Goal: Task Accomplishment & Management: Use online tool/utility

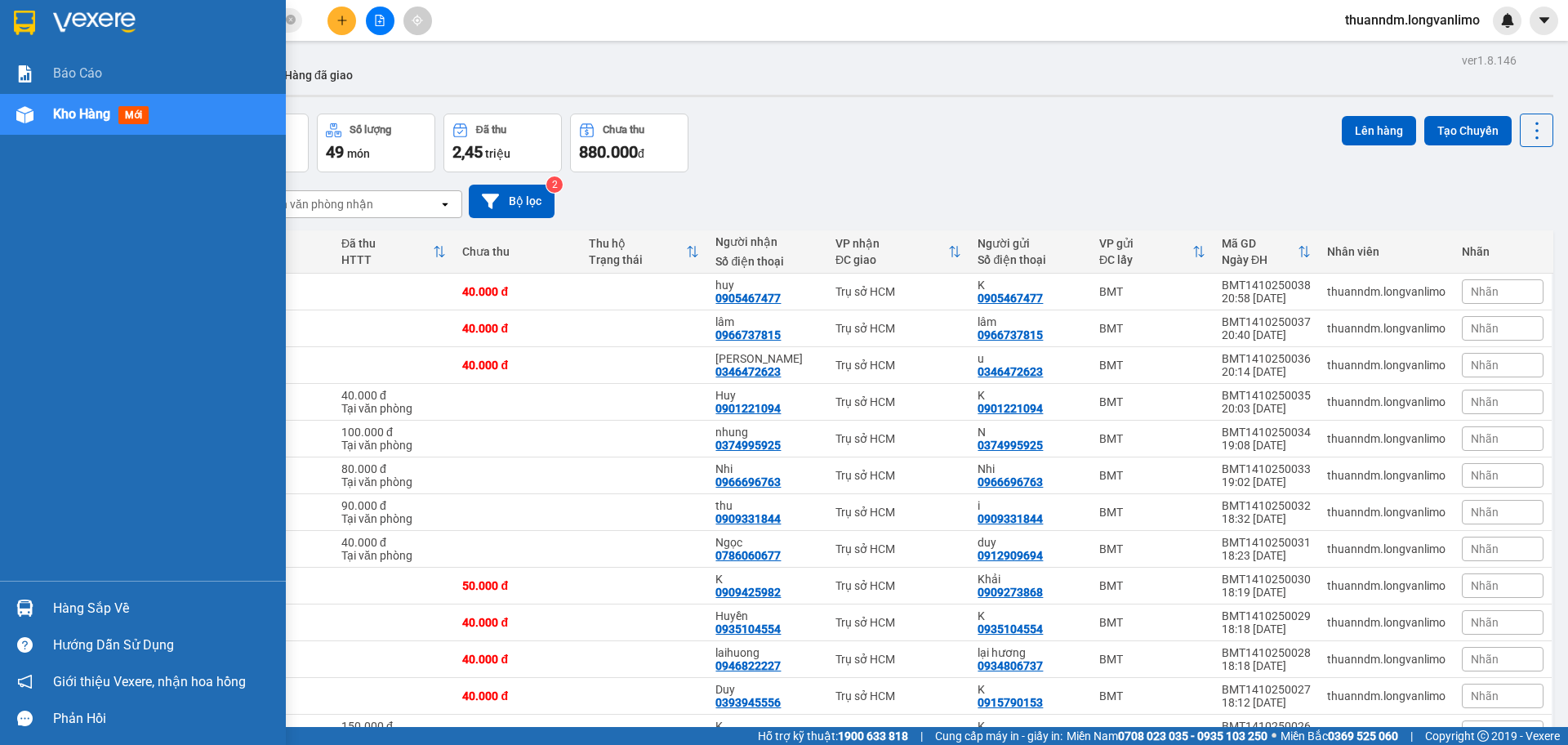
click at [21, 17] on img at bounding box center [24, 22] width 21 height 24
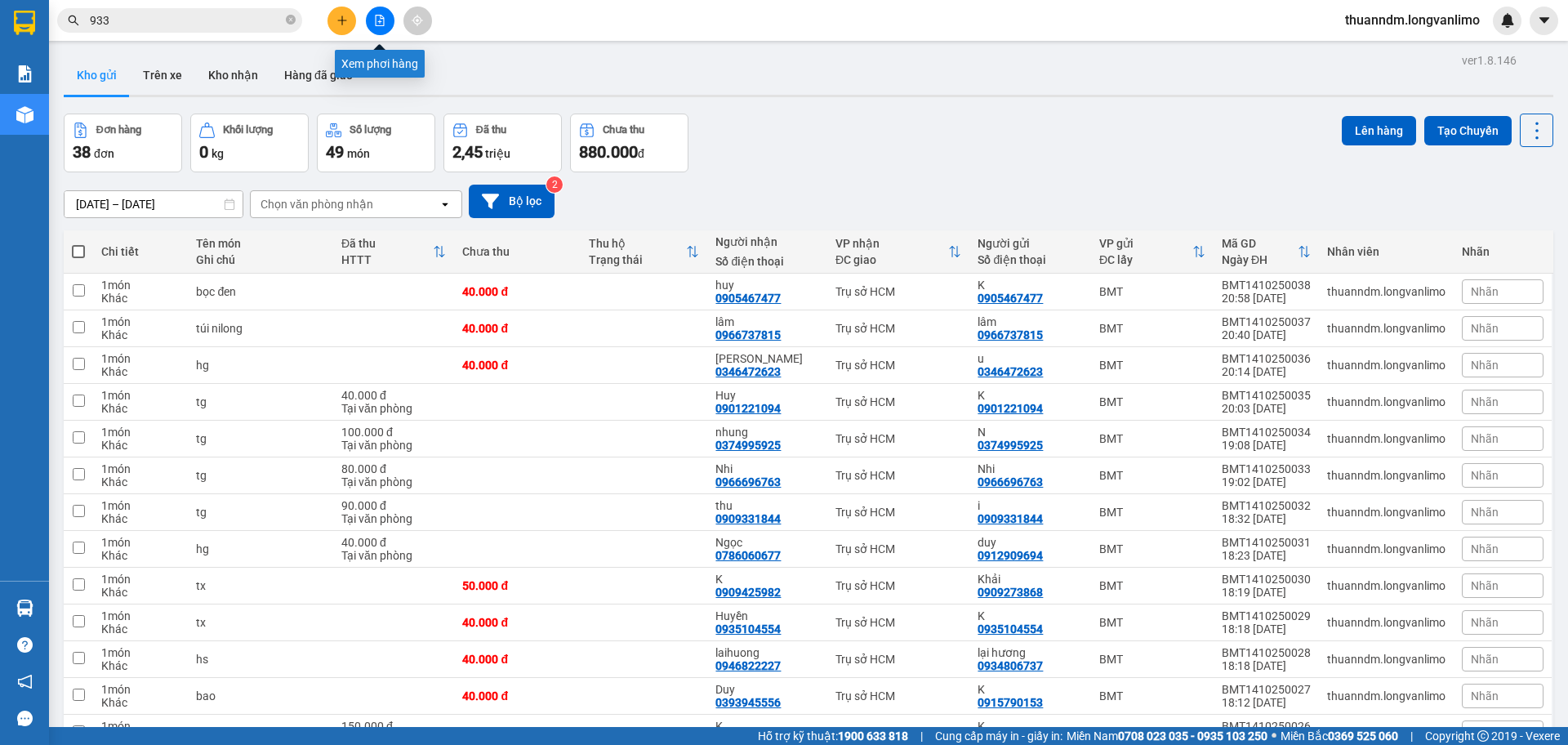
click at [374, 23] on icon "file-add" at bounding box center [380, 20] width 12 height 12
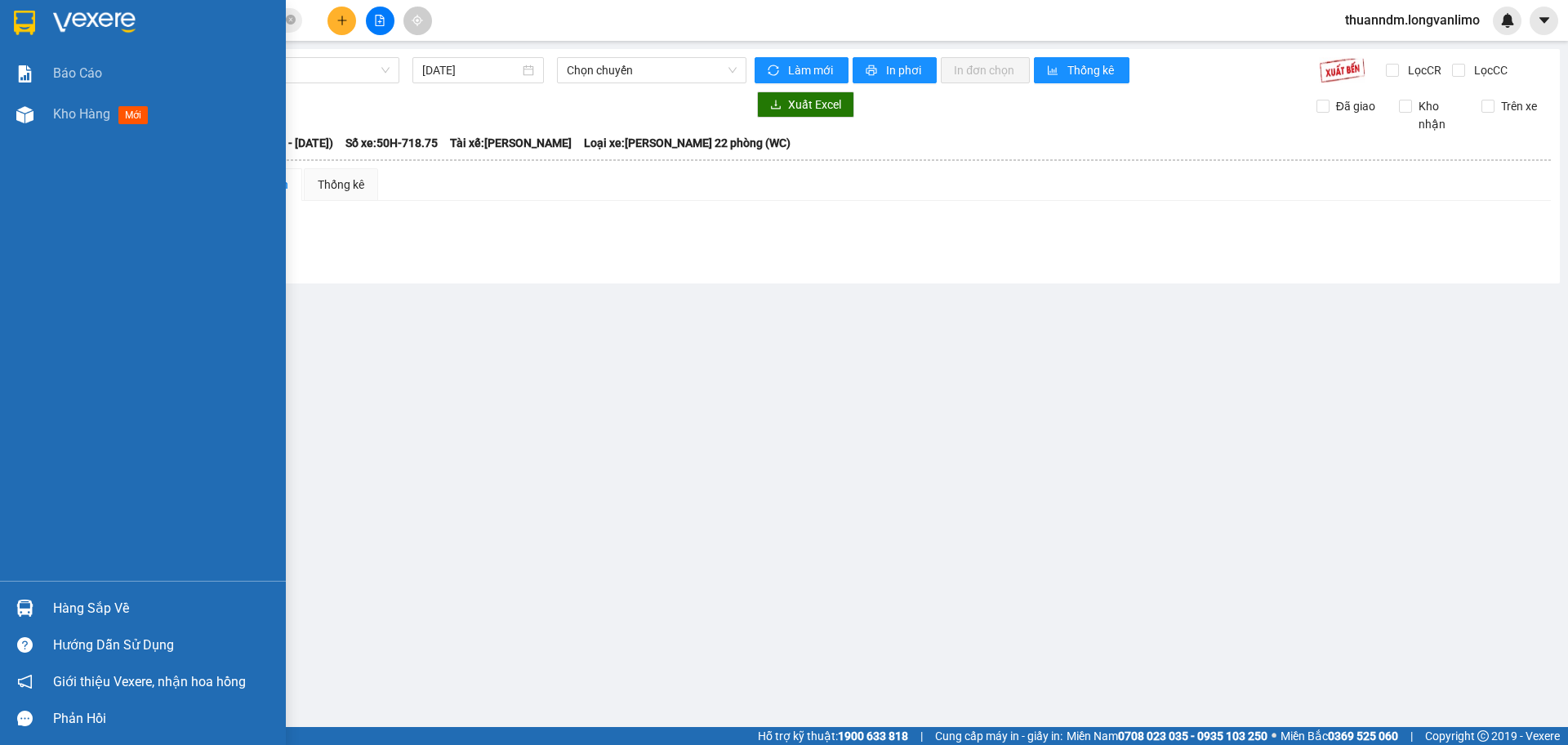
click at [21, 11] on img at bounding box center [24, 22] width 21 height 24
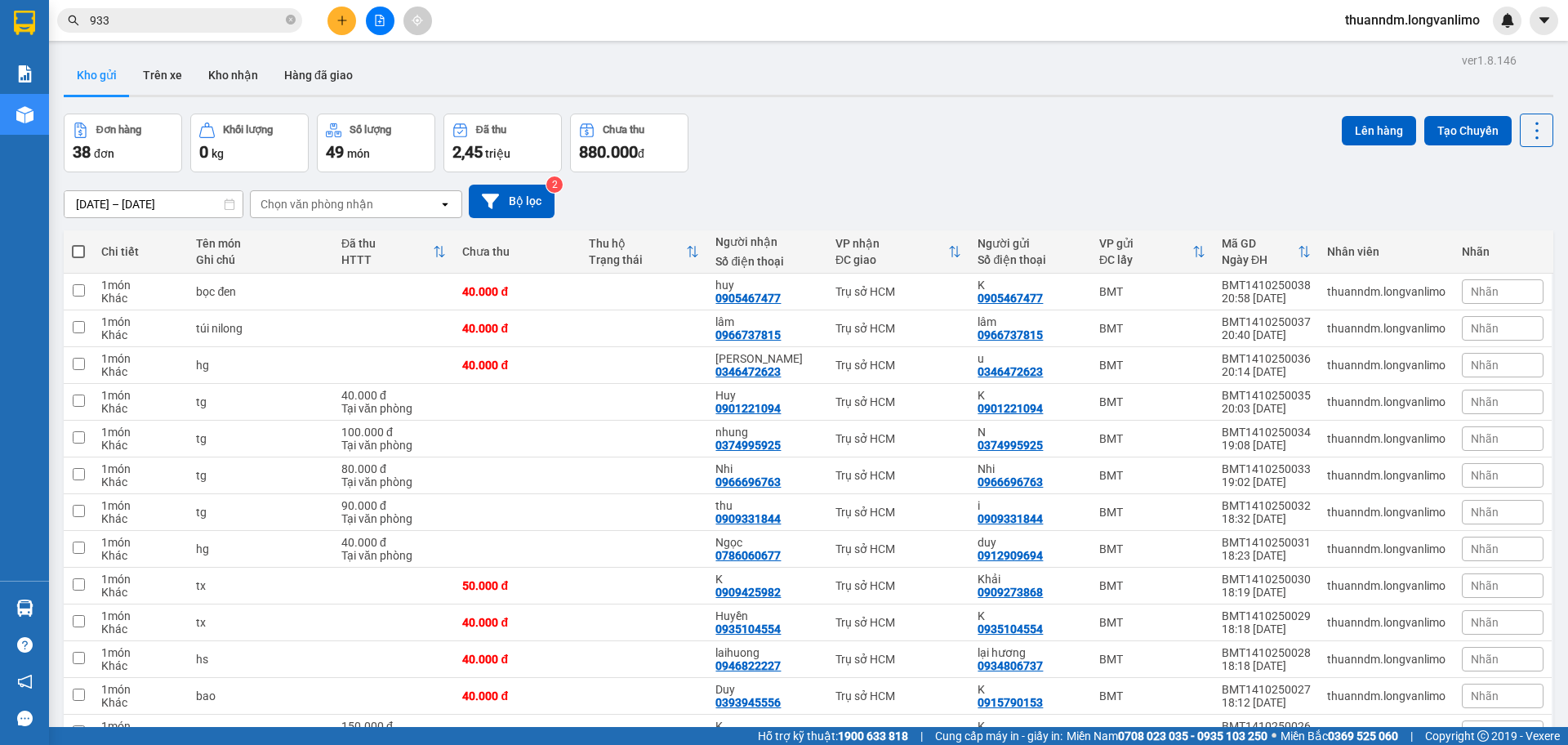
click at [77, 248] on span at bounding box center [79, 251] width 13 height 13
click at [78, 244] on input "checkbox" at bounding box center [78, 244] width 0 height 0
checkbox input "true"
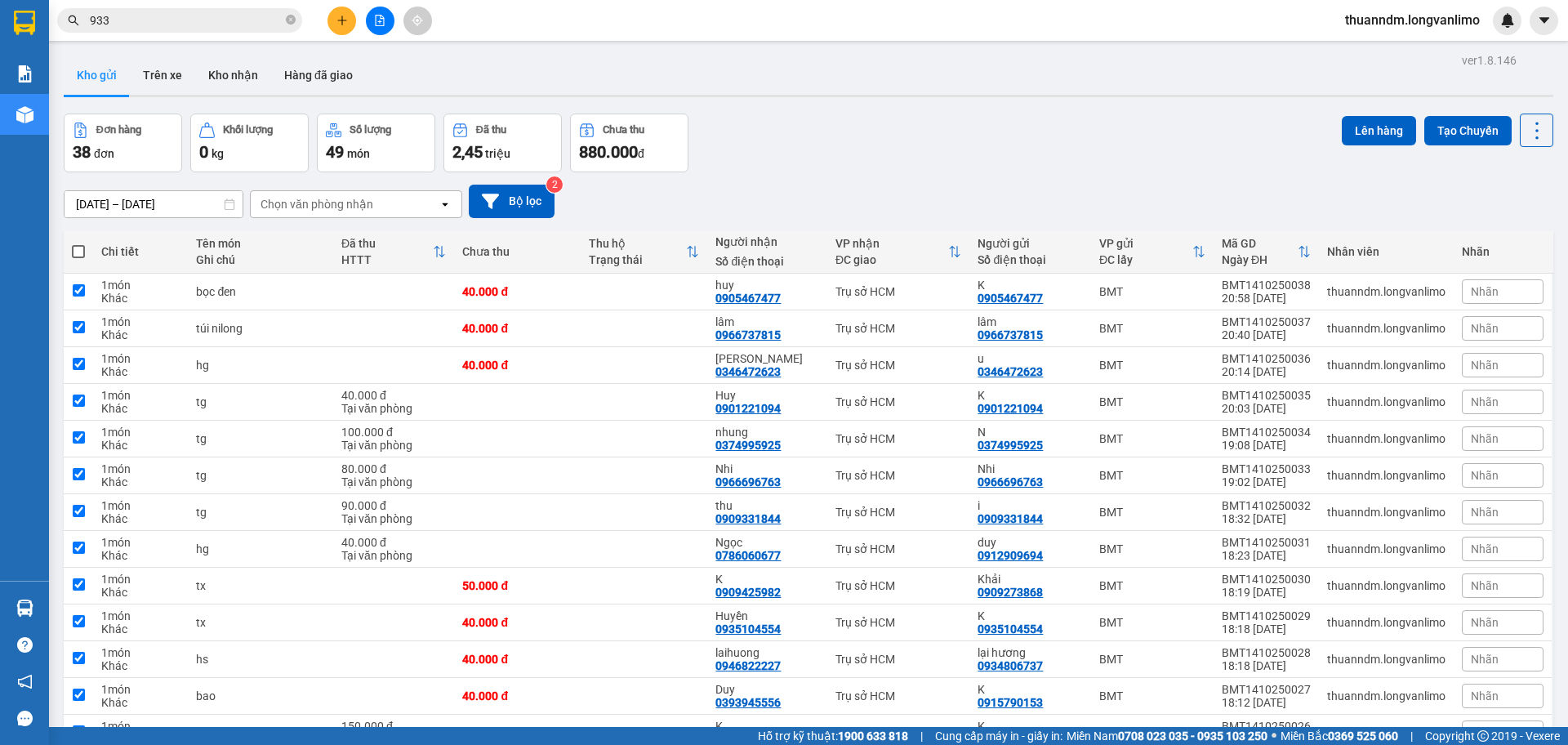
checkbox input "true"
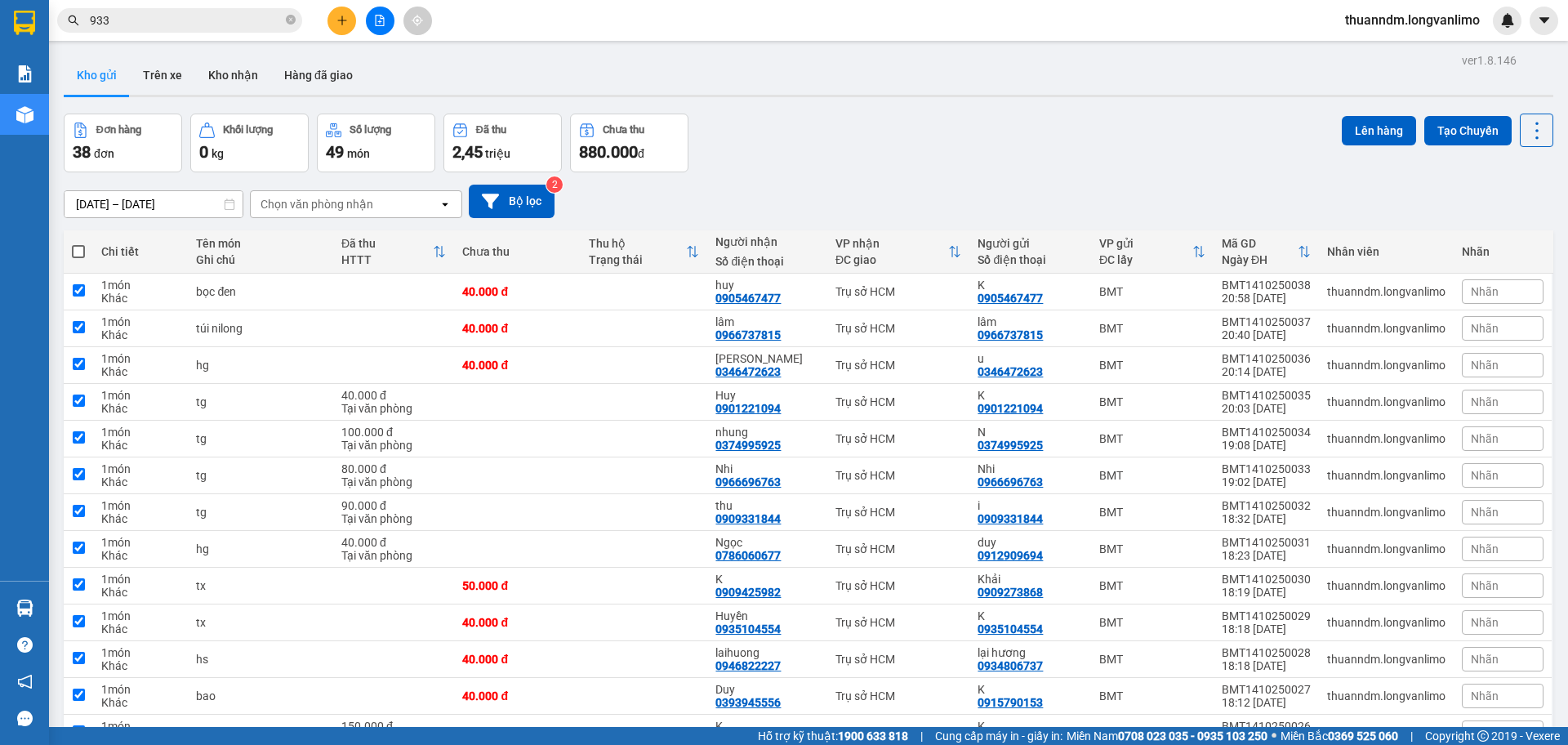
checkbox input "true"
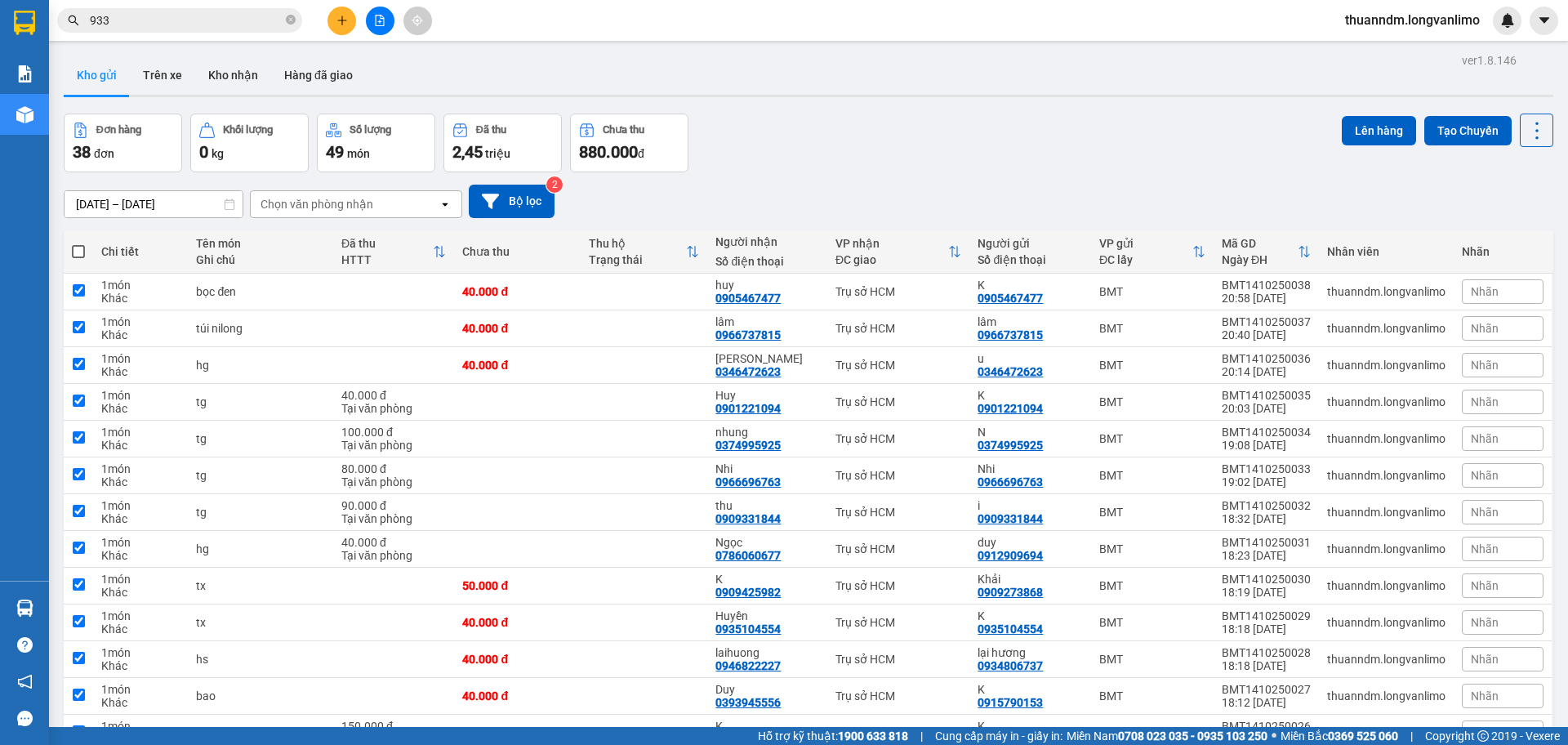
checkbox input "true"
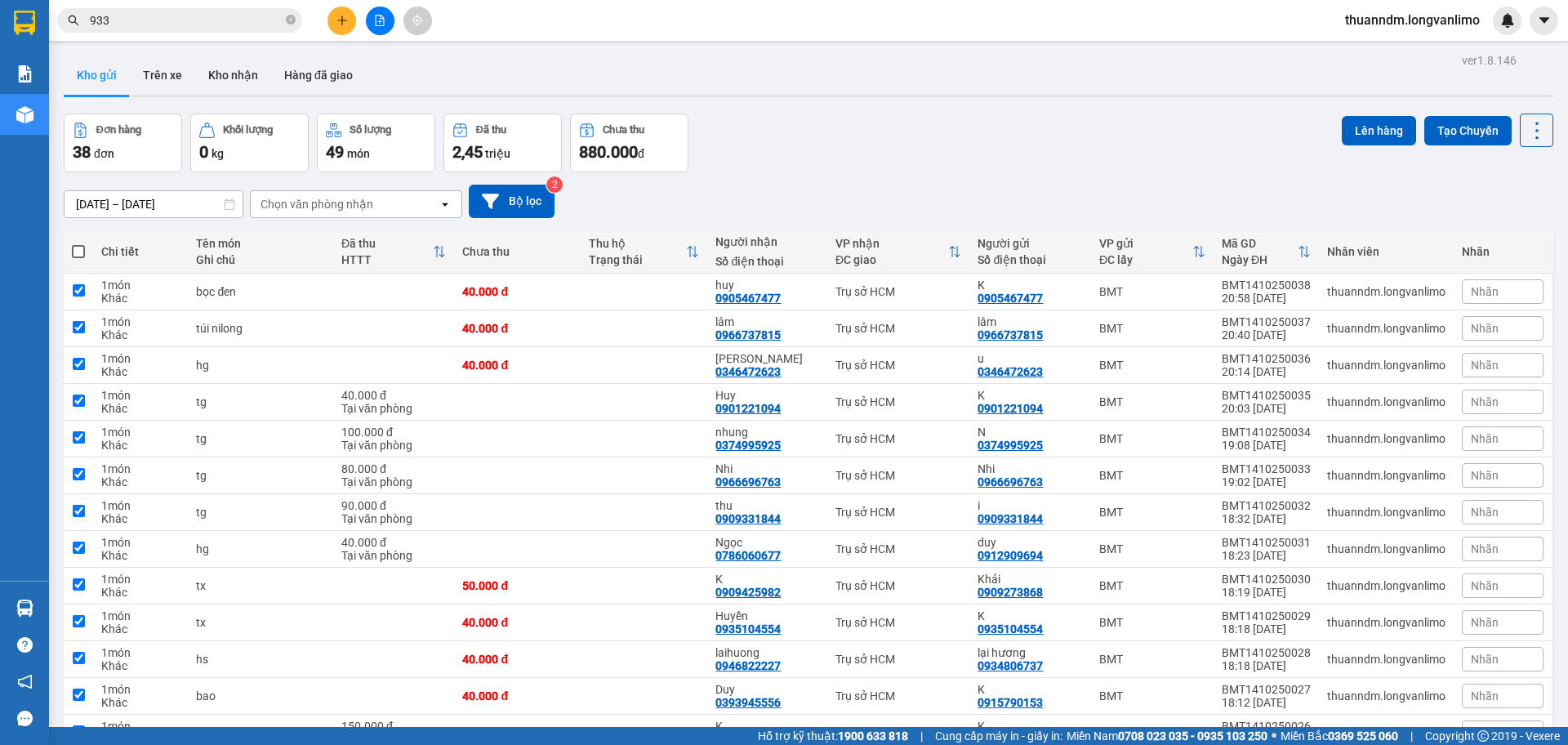
checkbox input "true"
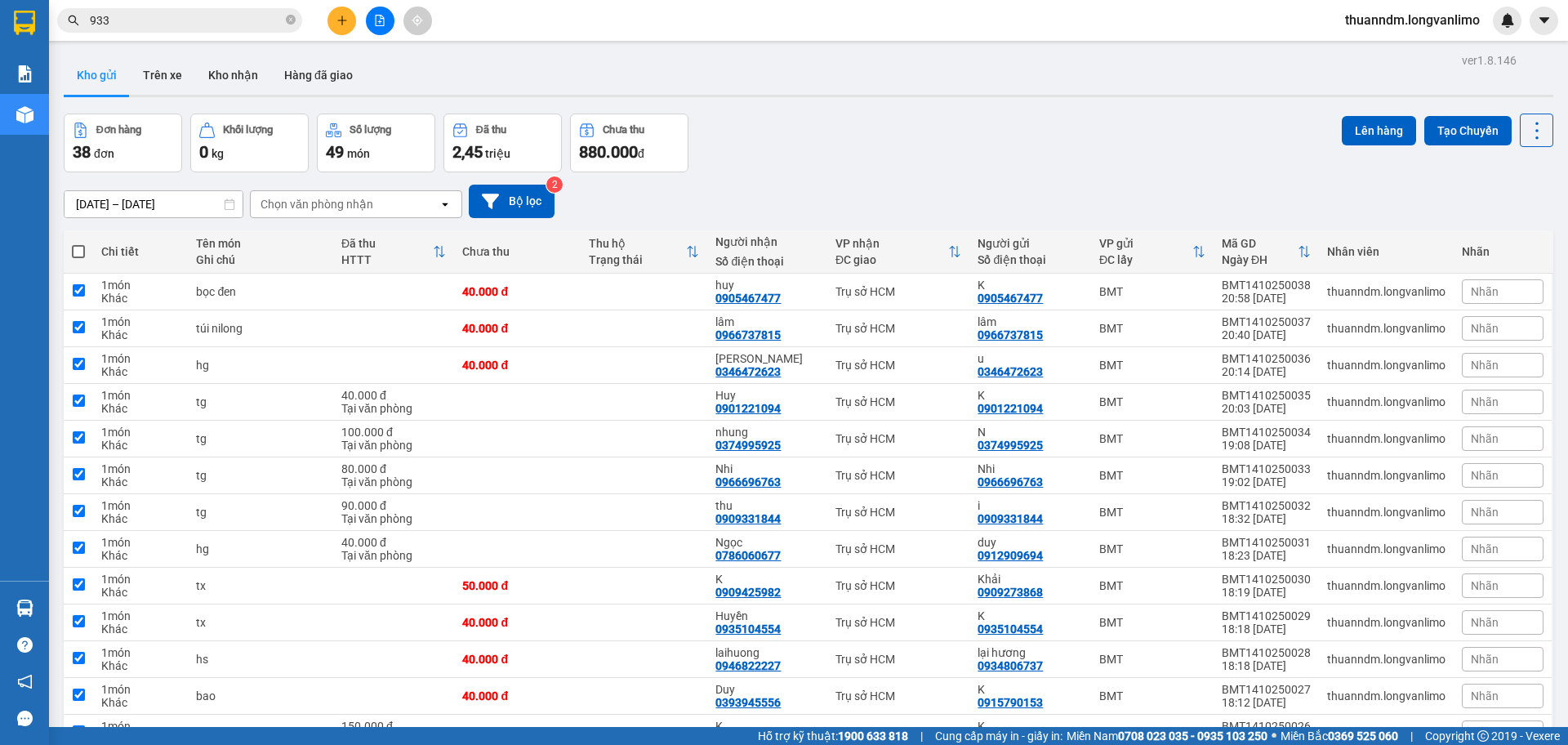
checkbox input "true"
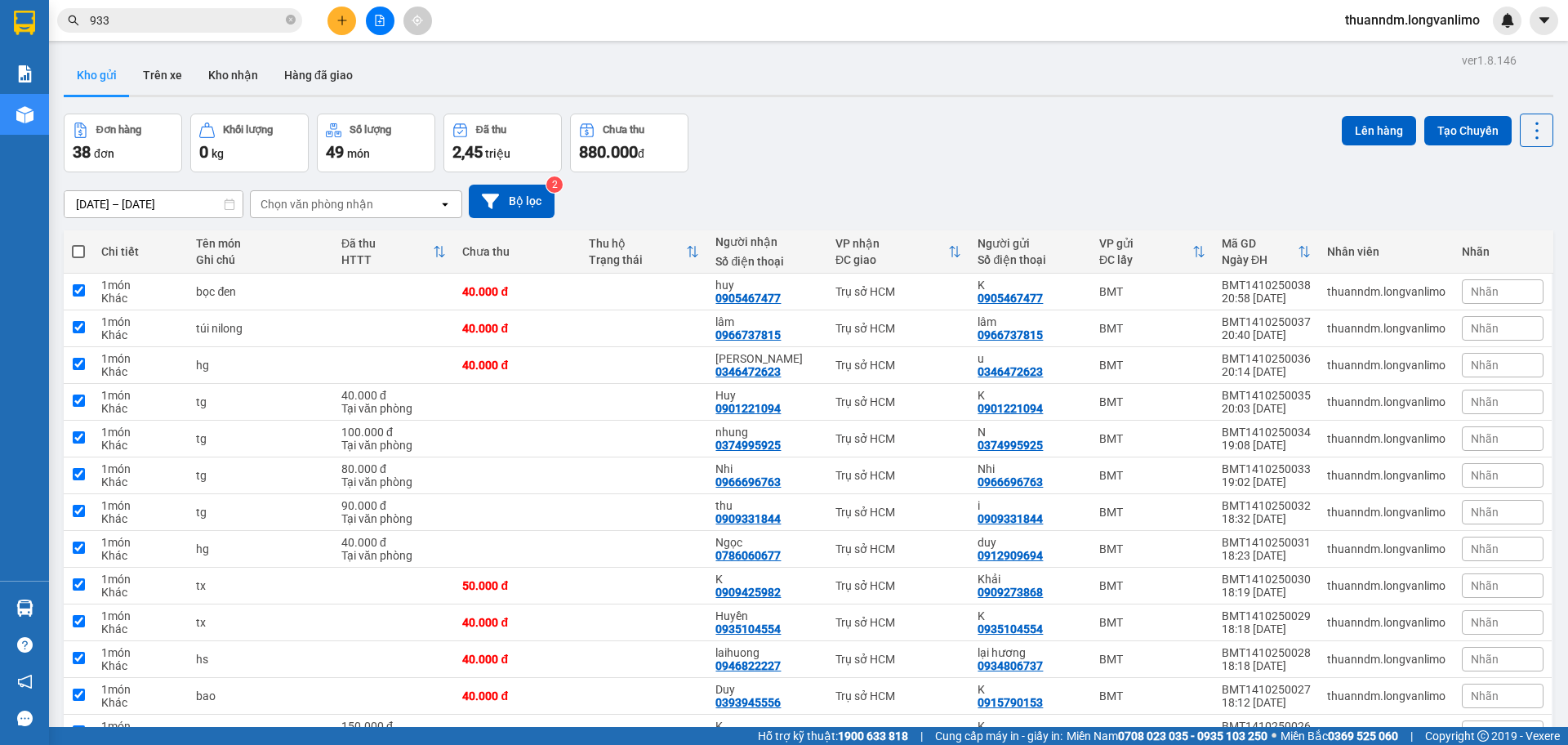
checkbox input "true"
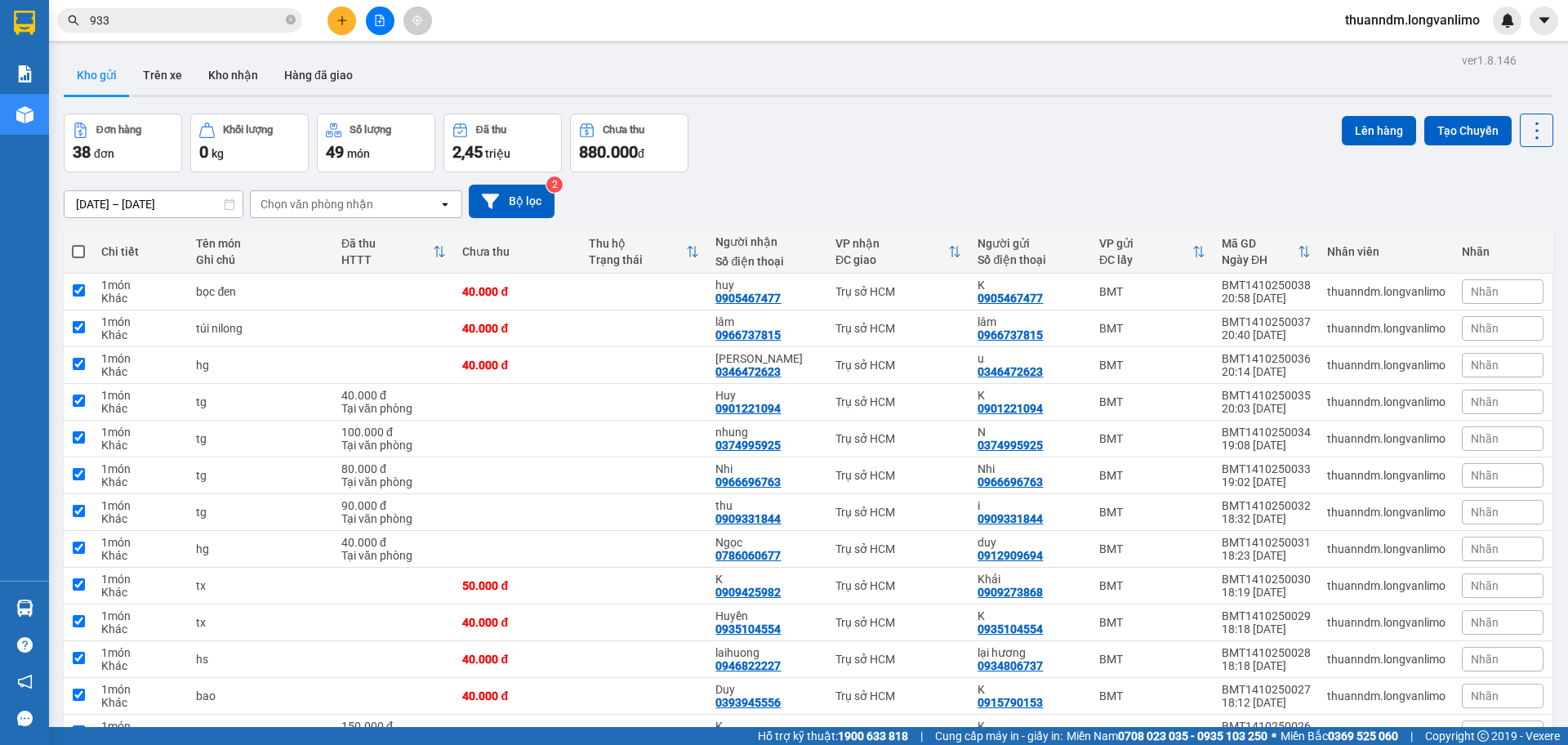
checkbox input "true"
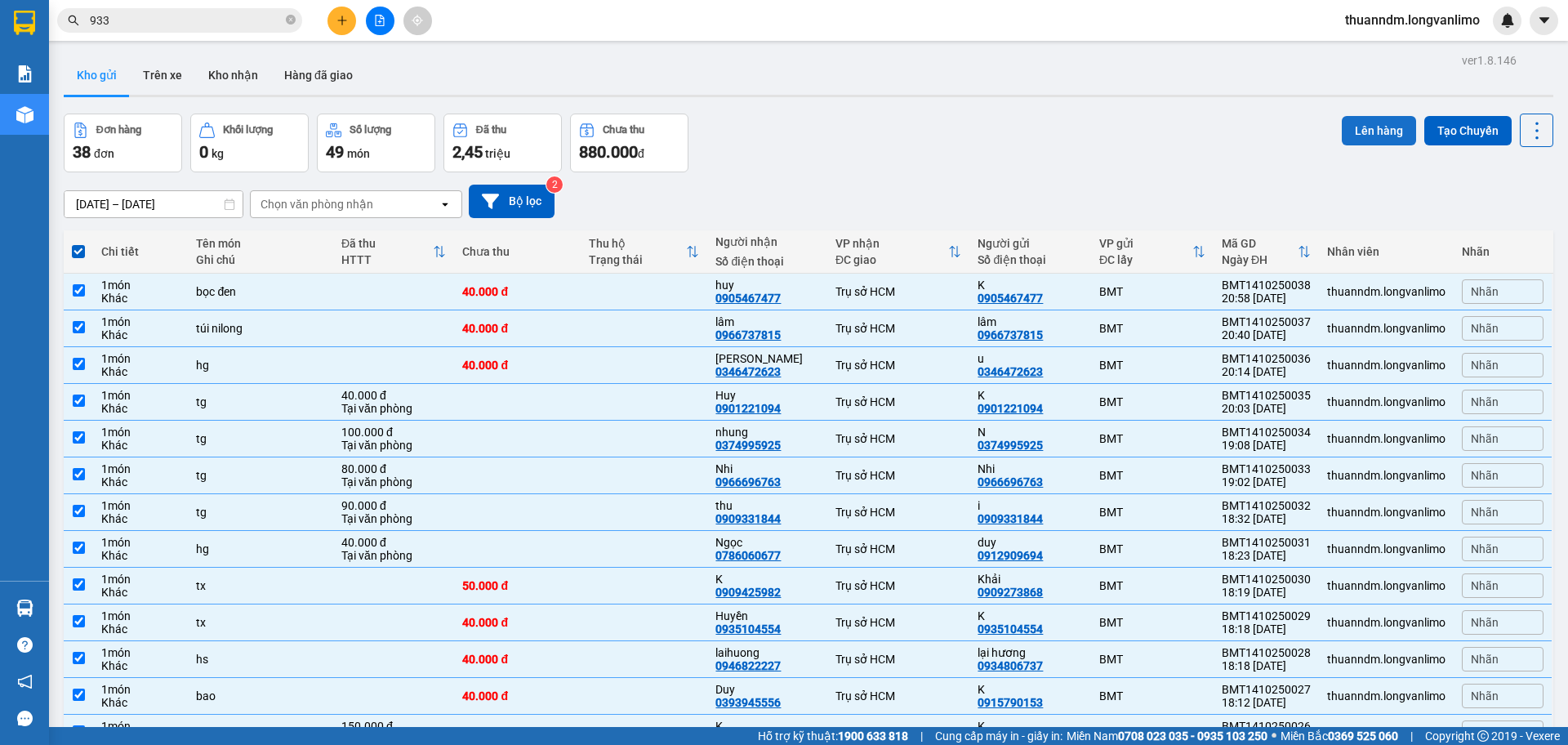
click at [1353, 134] on button "Lên hàng" at bounding box center [1378, 130] width 74 height 30
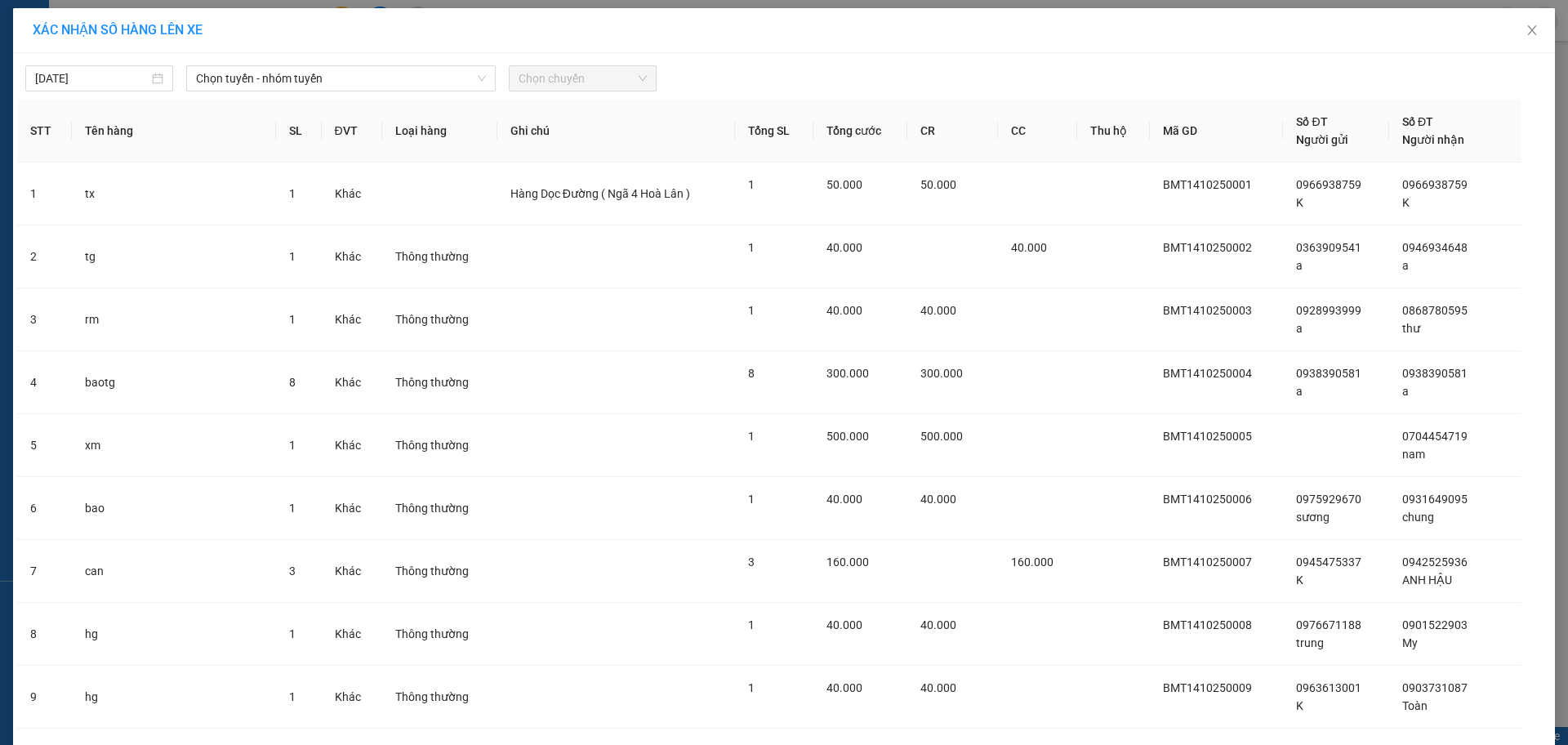
click at [291, 64] on div "[DATE] Chọn tuyến - nhóm tuyến Chọn chuyến" at bounding box center [784, 74] width 1533 height 35
click at [298, 75] on span "Chọn tuyến - nhóm tuyến" at bounding box center [341, 78] width 290 height 24
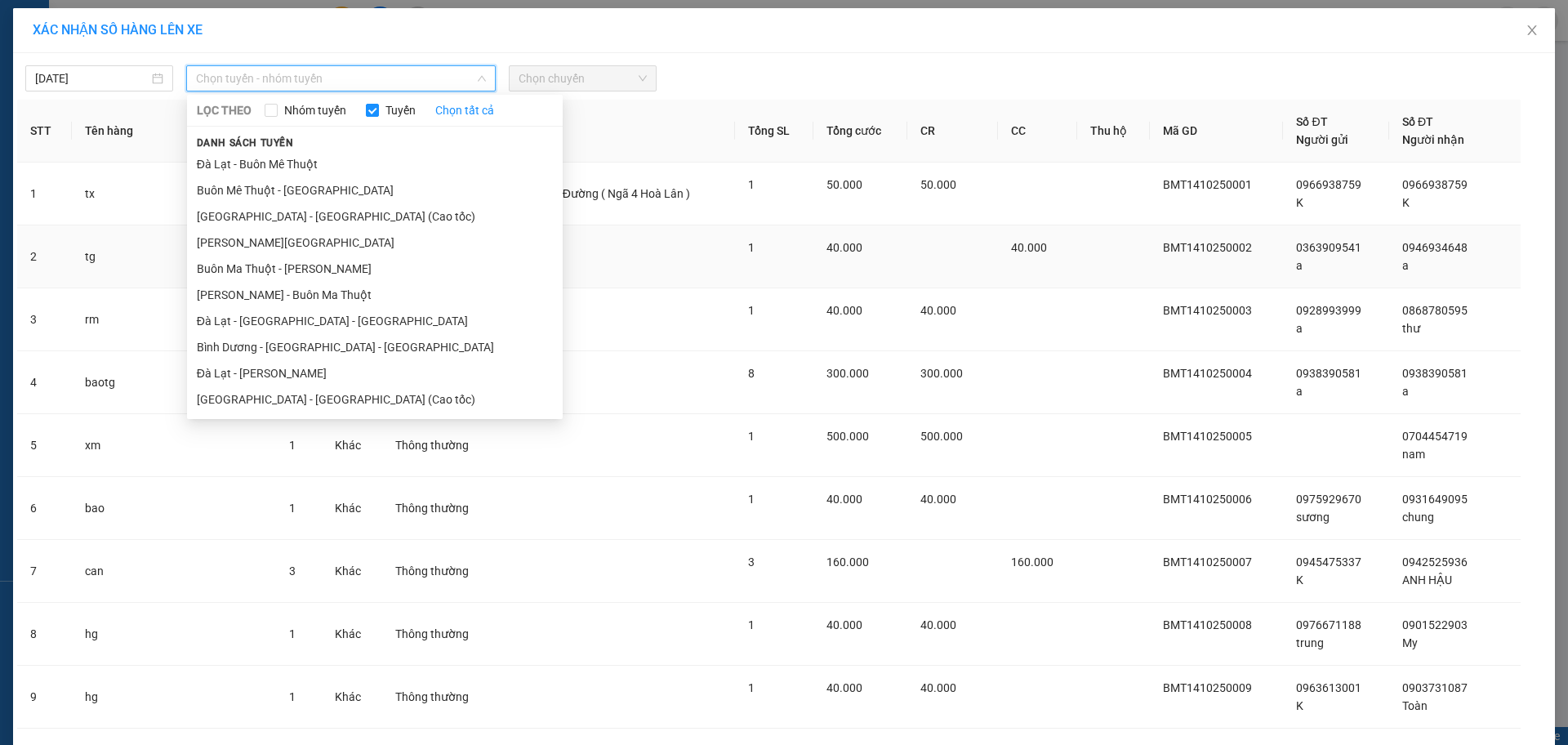
click at [322, 274] on li "Buôn Ma Thuột - [PERSON_NAME]" at bounding box center [374, 269] width 375 height 26
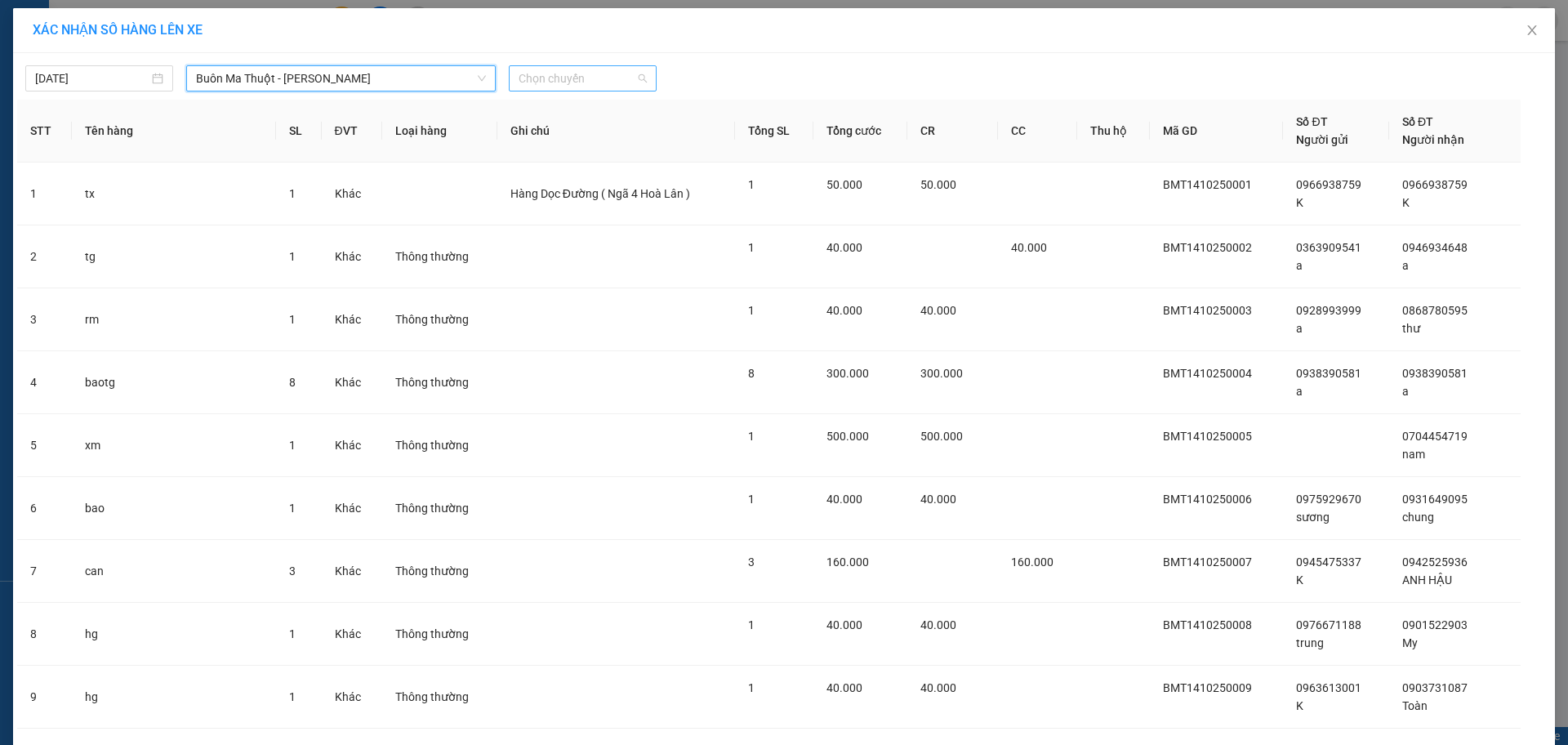
click at [549, 71] on span "Chọn chuyến" at bounding box center [582, 78] width 128 height 24
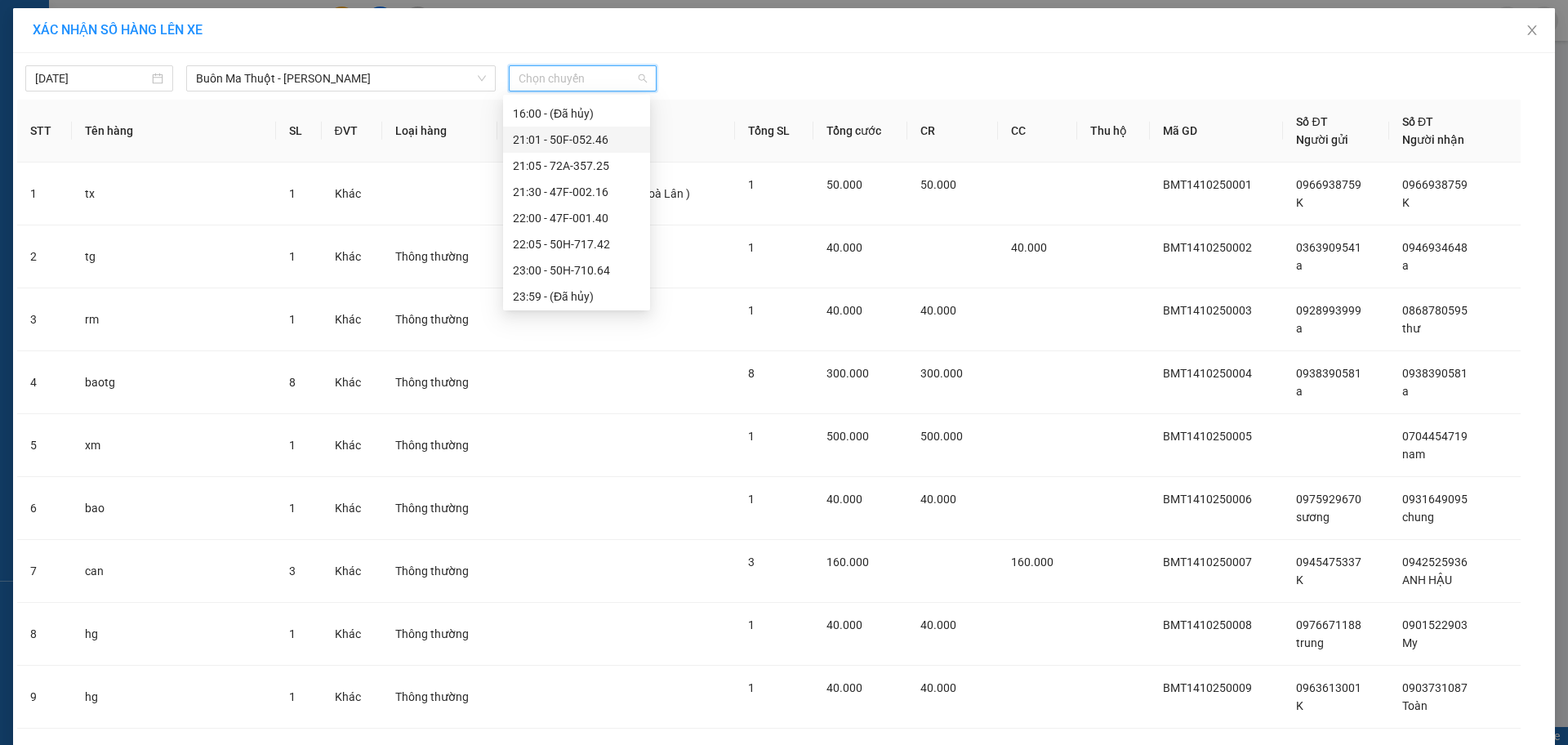
scroll to position [105, 0]
click at [583, 267] on div "23:00 - 50H-710.64" at bounding box center [577, 268] width 127 height 18
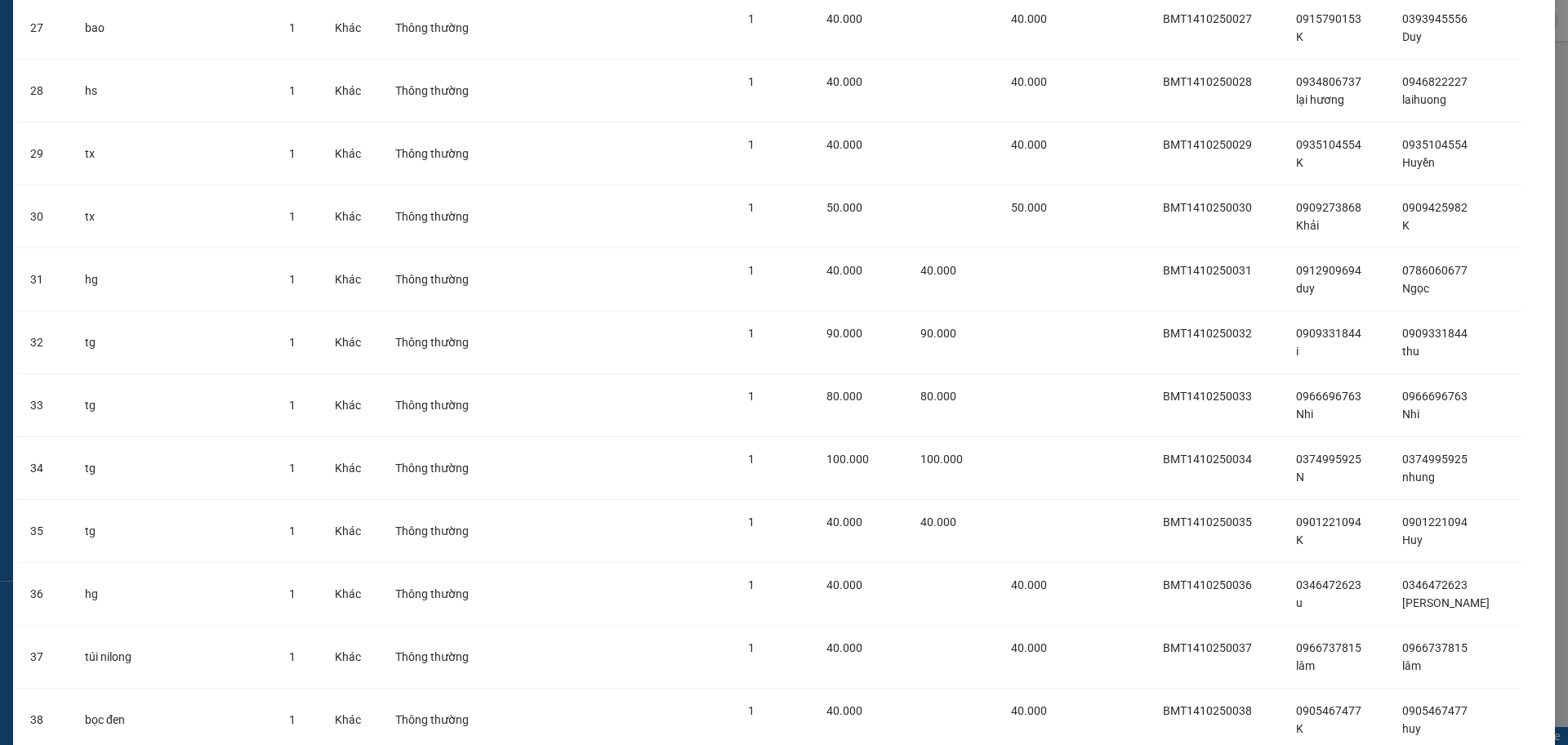
scroll to position [1936, 0]
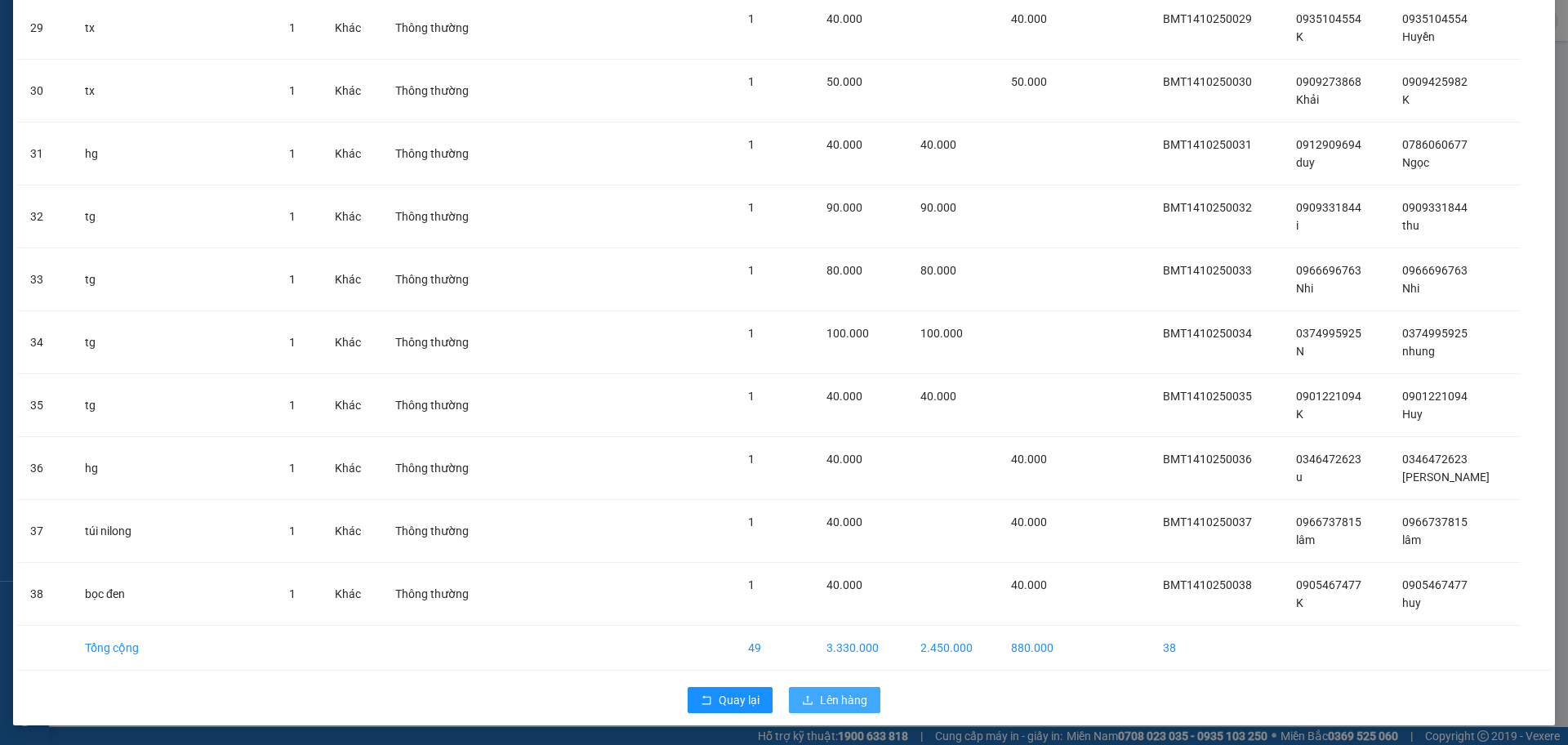
click at [831, 700] on span "Lên hàng" at bounding box center [843, 700] width 47 height 18
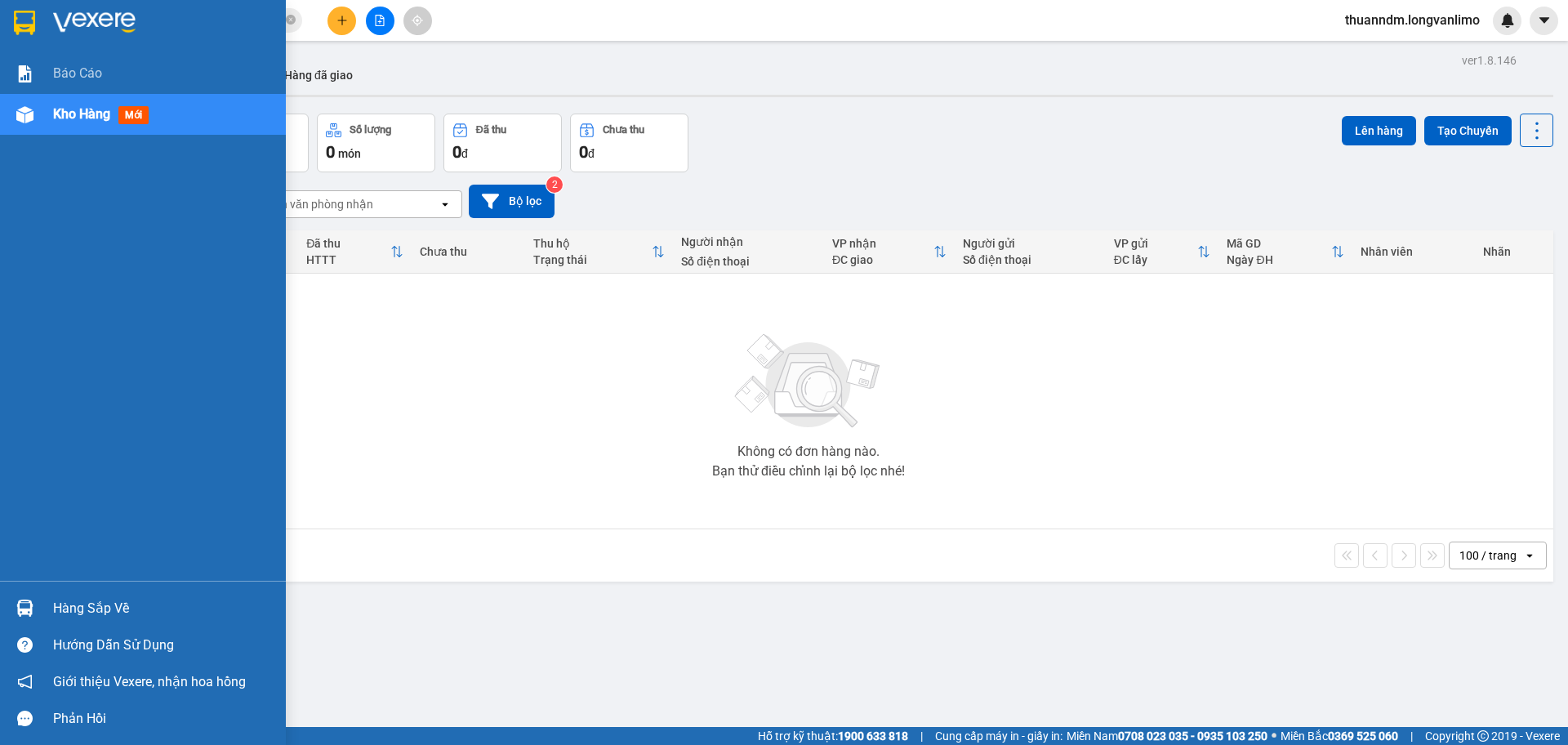
click at [39, 21] on div at bounding box center [25, 22] width 29 height 29
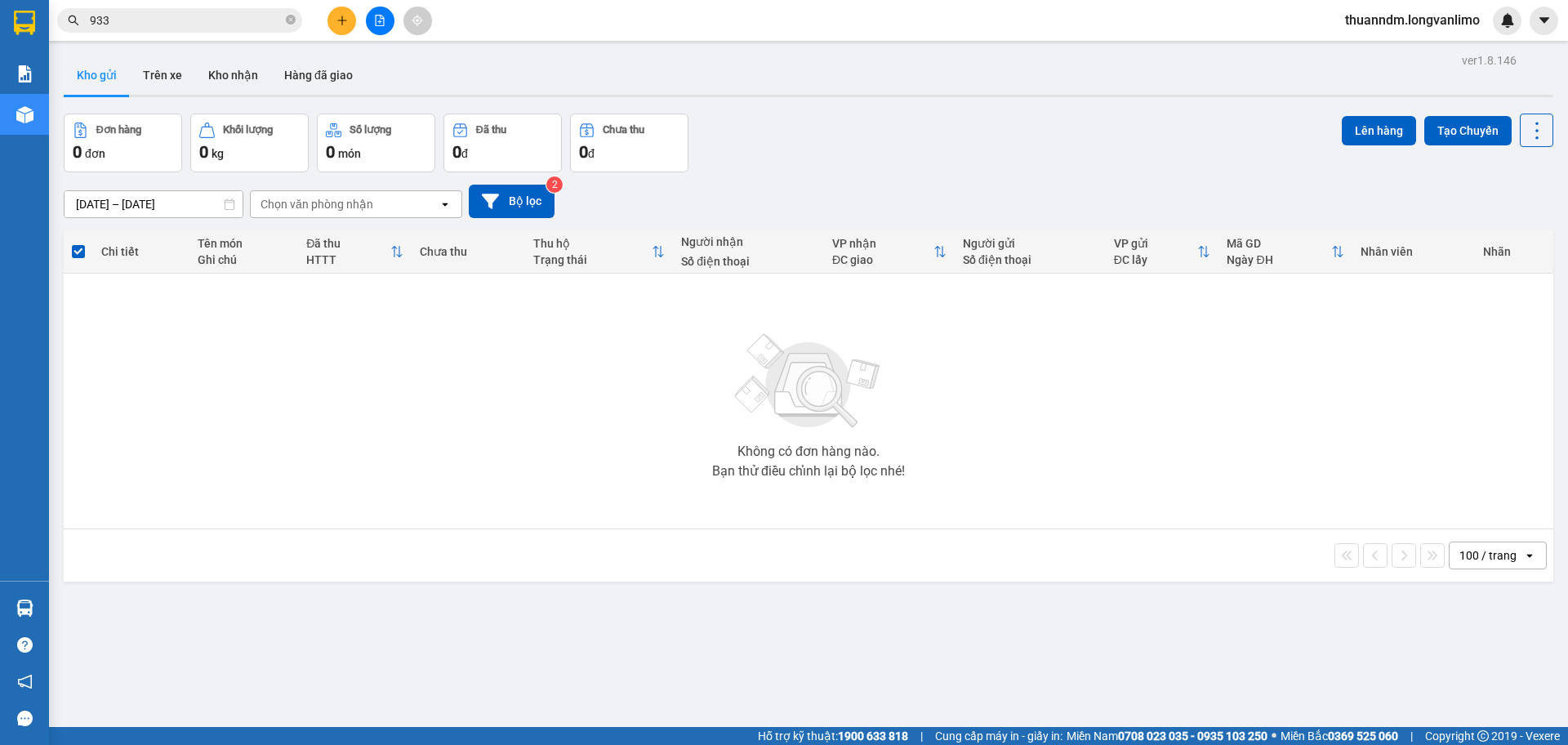
click at [190, 20] on input "933" at bounding box center [186, 20] width 193 height 18
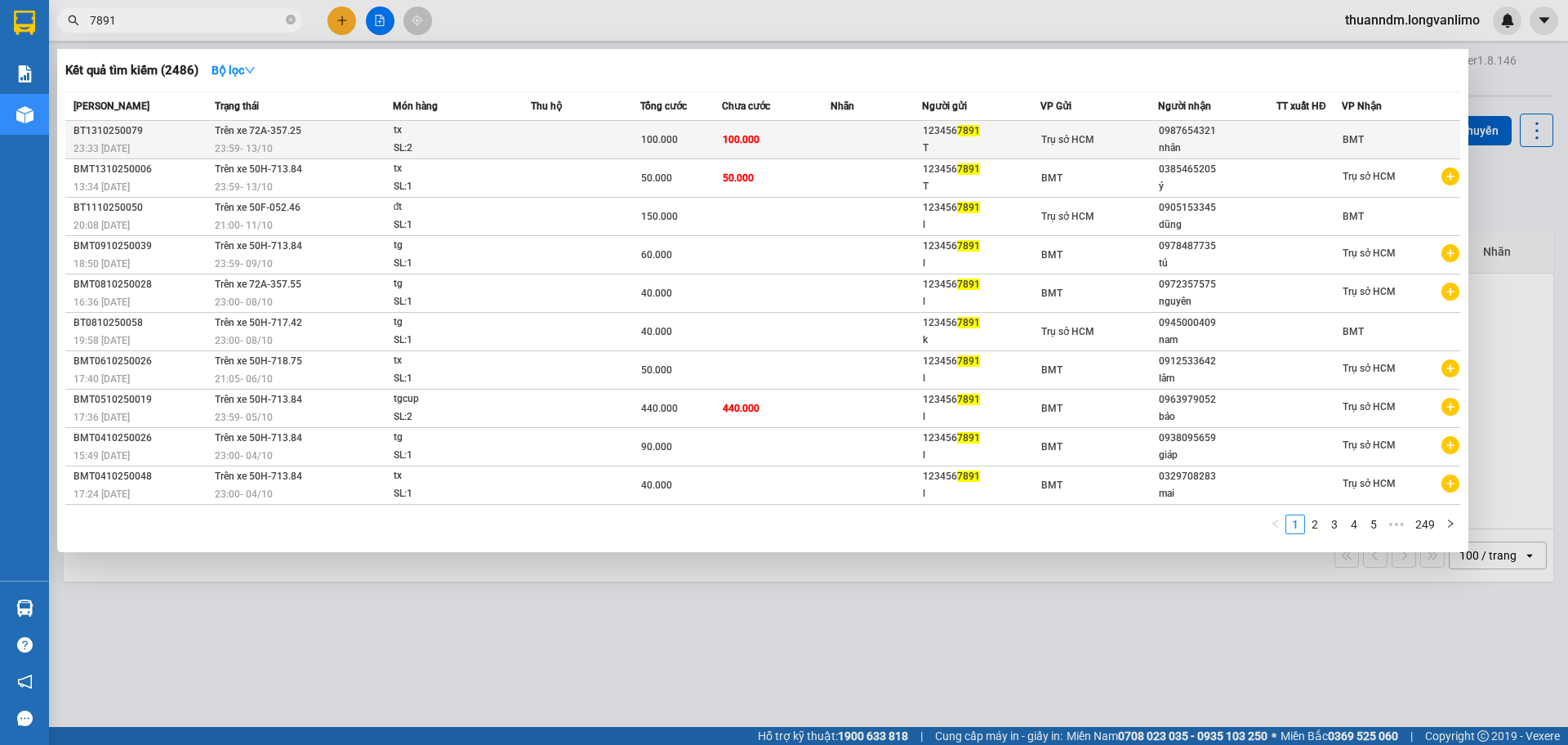
type input "7891"
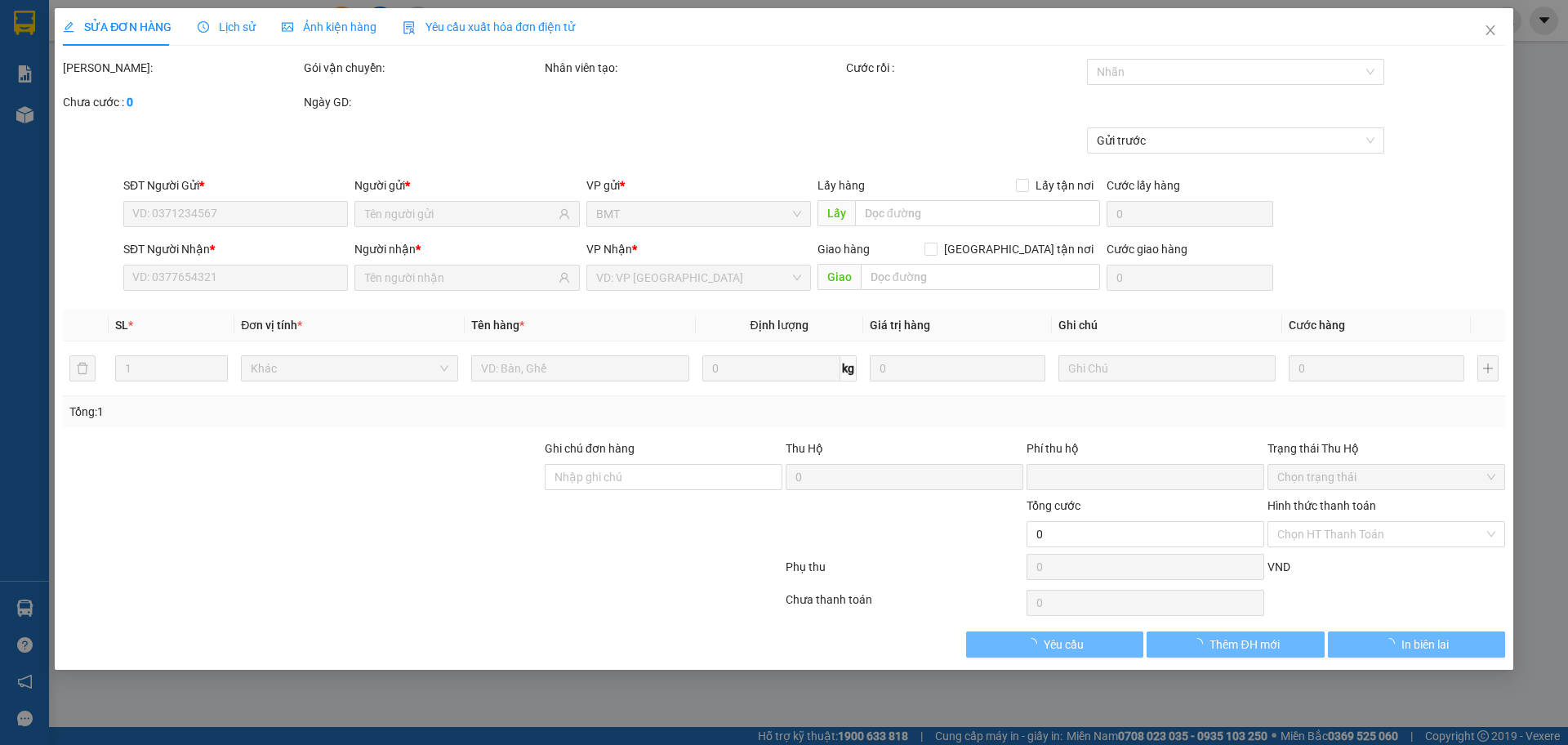
type input "1234567891"
type input "T"
type input "0987654321"
type input "nhân"
type input "0"
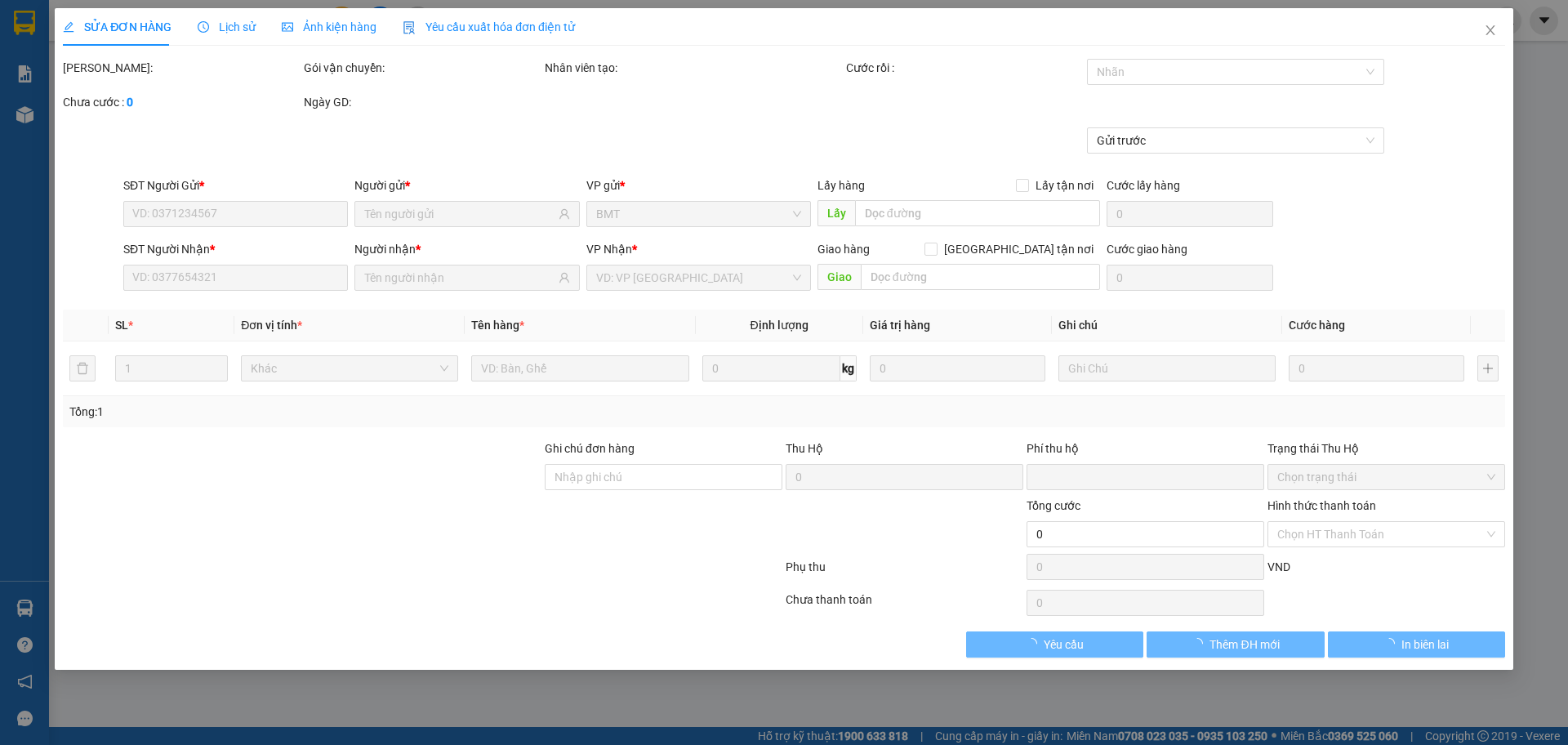
type input "100.000"
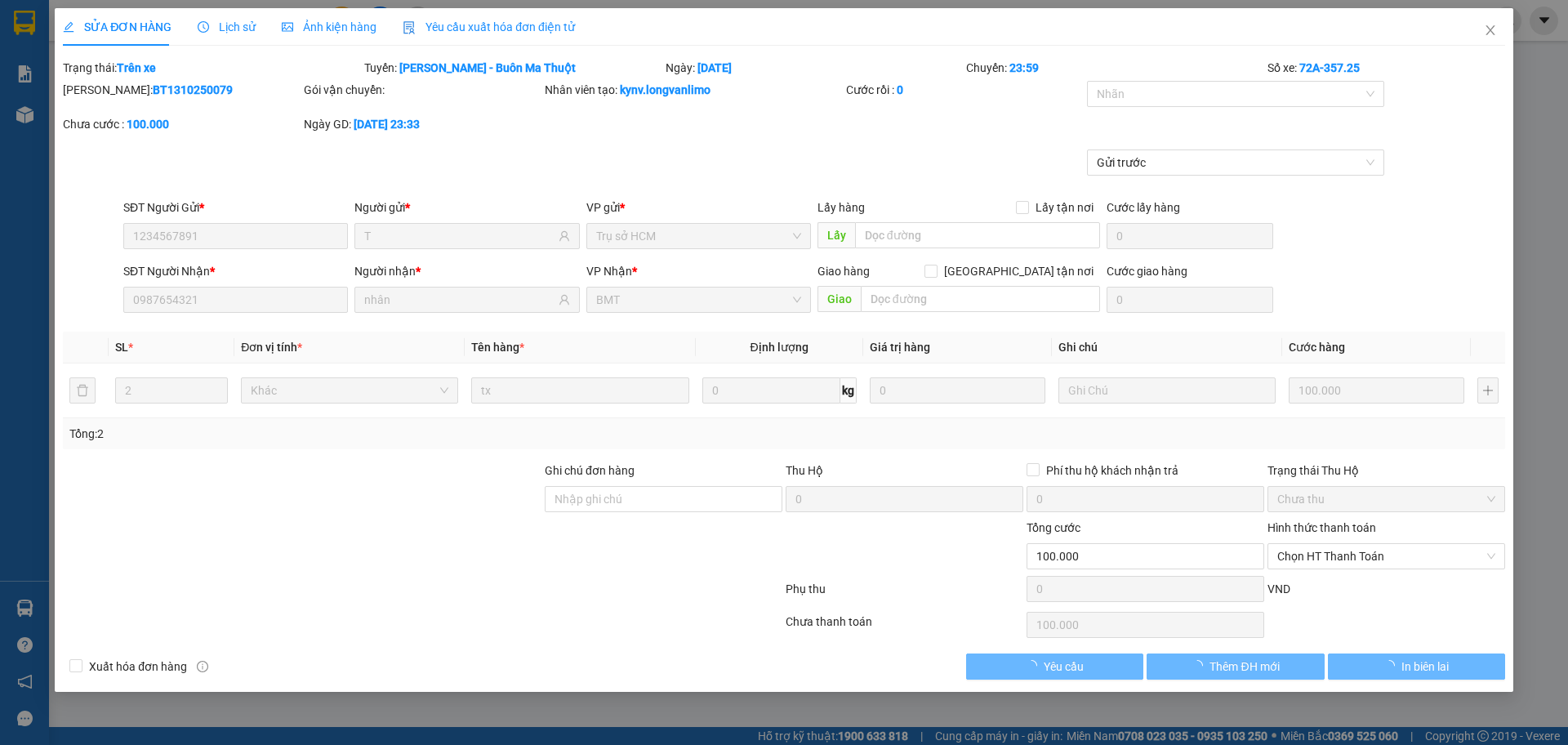
click at [169, 85] on b "BT1310250079" at bounding box center [193, 90] width 80 height 13
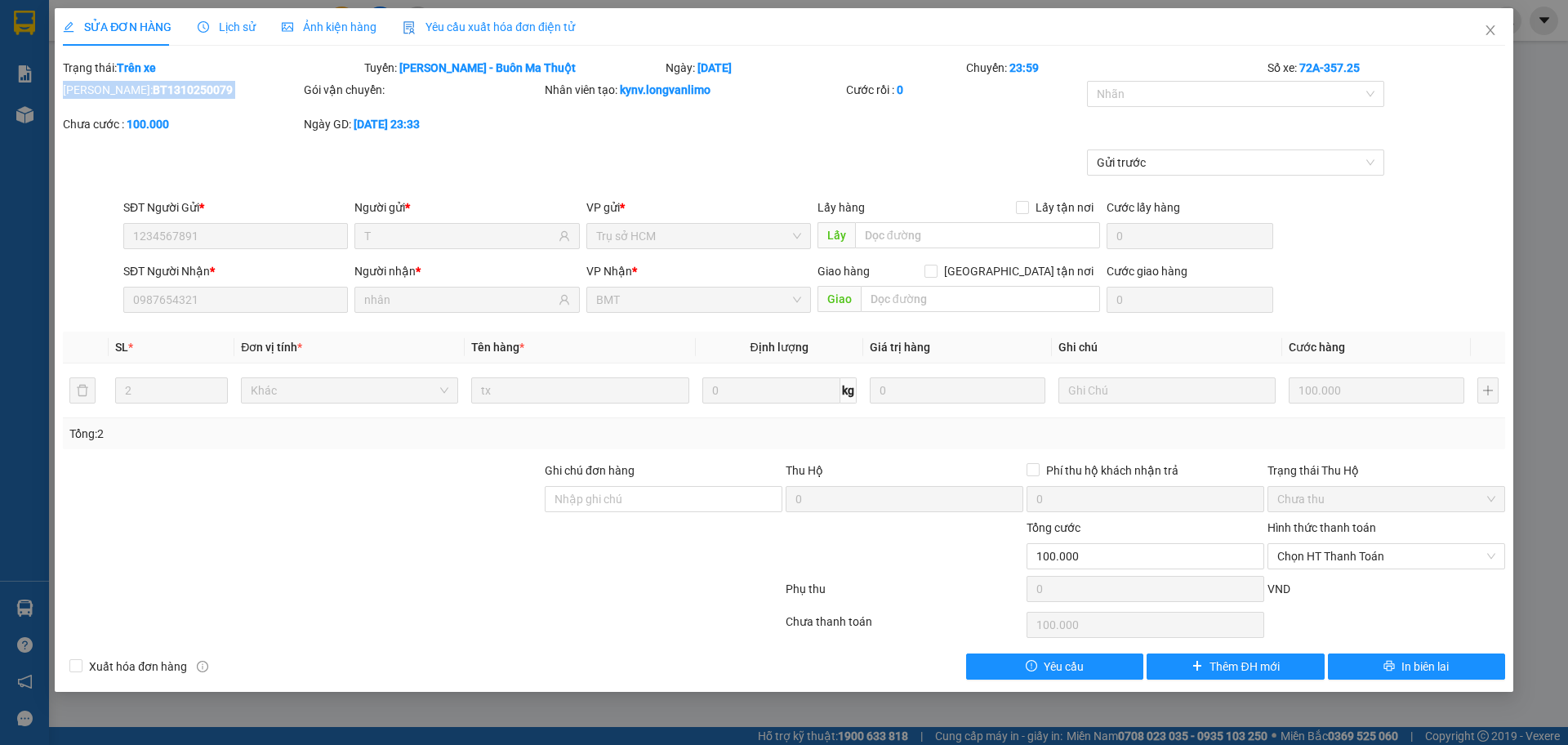
click at [212, 84] on div "[PERSON_NAME]: BT1310250079" at bounding box center [181, 90] width 238 height 18
click at [175, 88] on b "BT1310250079" at bounding box center [193, 90] width 80 height 13
click at [270, 90] on div "[PERSON_NAME]: BT1310250079" at bounding box center [181, 90] width 238 height 18
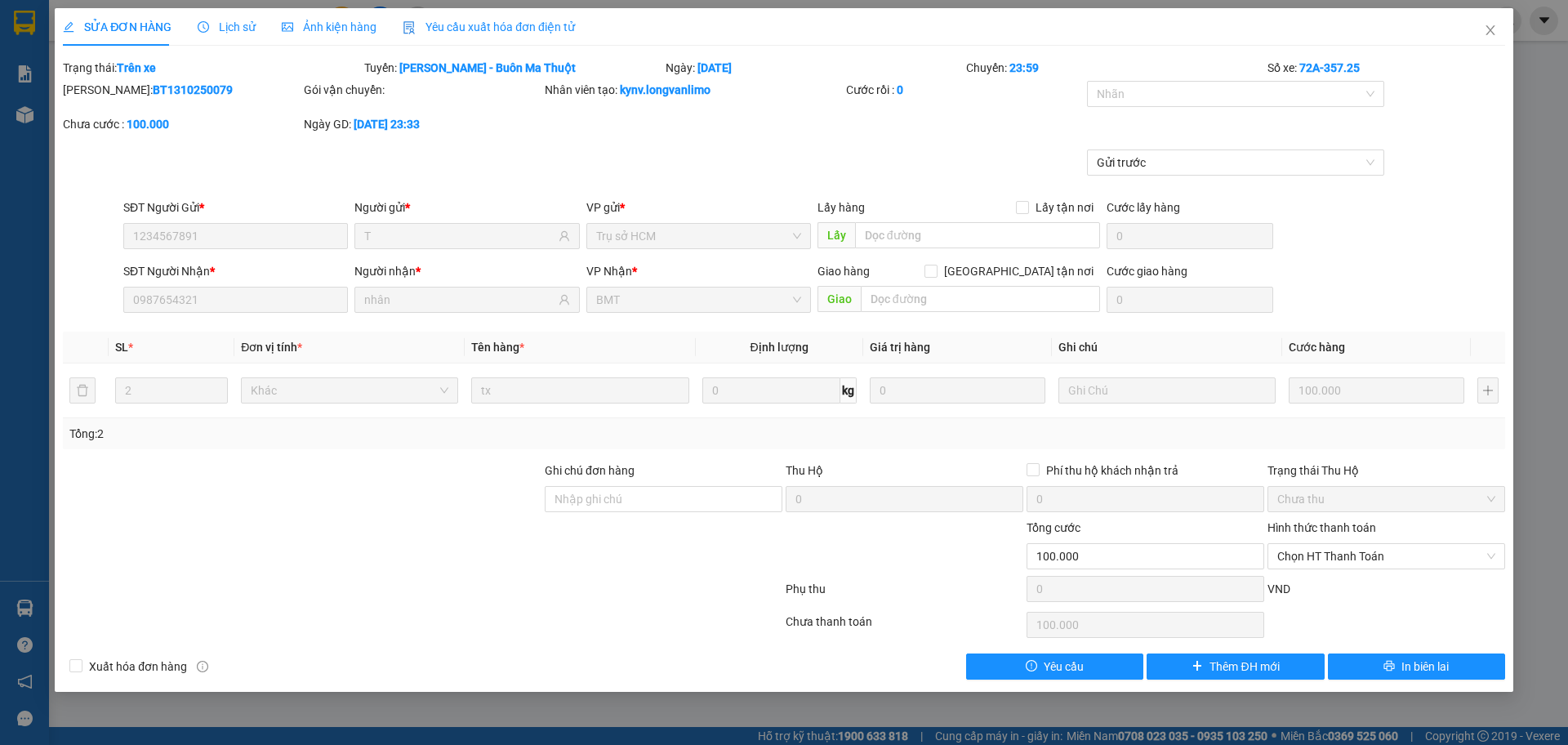
click at [159, 89] on b "BT1310250079" at bounding box center [193, 90] width 80 height 13
copy b "BT1310250079"
click at [1487, 28] on icon "close" at bounding box center [1489, 30] width 9 height 10
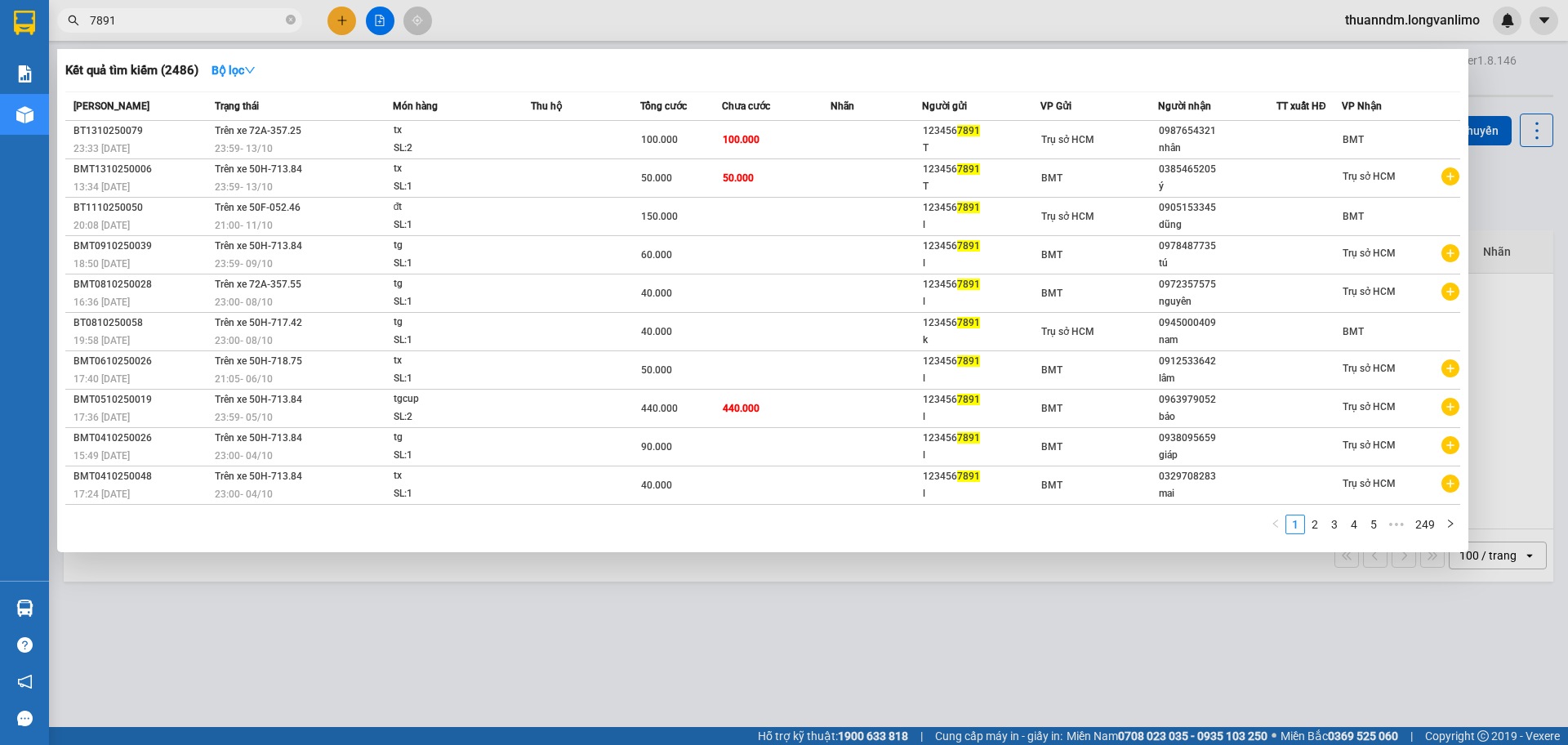
click at [232, 25] on input "7891" at bounding box center [186, 20] width 193 height 18
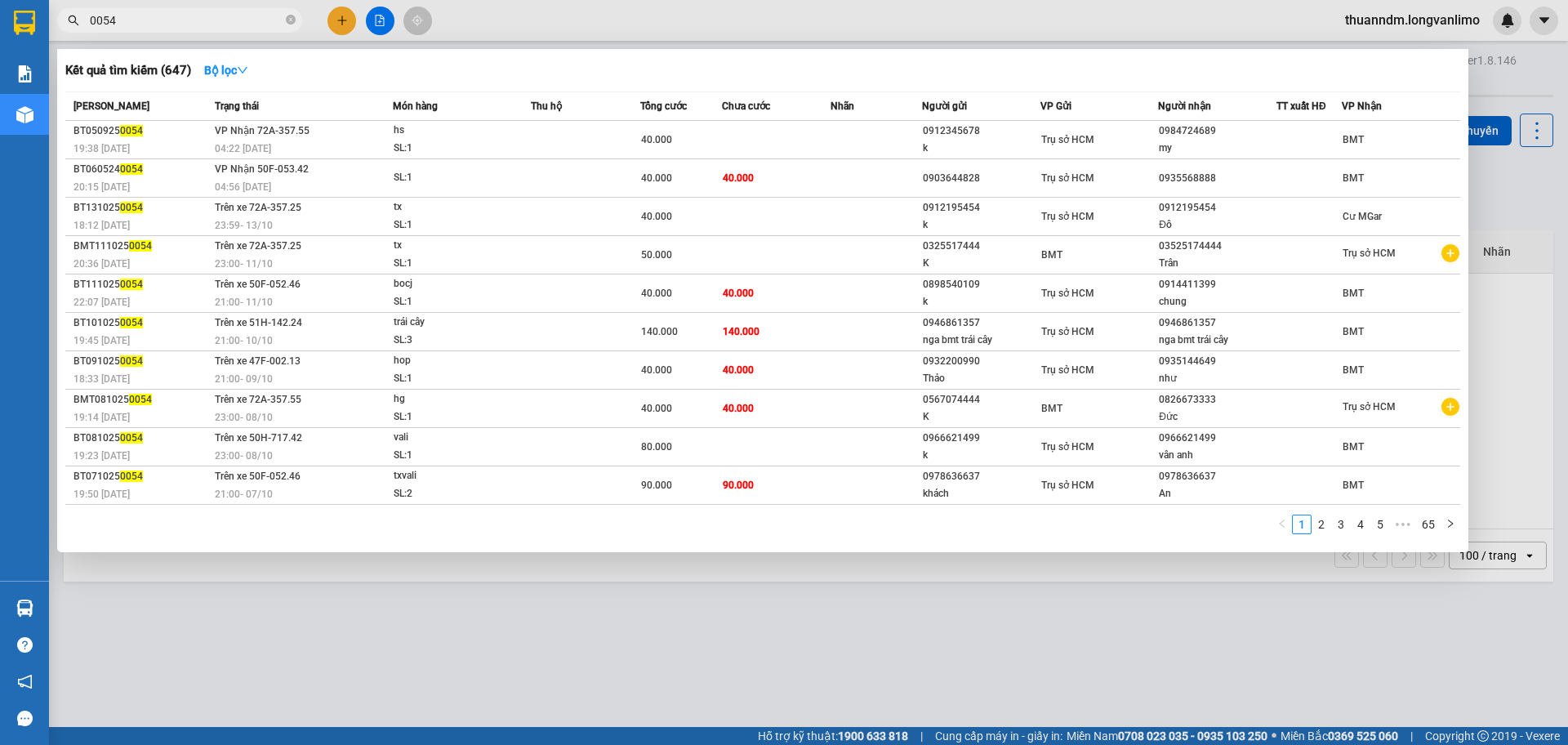
click at [108, 16] on input "0054" at bounding box center [186, 20] width 193 height 18
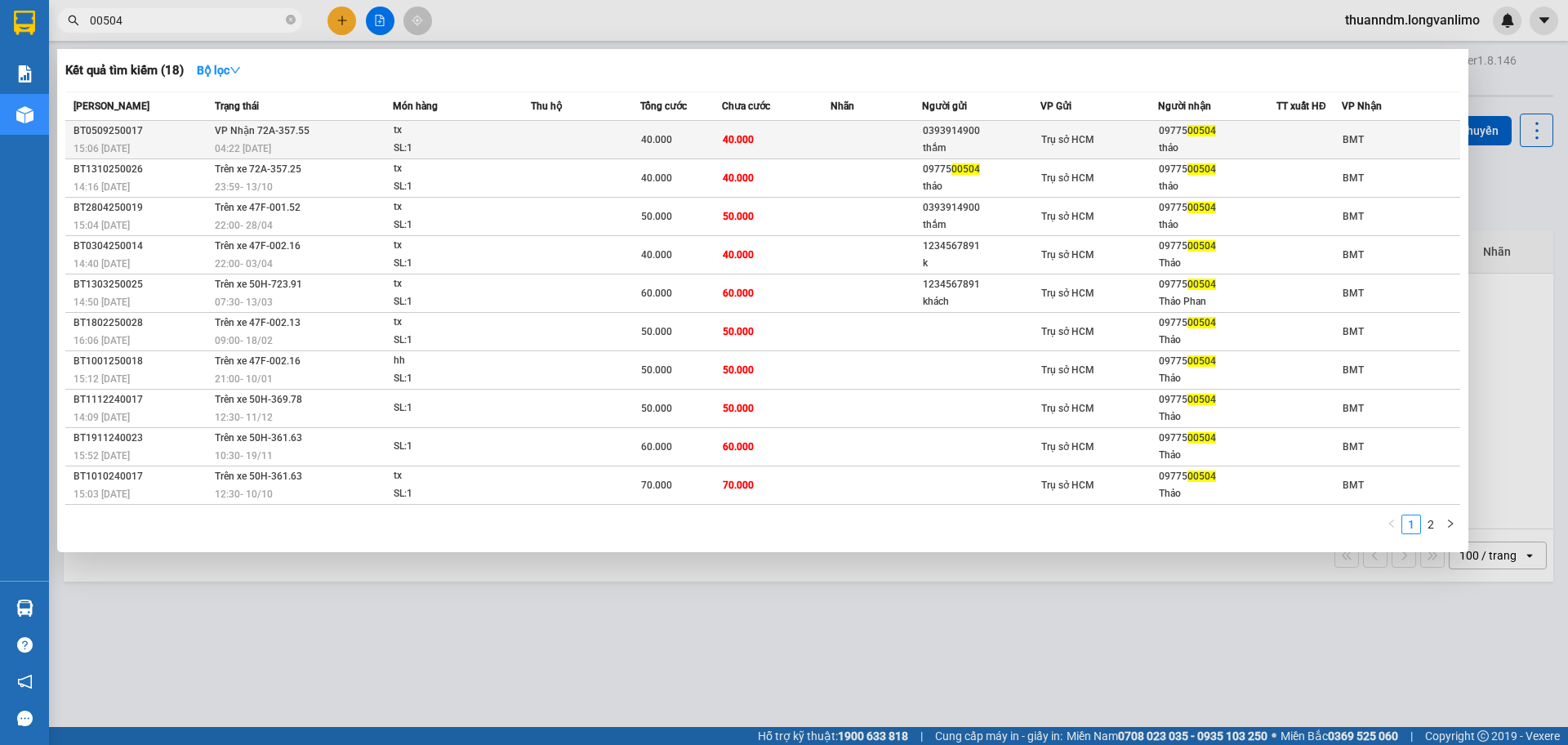
type input "00504"
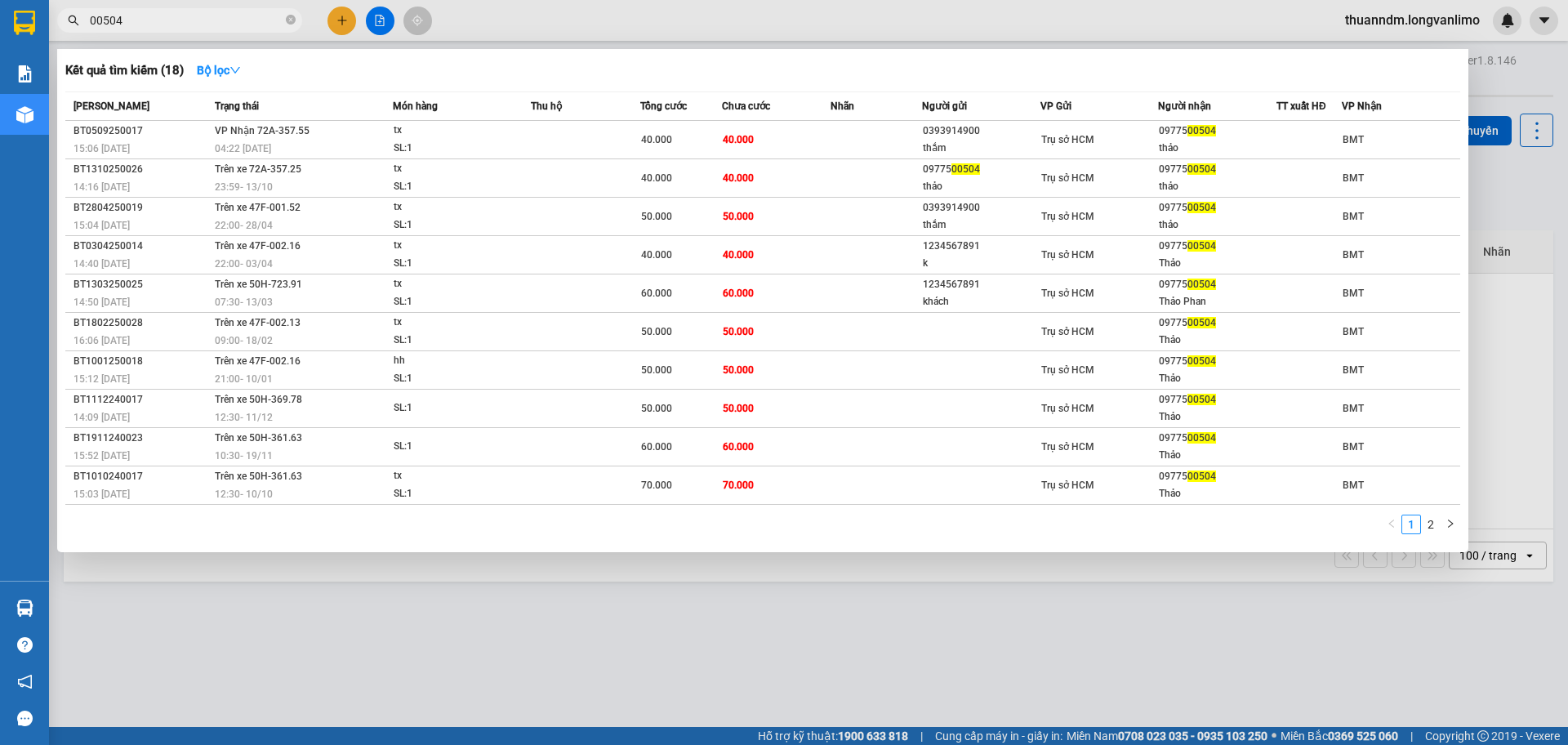
click at [730, 130] on td "40.000" at bounding box center [777, 141] width 110 height 39
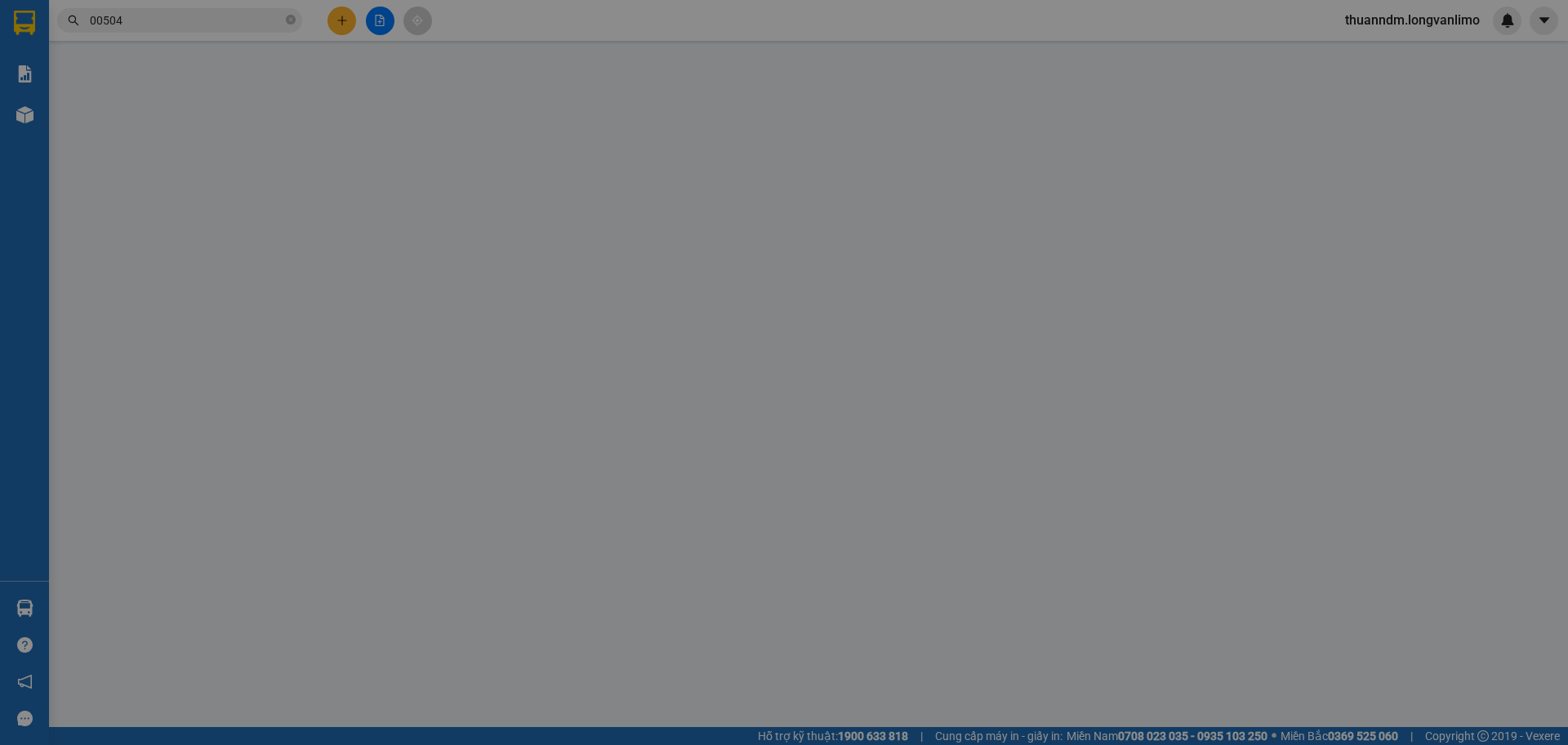
type input "0393914900"
type input "thắm"
type input "0977500504"
type input "thảo"
type input "0"
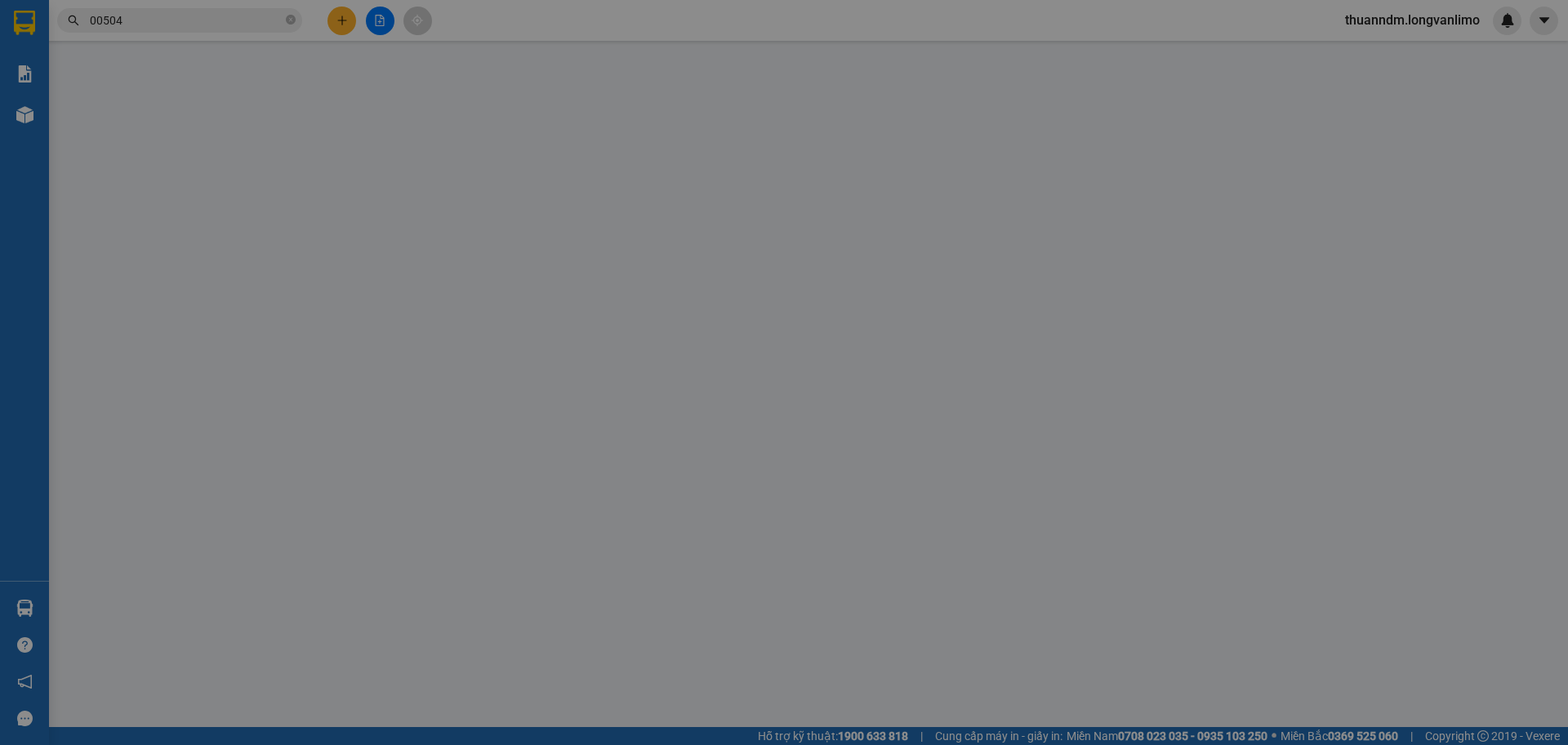
type input "40.000"
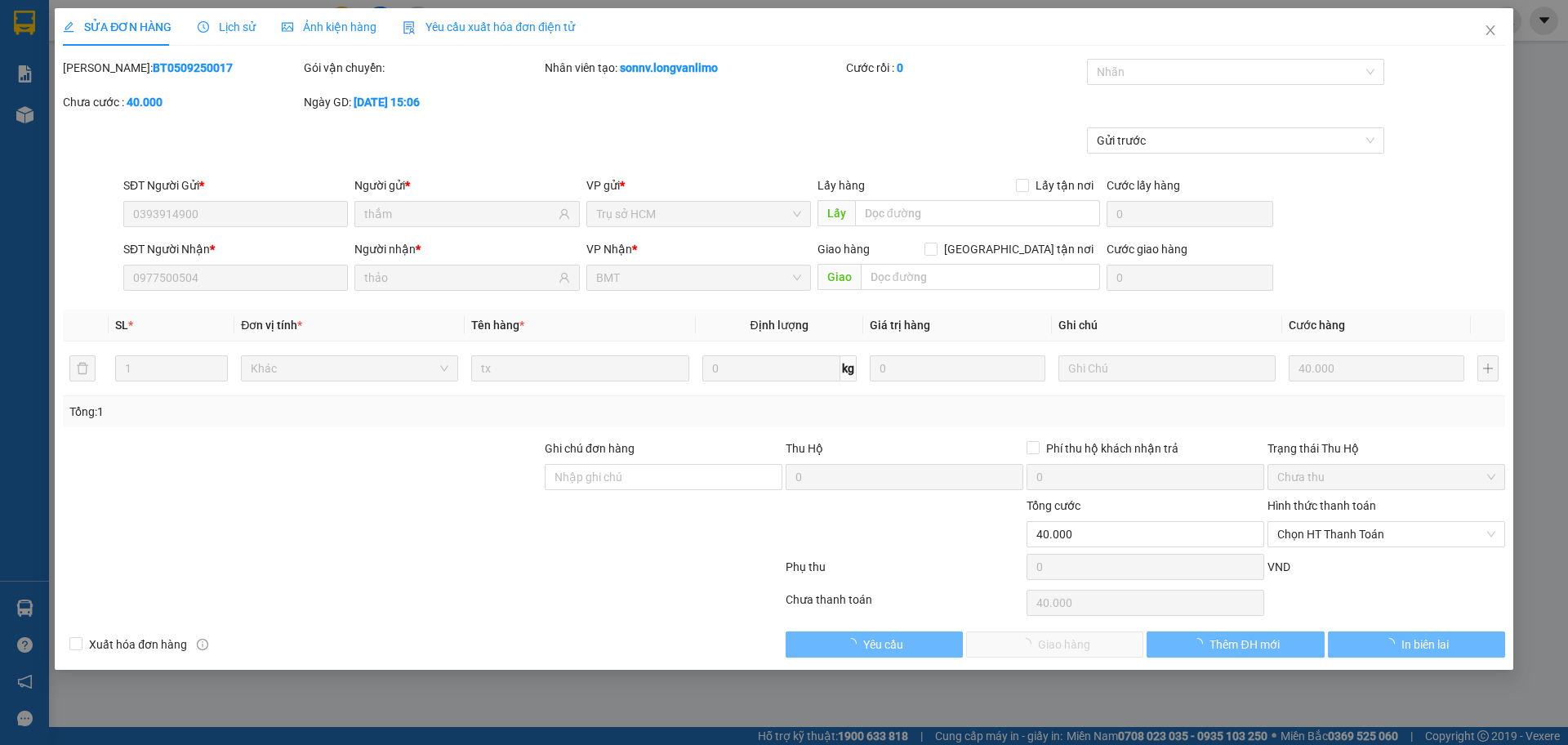
click at [343, 27] on span "Ảnh kiện hàng" at bounding box center [329, 27] width 94 height 13
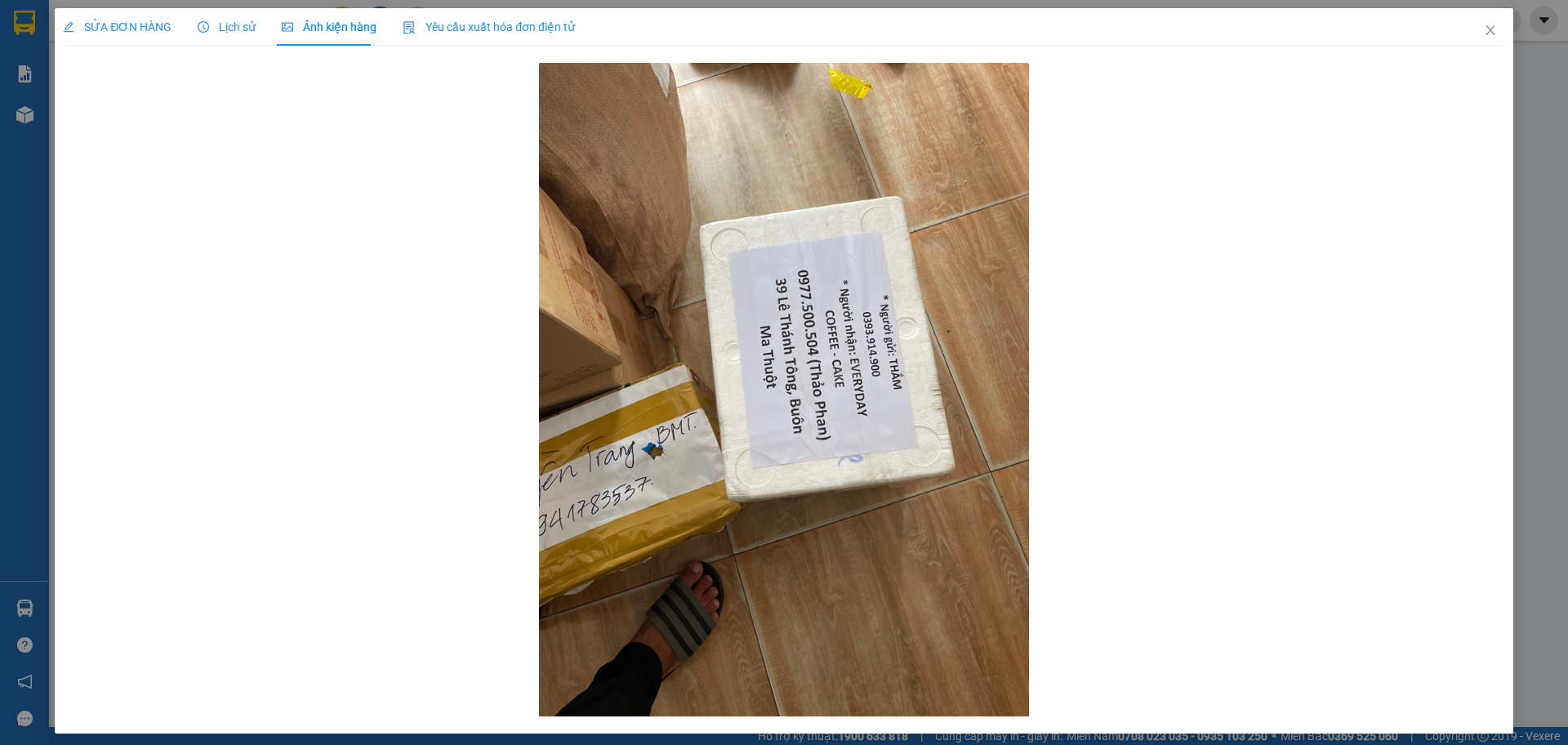
click at [152, 30] on span "SỬA ĐƠN HÀNG" at bounding box center [116, 27] width 109 height 13
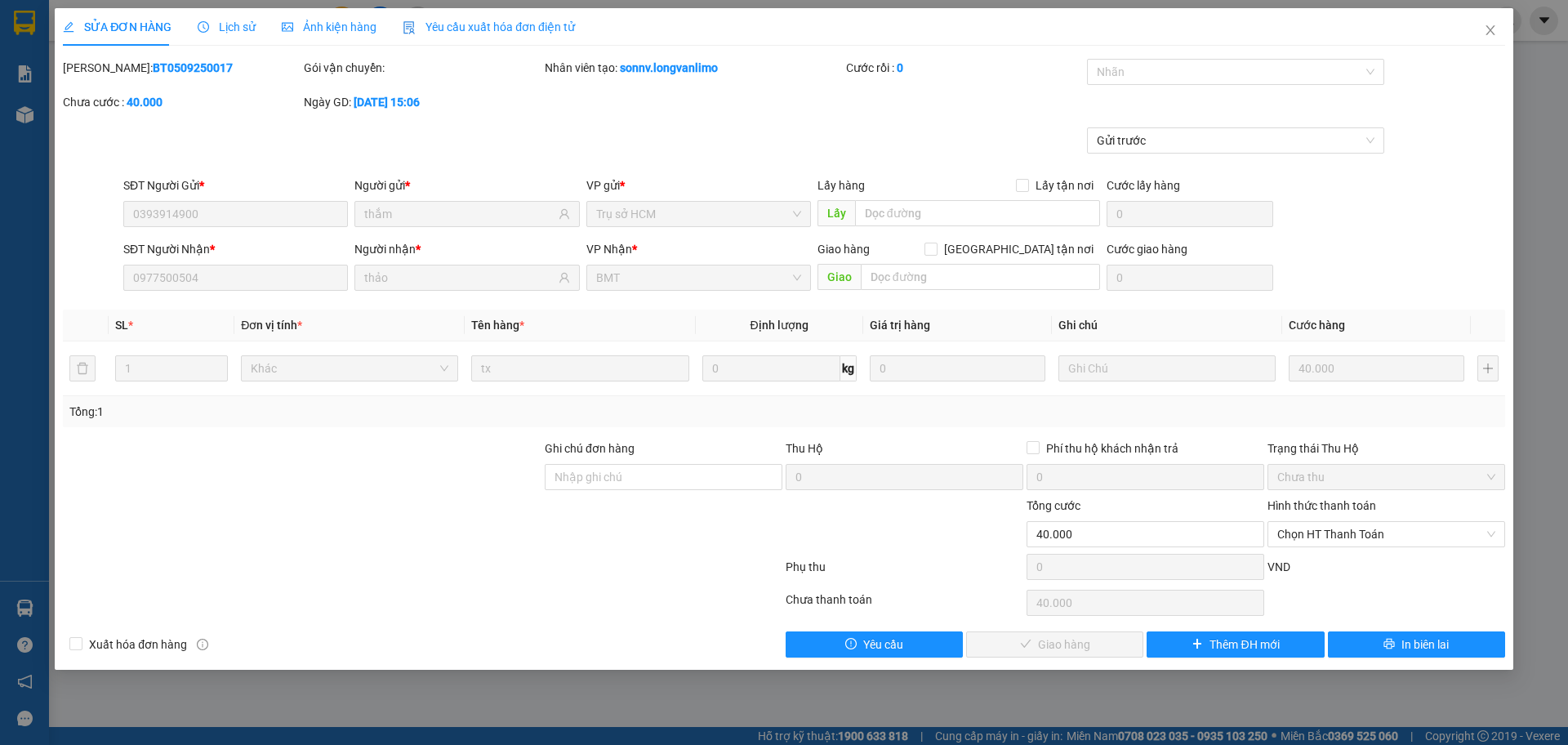
click at [169, 63] on b "BT0509250017" at bounding box center [193, 68] width 80 height 13
copy b "BT0509250017"
click at [1492, 30] on icon "close" at bounding box center [1489, 30] width 9 height 10
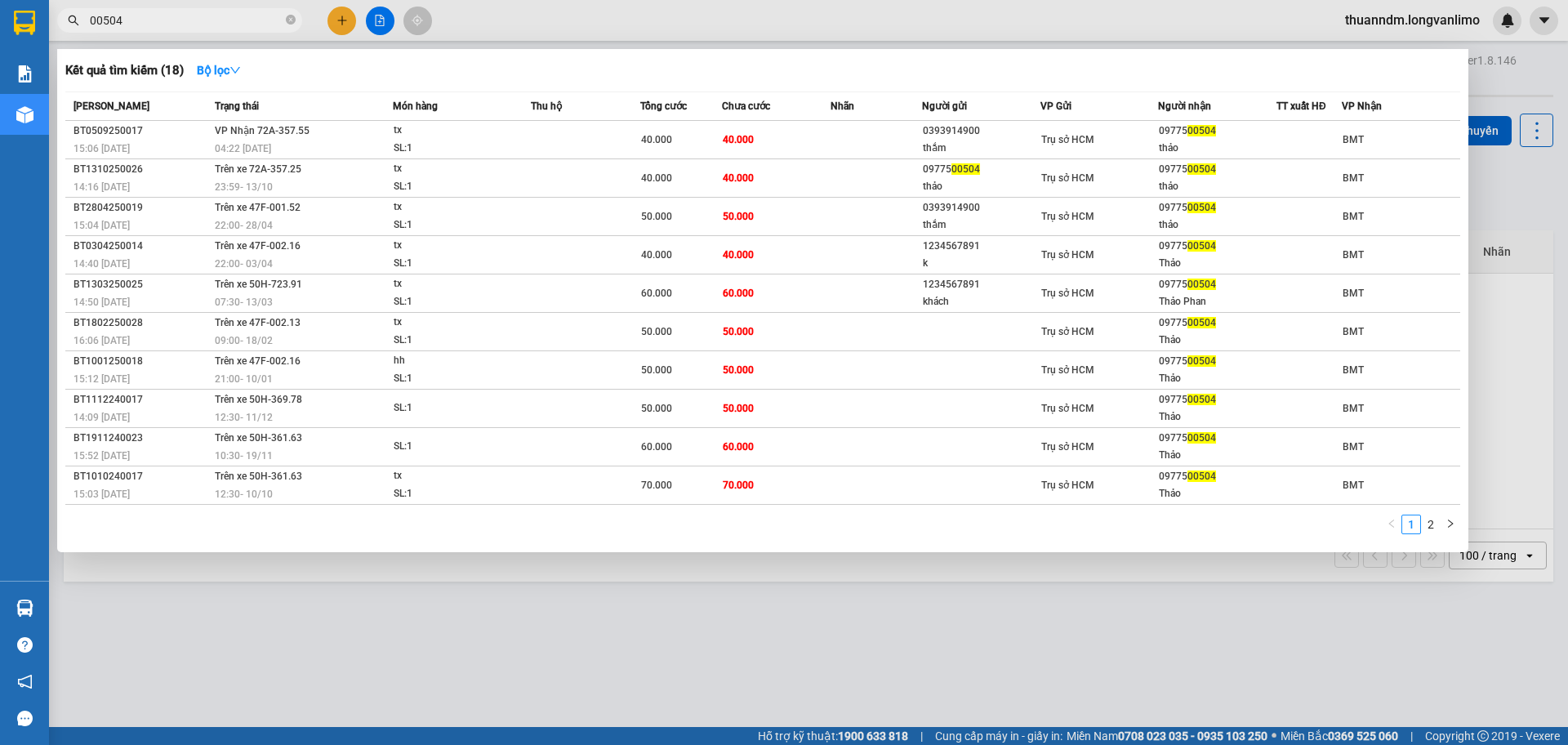
click at [244, 18] on input "00504" at bounding box center [186, 20] width 193 height 18
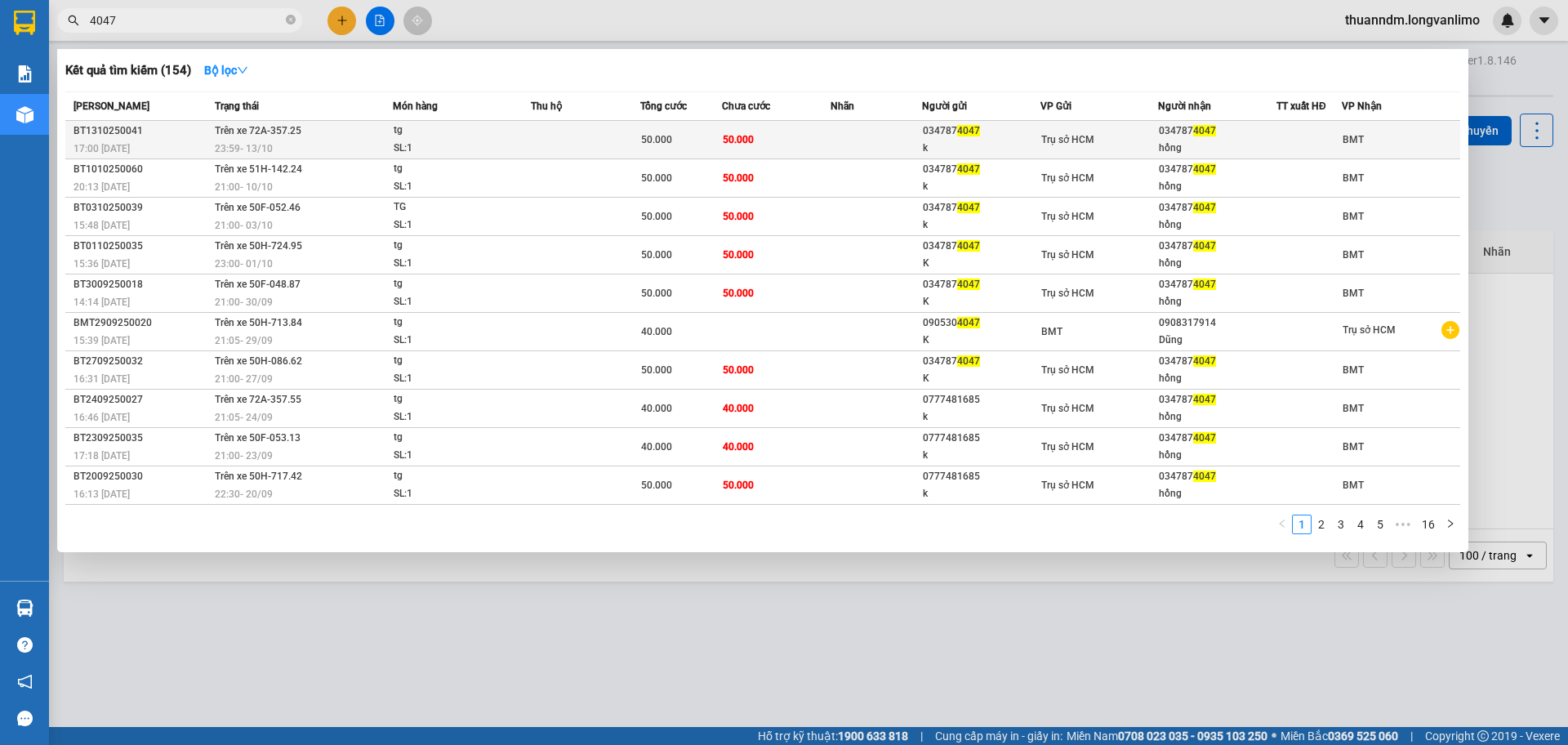
type input "4047"
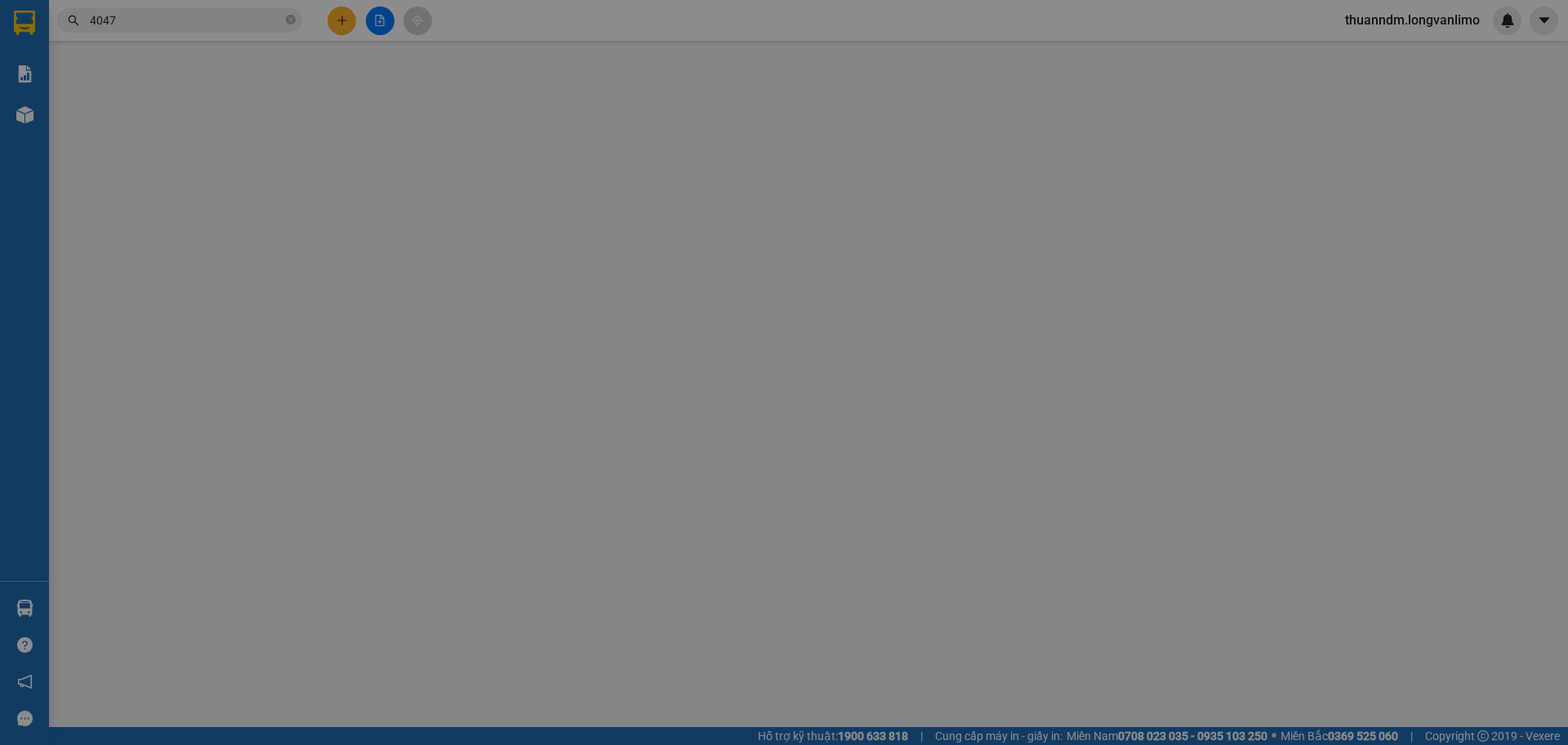
type input "0347874047"
type input "k"
type input "0347874047"
type input "hồng"
type input "0"
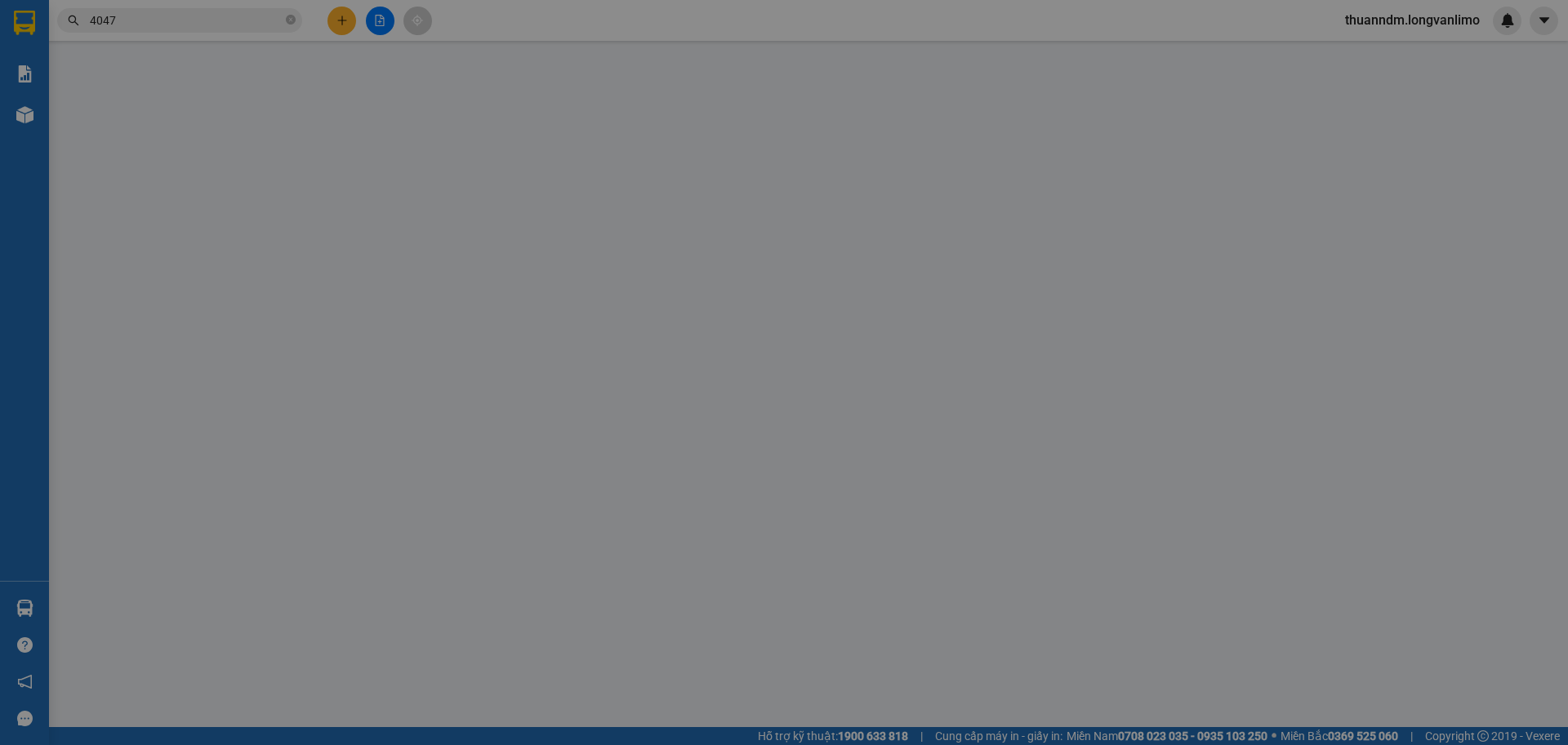
type input "50.000"
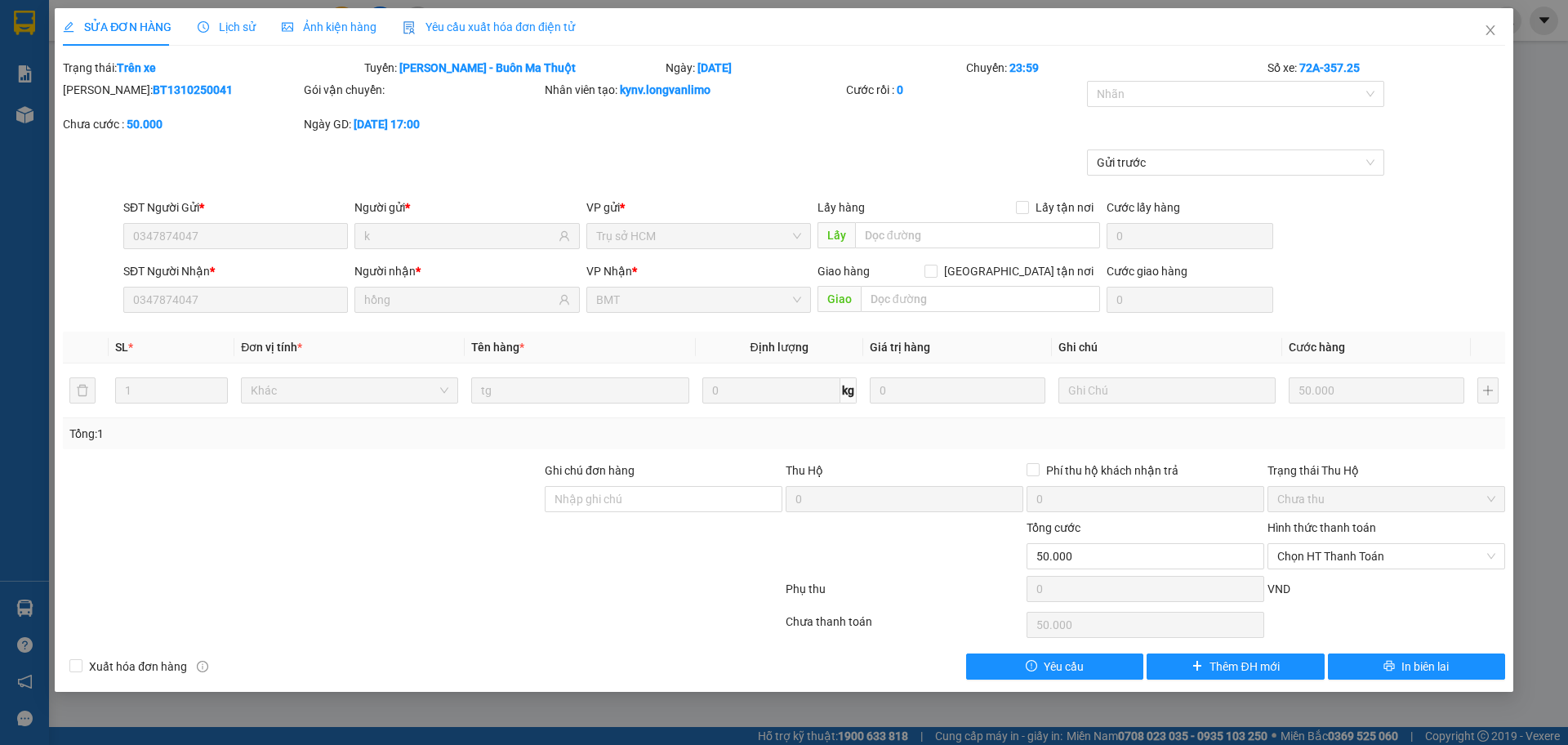
click at [172, 86] on b "BT1310250041" at bounding box center [193, 90] width 80 height 13
copy b "BT1310250041"
click at [1487, 28] on icon "close" at bounding box center [1489, 30] width 9 height 10
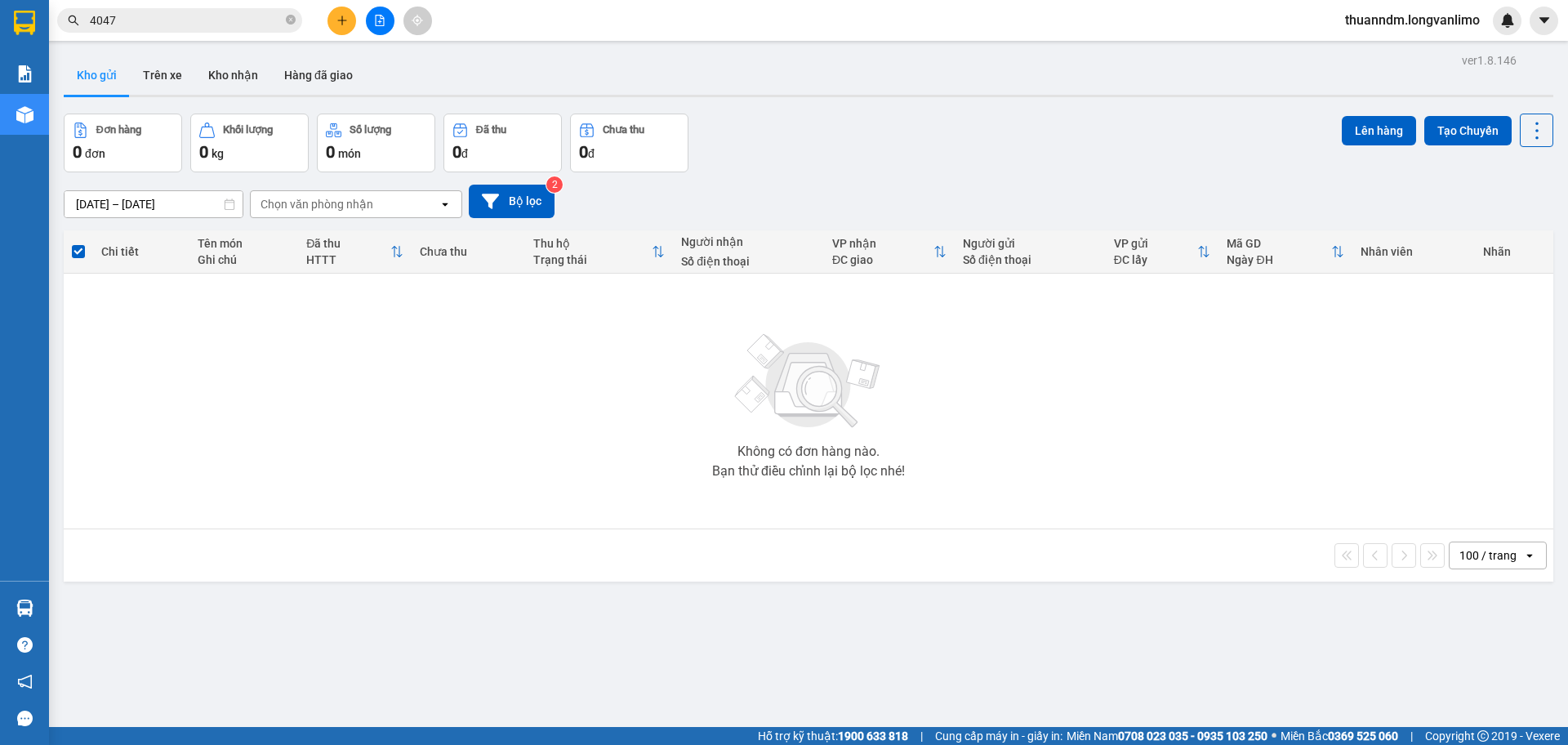
click at [236, 19] on input "4047" at bounding box center [186, 20] width 193 height 18
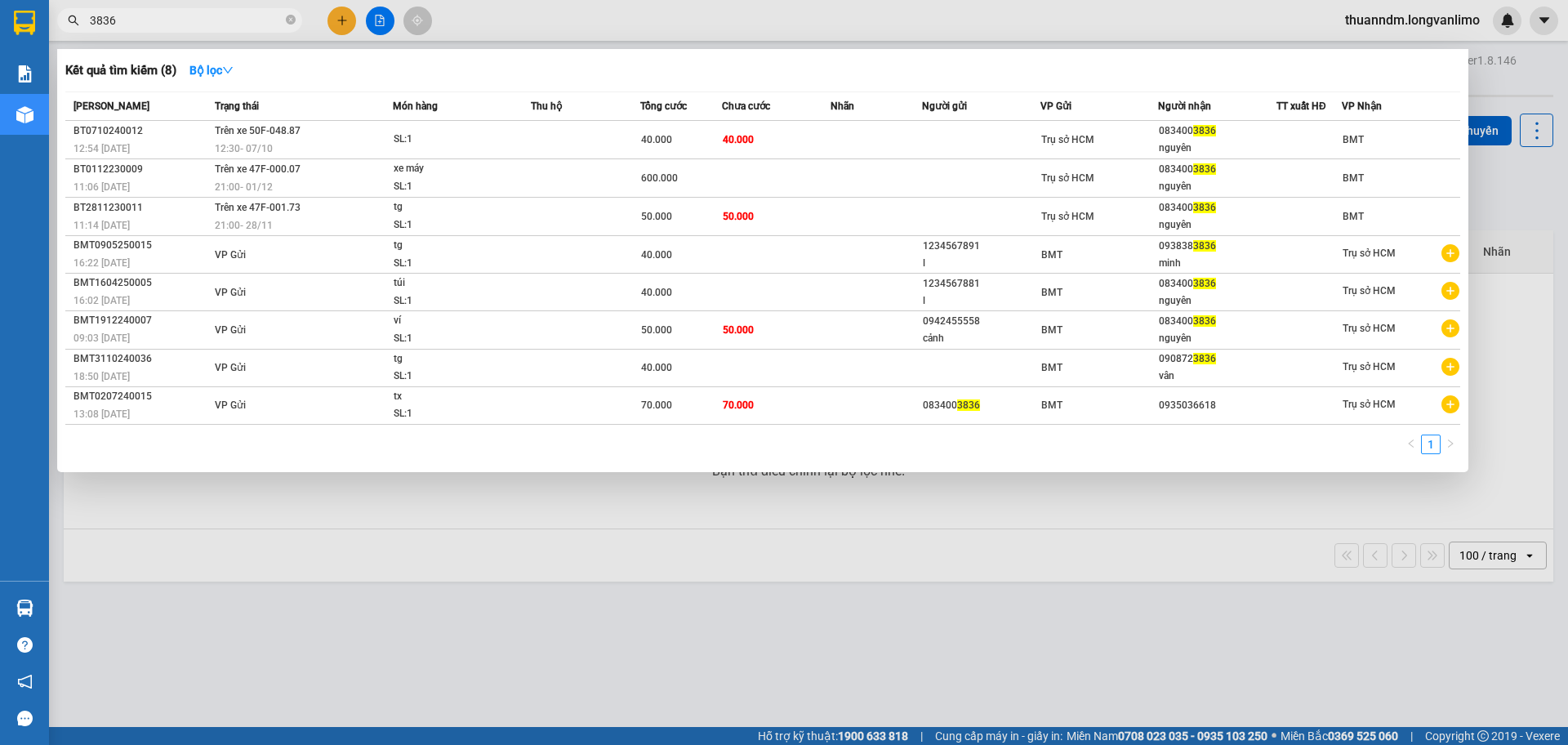
click at [175, 24] on input "3836" at bounding box center [186, 20] width 193 height 18
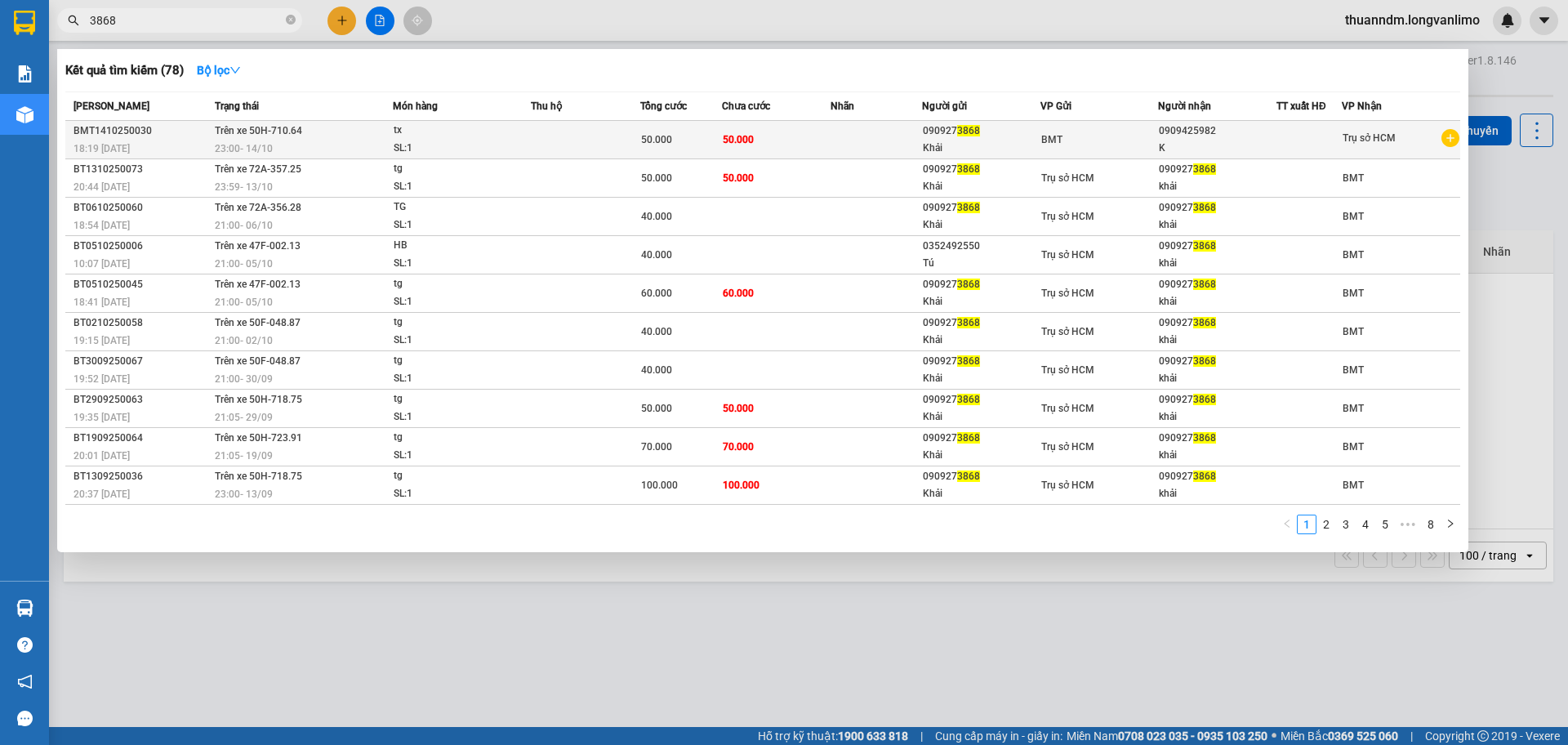
type input "3868"
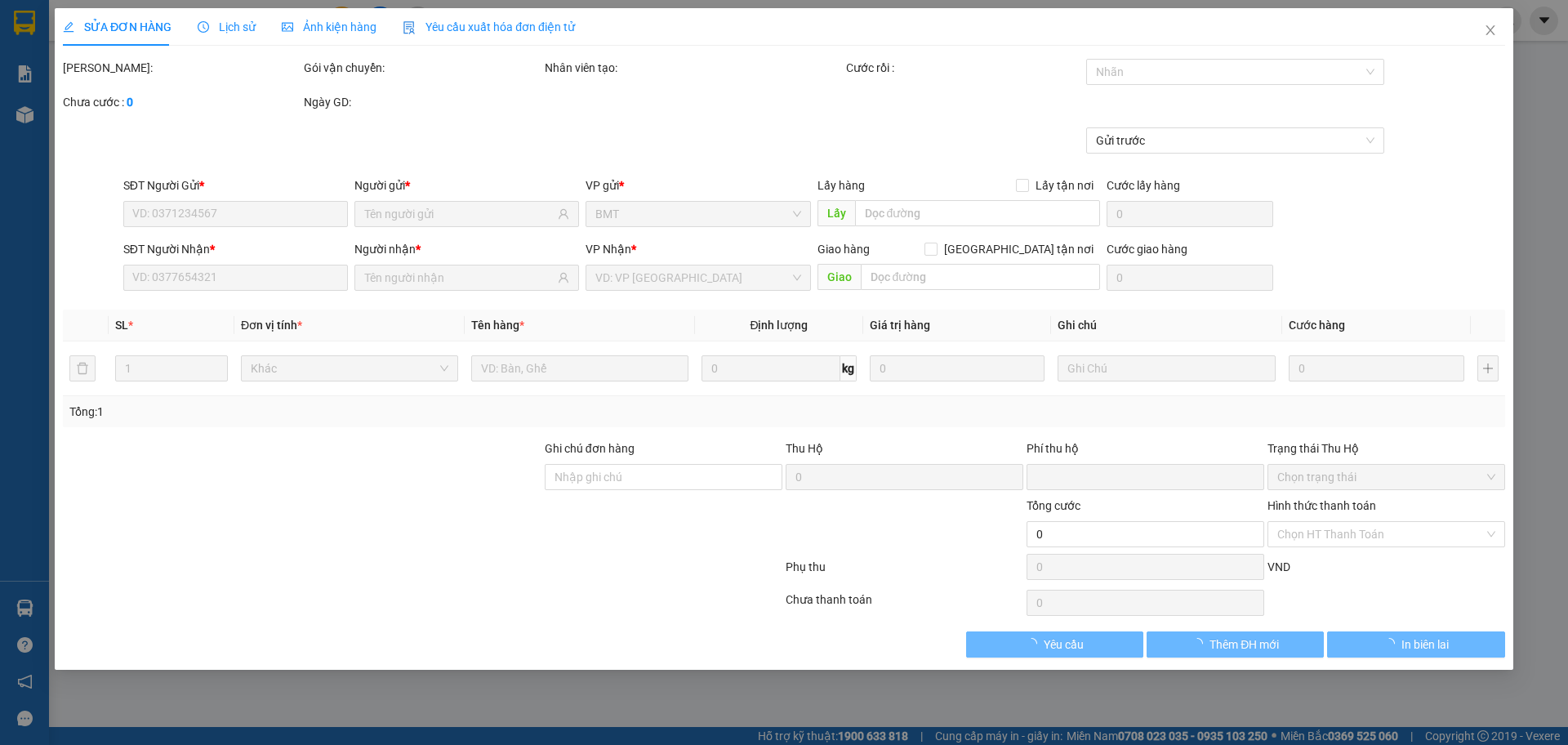
type input "0909273868"
type input "0909425982"
type input "0"
type input "50.000"
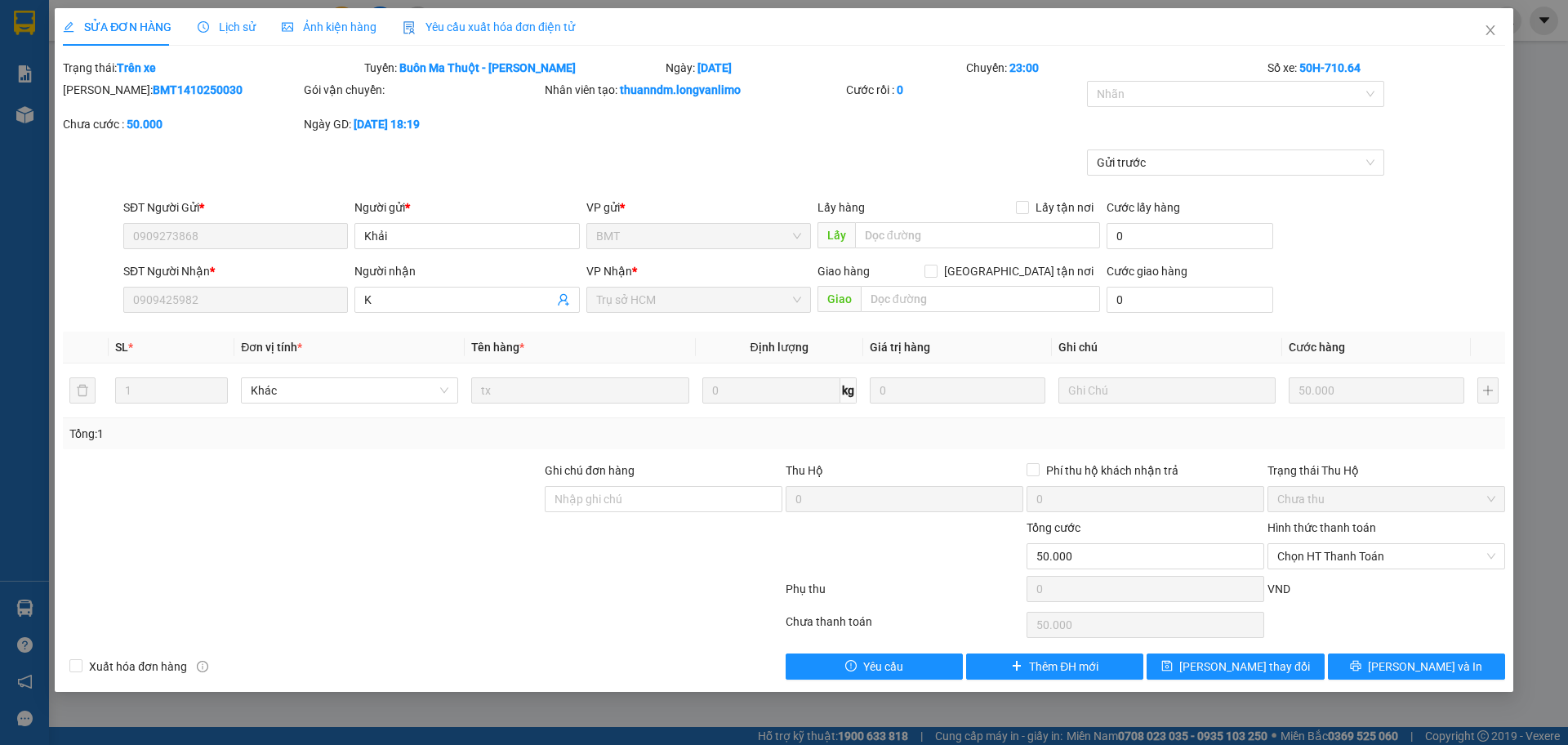
click at [179, 85] on b "BMT1410250030" at bounding box center [197, 90] width 90 height 13
copy b "BMT1410250030"
click at [1487, 34] on icon "close" at bounding box center [1490, 31] width 13 height 13
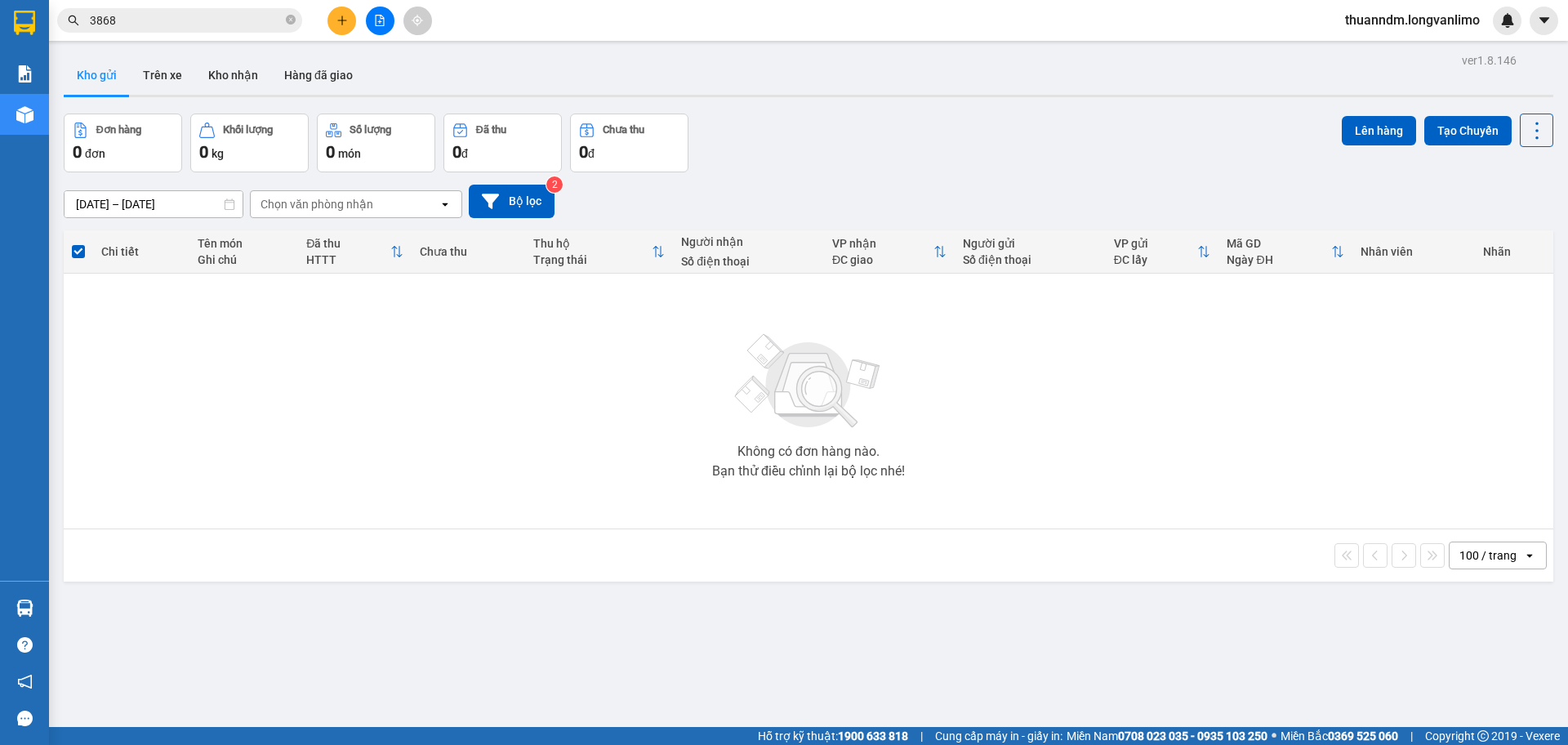
click at [248, 24] on input "3868" at bounding box center [186, 20] width 193 height 18
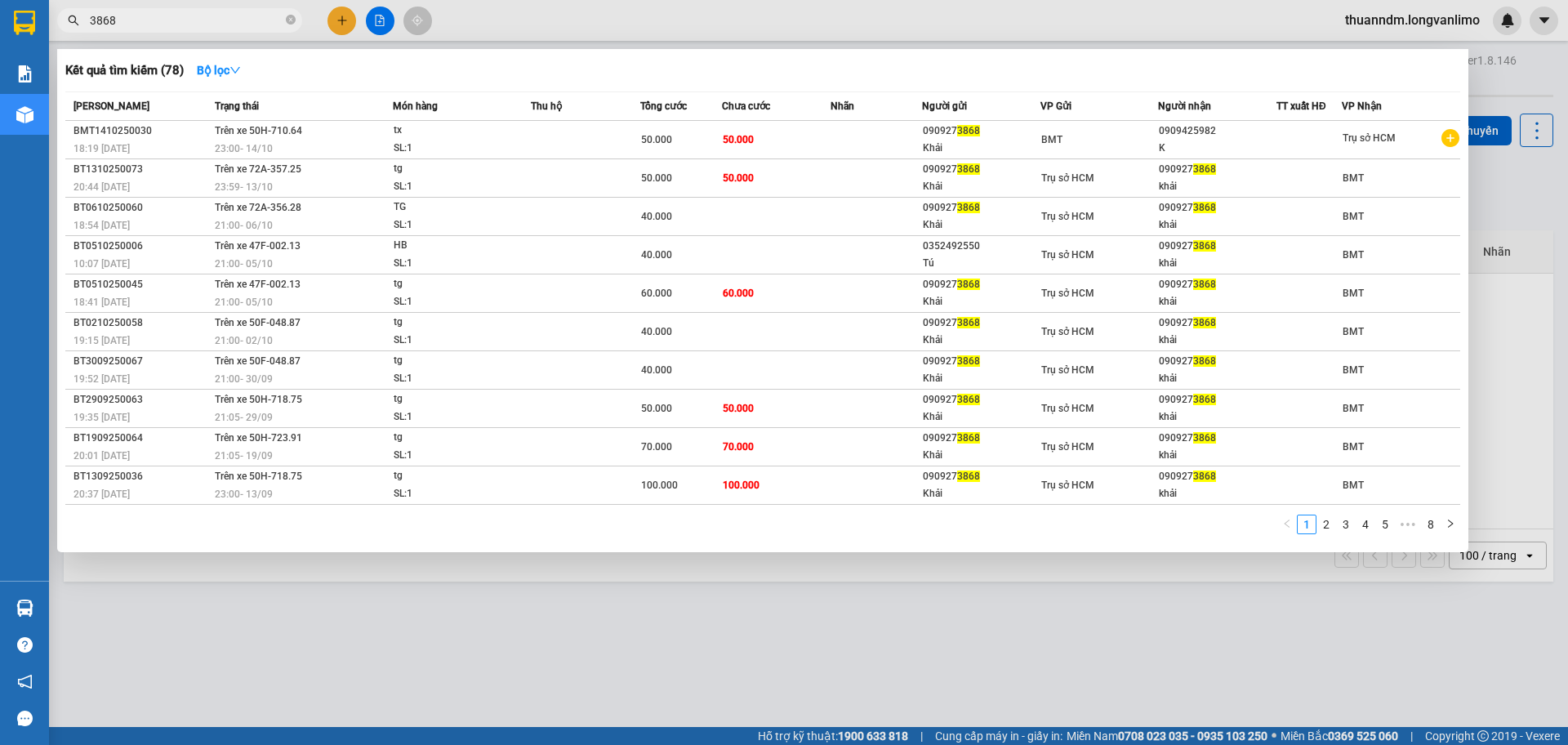
click at [248, 24] on input "3868" at bounding box center [186, 20] width 193 height 18
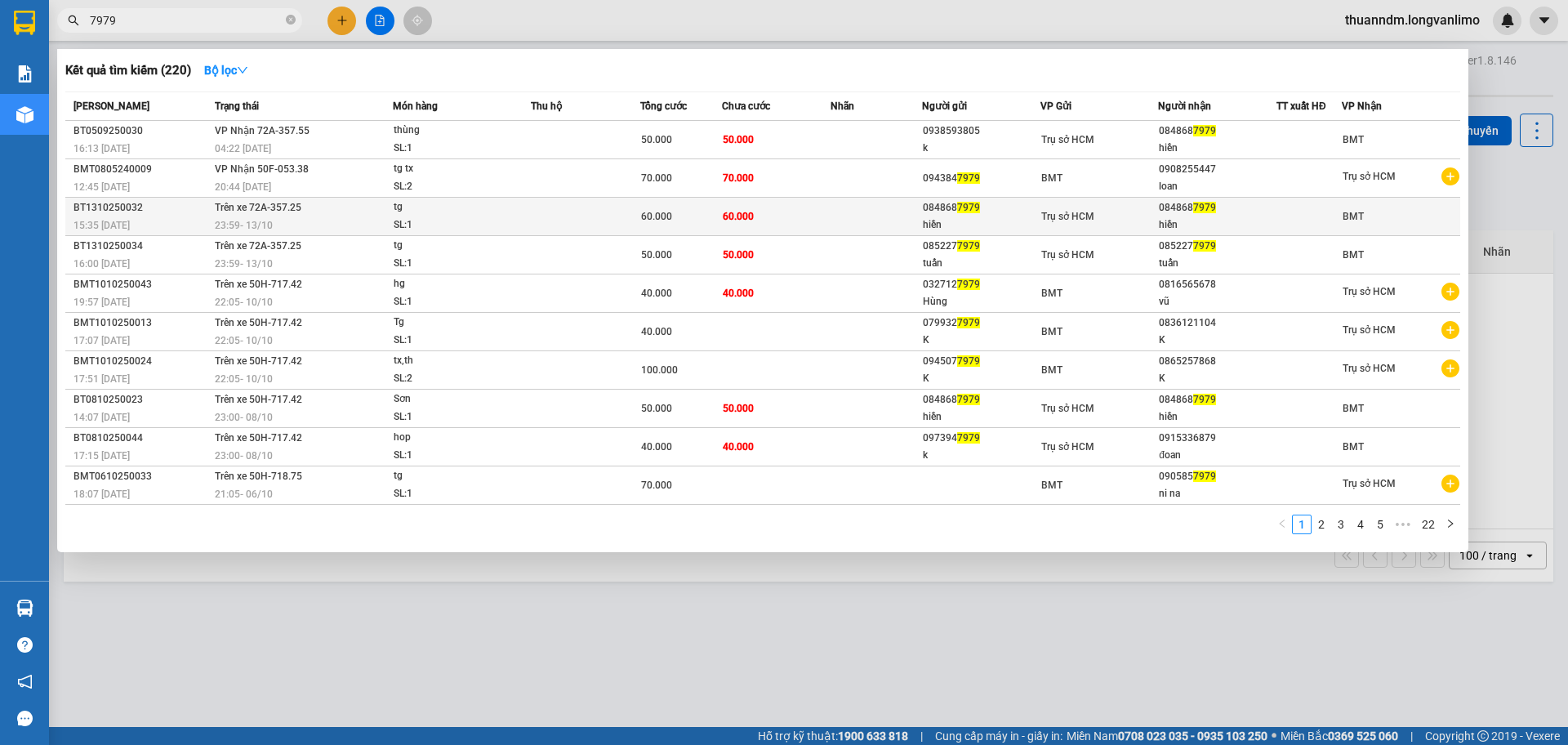
type input "7979"
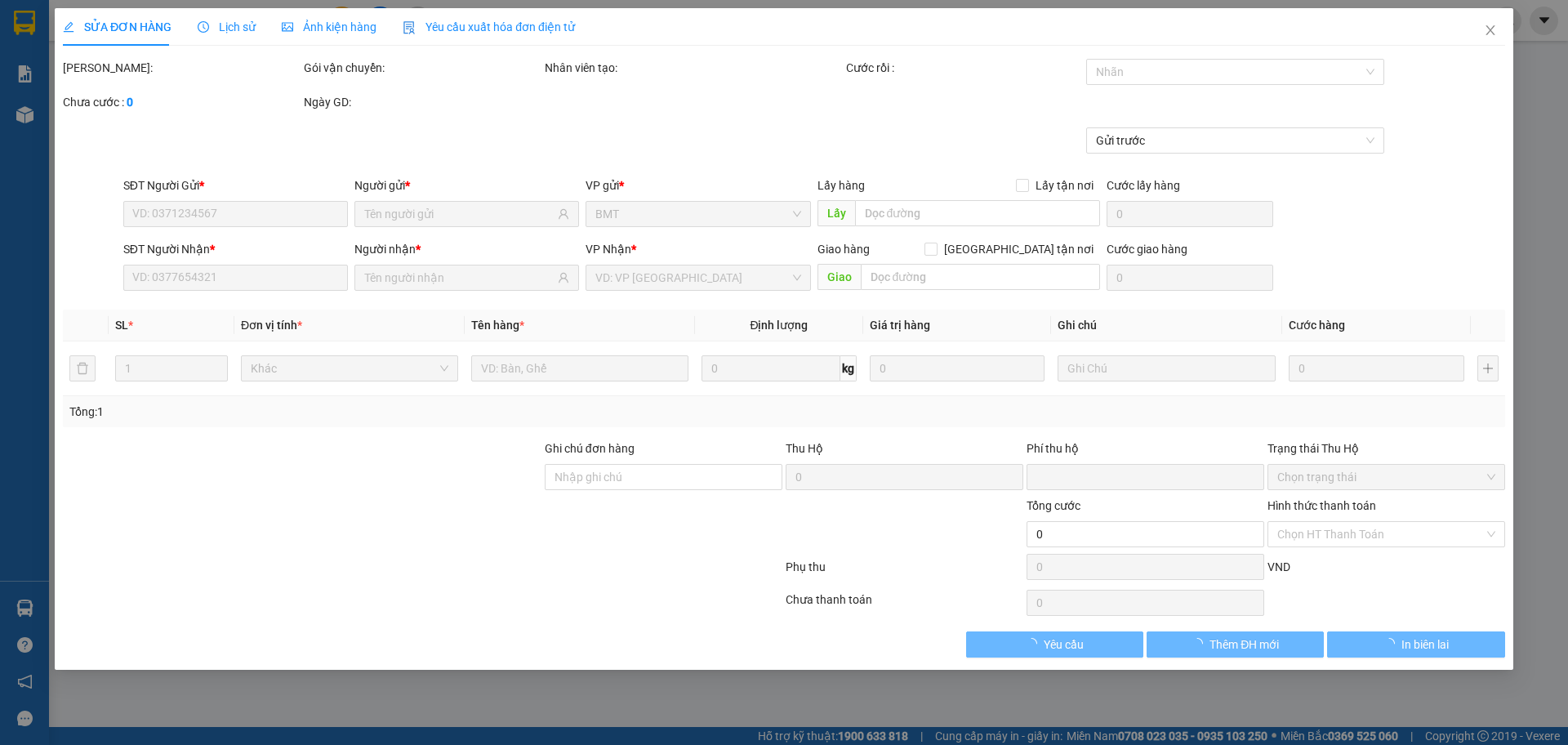
type input "0848687979"
type input "hiền"
type input "0848687979"
type input "hiền"
type input "0"
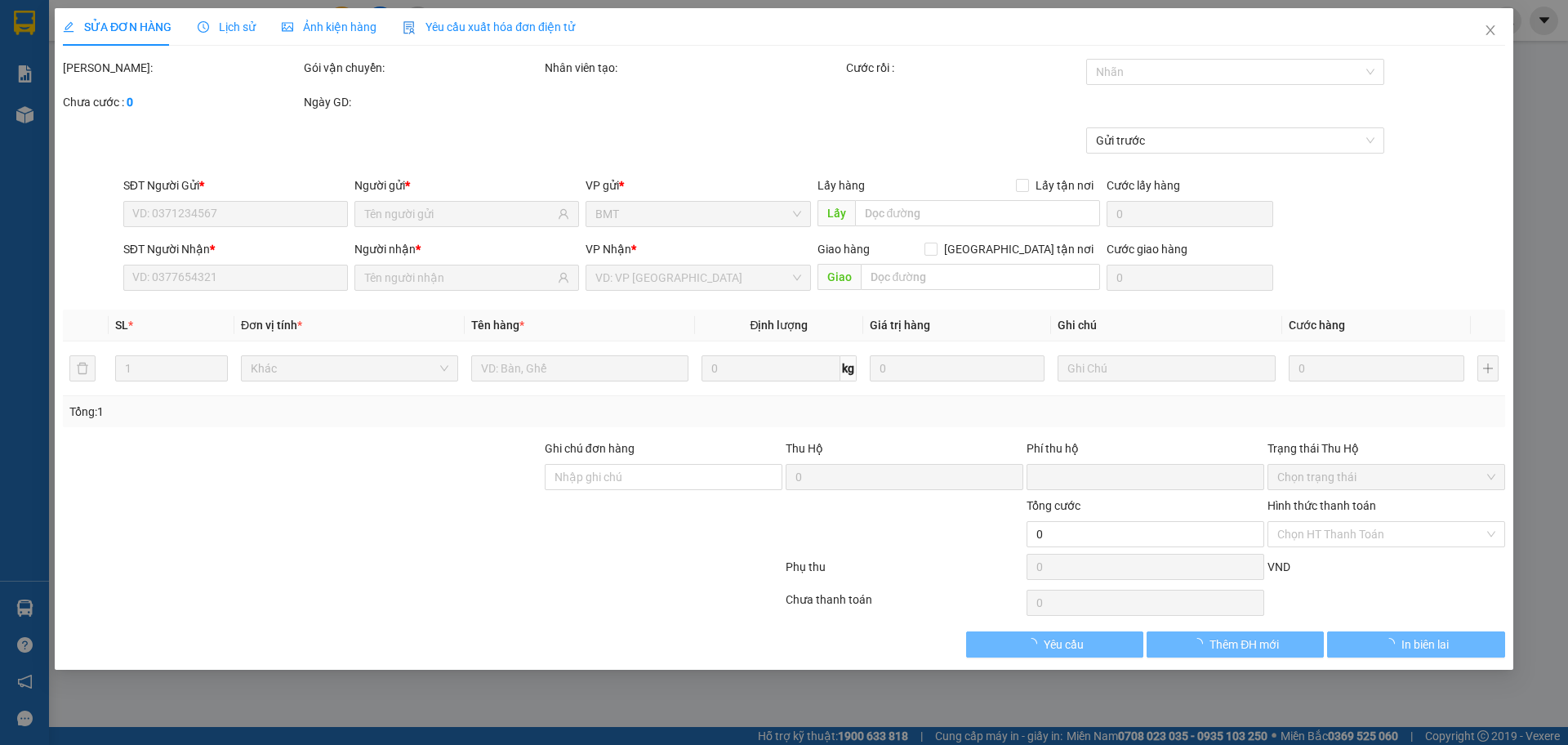
type input "60.000"
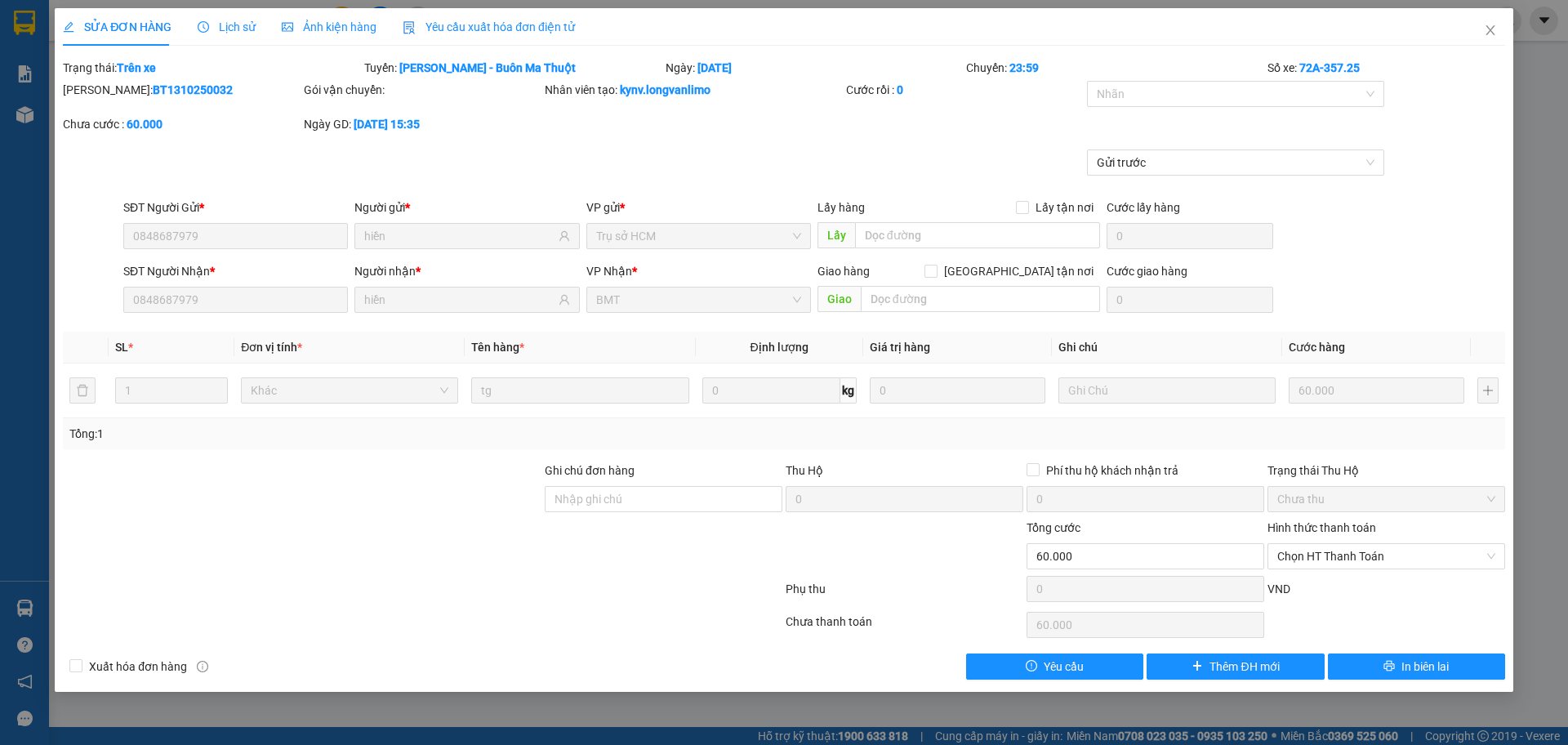
click at [185, 91] on div "[PERSON_NAME]: BT1310250032" at bounding box center [181, 90] width 238 height 18
click at [182, 90] on b "BT1310250032" at bounding box center [193, 90] width 80 height 13
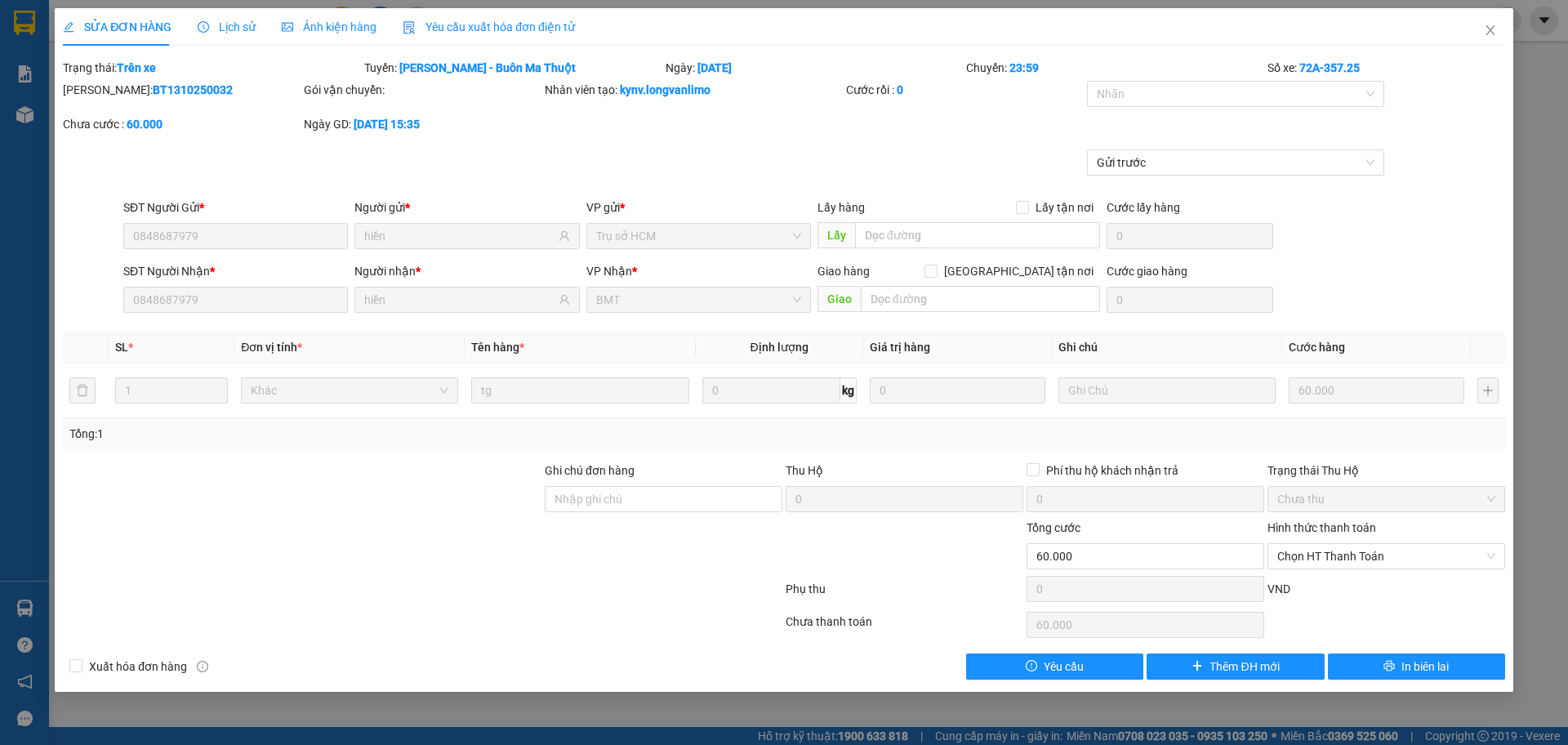
click at [220, 82] on div "[PERSON_NAME]: BT1310250032" at bounding box center [181, 90] width 238 height 18
click at [165, 84] on b "BT1310250032" at bounding box center [193, 90] width 80 height 13
click at [165, 89] on b "BT1310250032" at bounding box center [193, 90] width 80 height 13
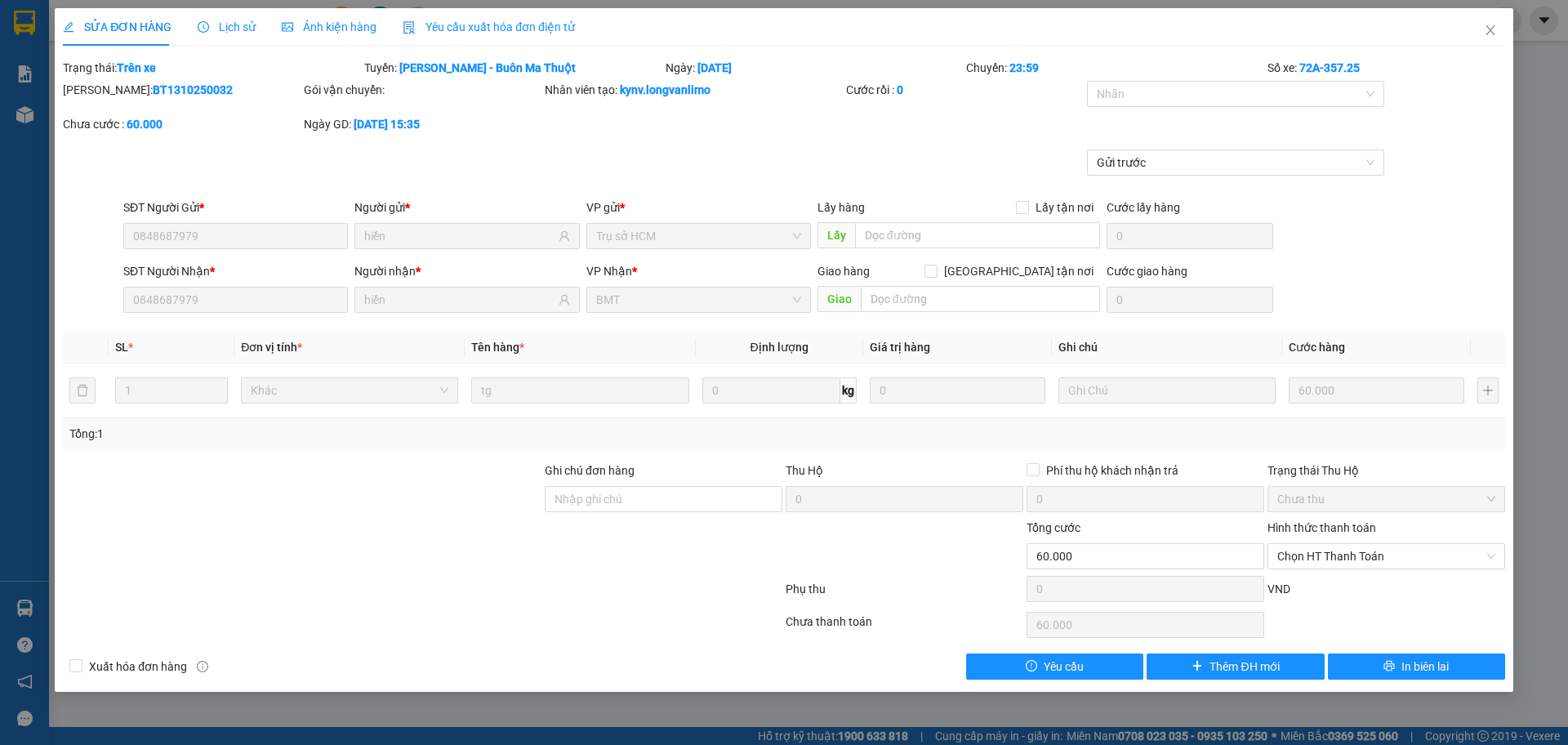
copy b "BT1310250032"
click at [1498, 33] on span "Close" at bounding box center [1490, 31] width 46 height 46
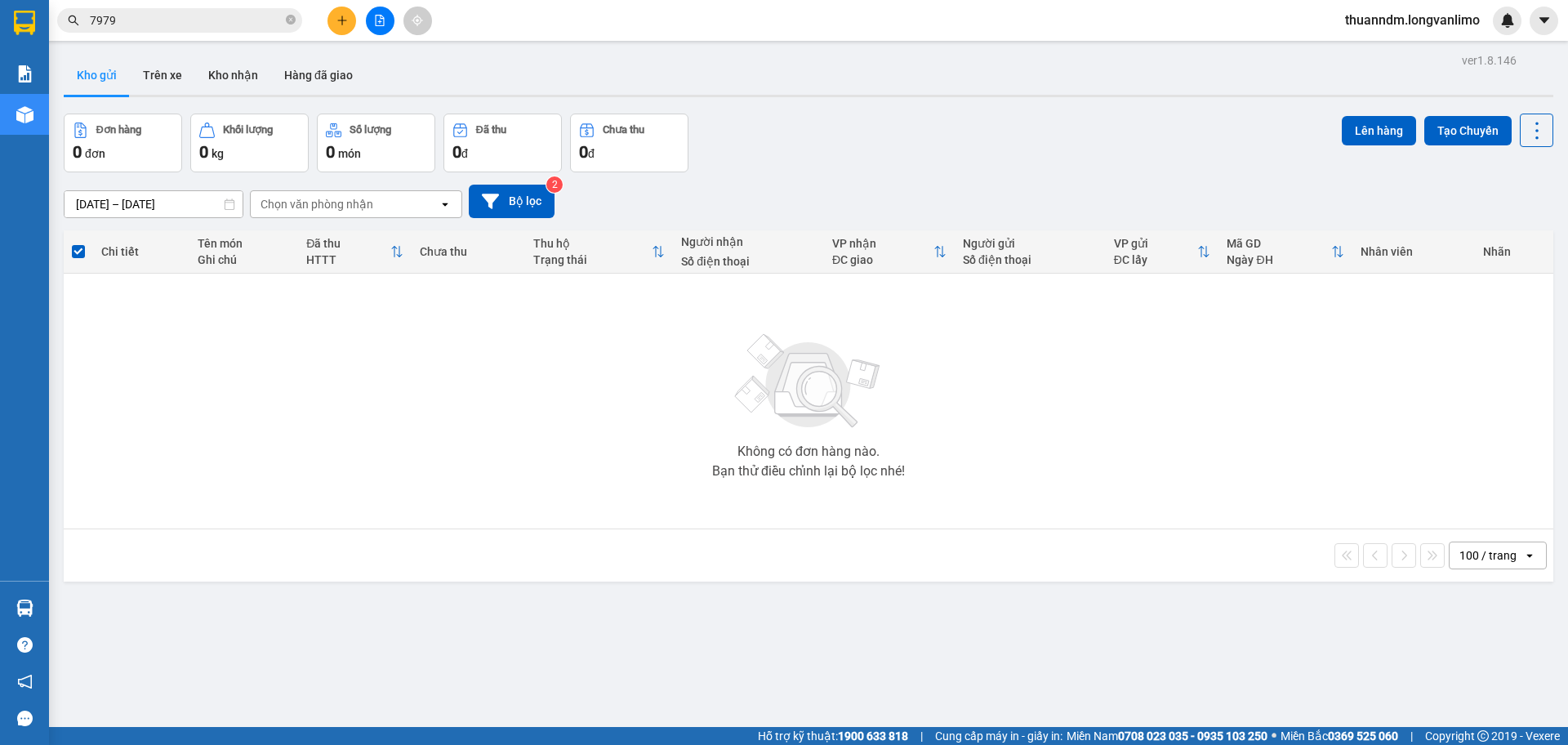
click at [207, 13] on input "7979" at bounding box center [186, 20] width 193 height 18
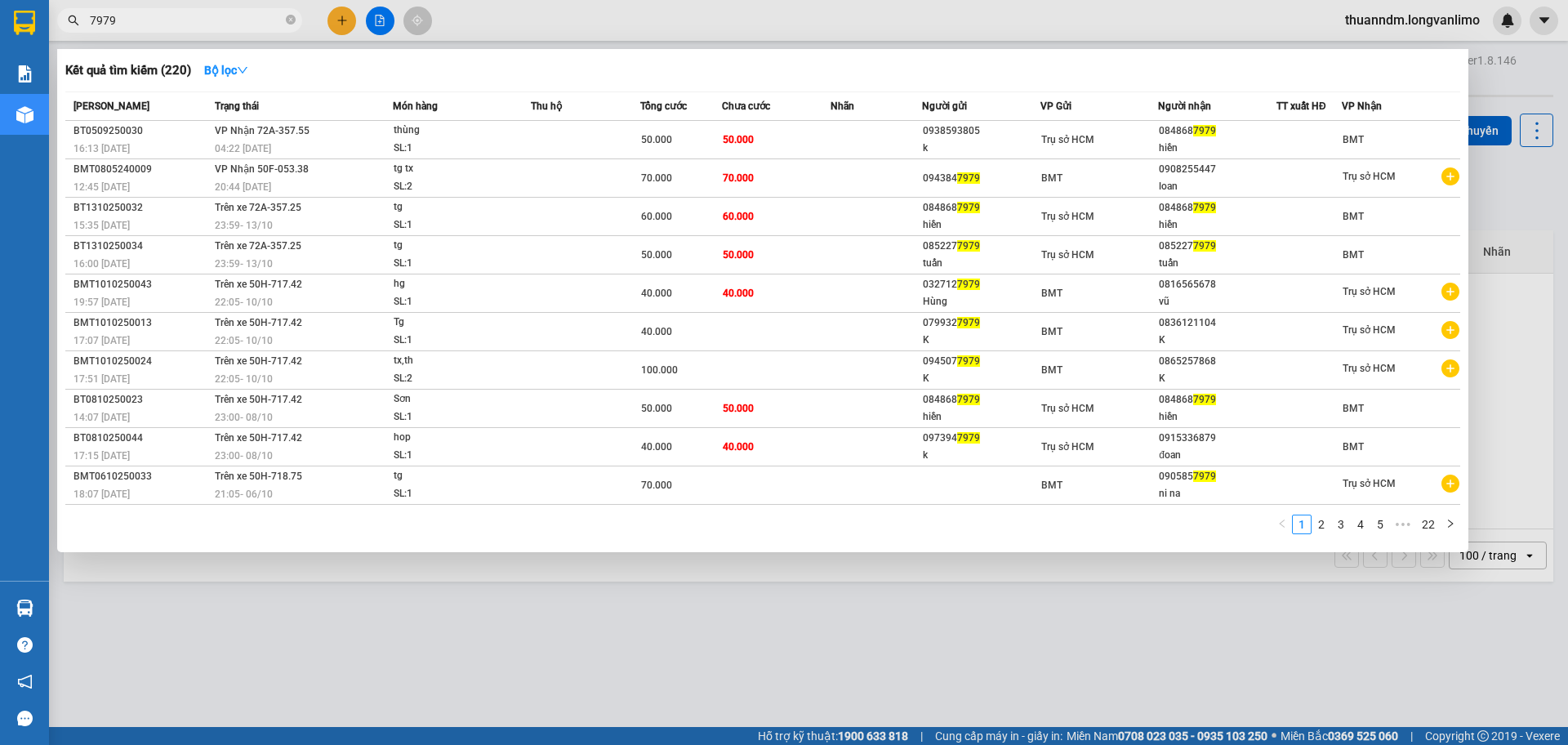
click at [207, 13] on input "7979" at bounding box center [186, 20] width 193 height 18
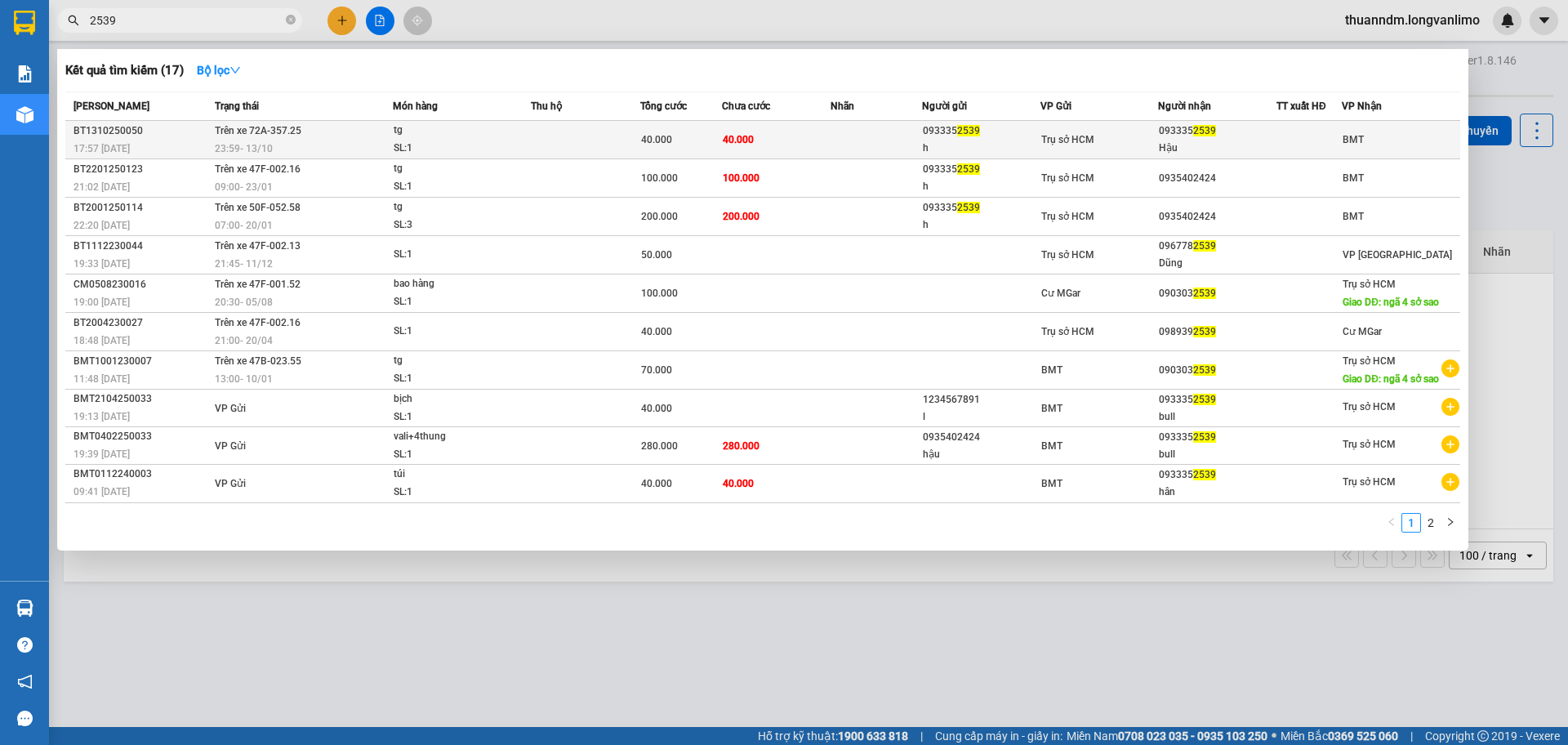
type input "2539"
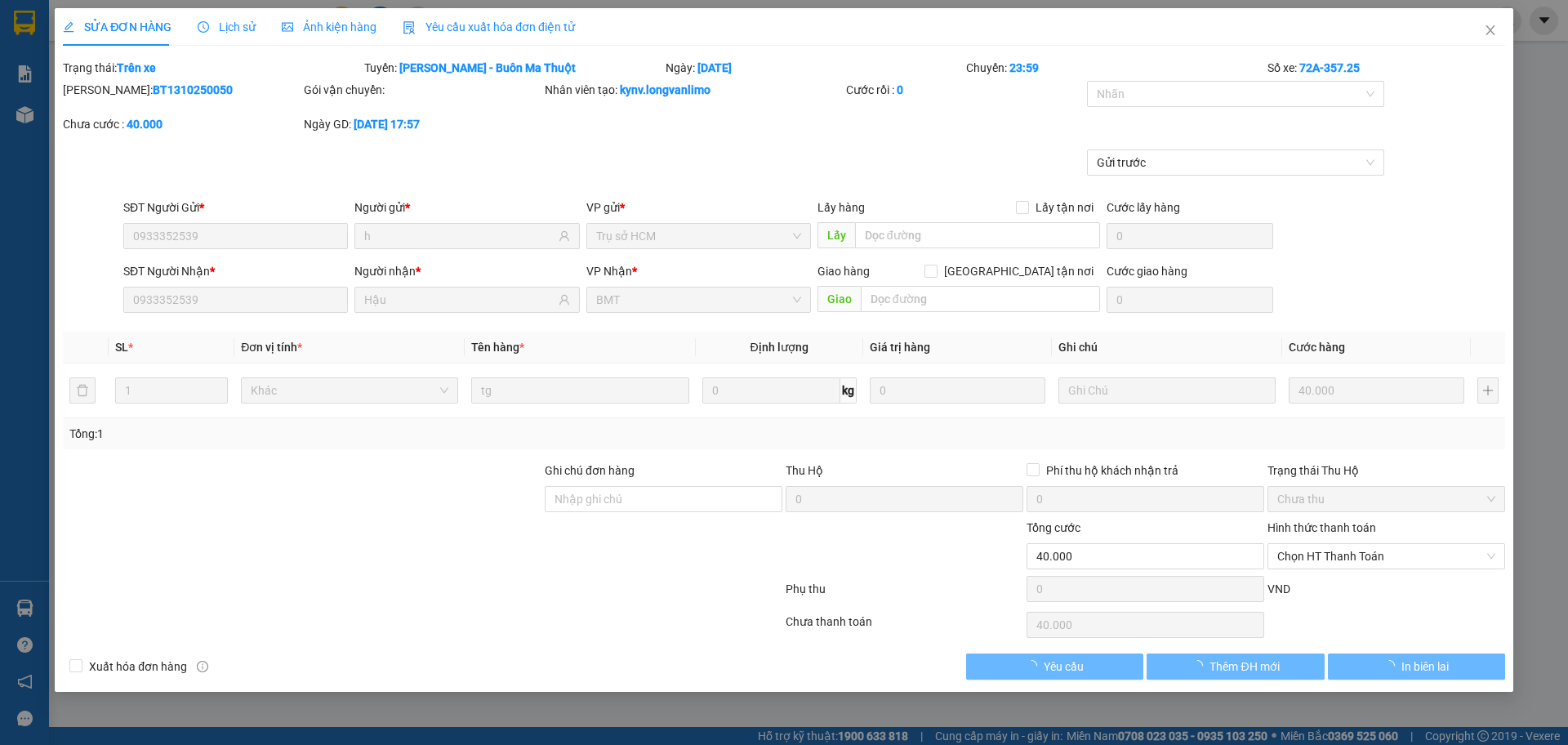
type input "0933352539"
type input "h"
type input "0933352539"
type input "Hậu"
type input "0"
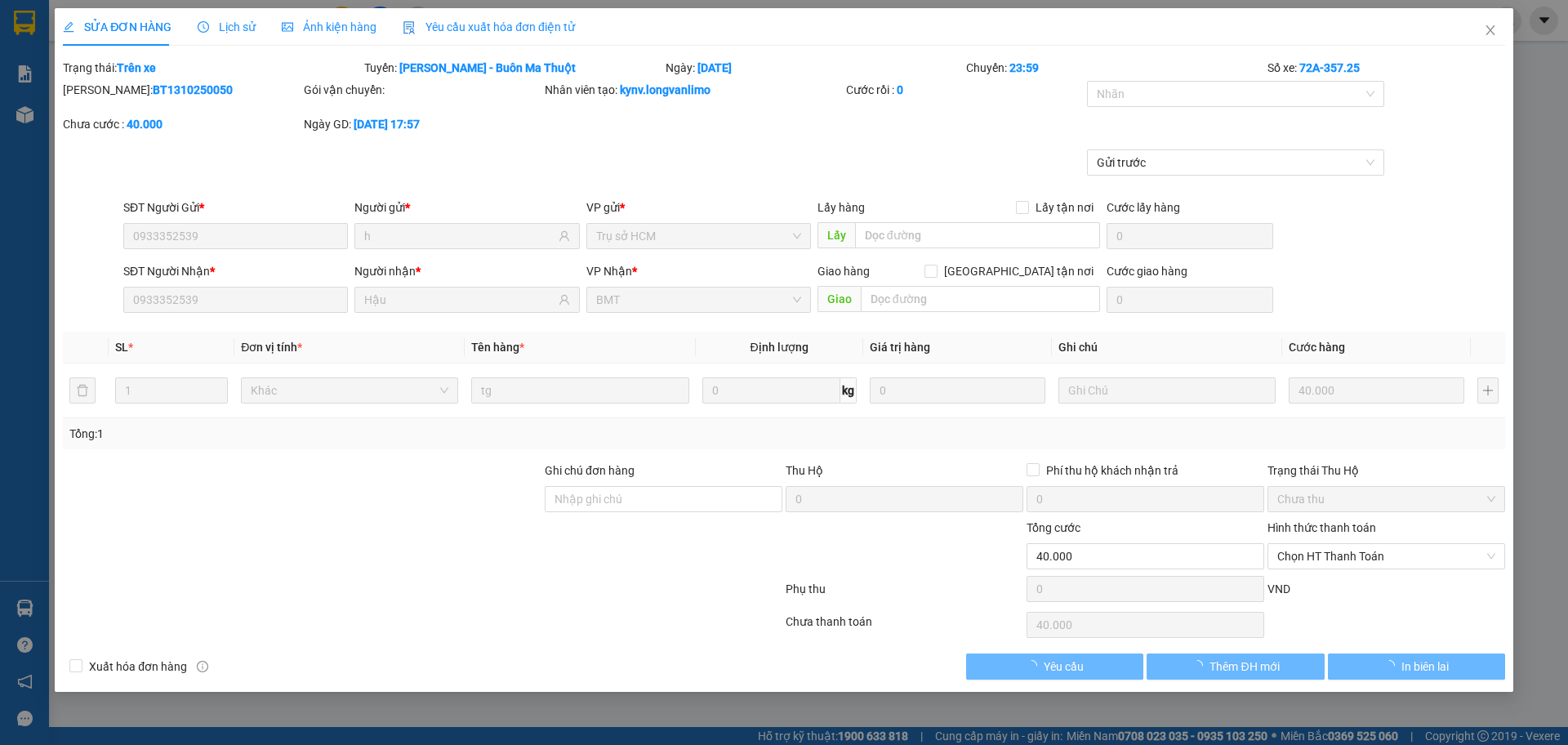
type input "40.000"
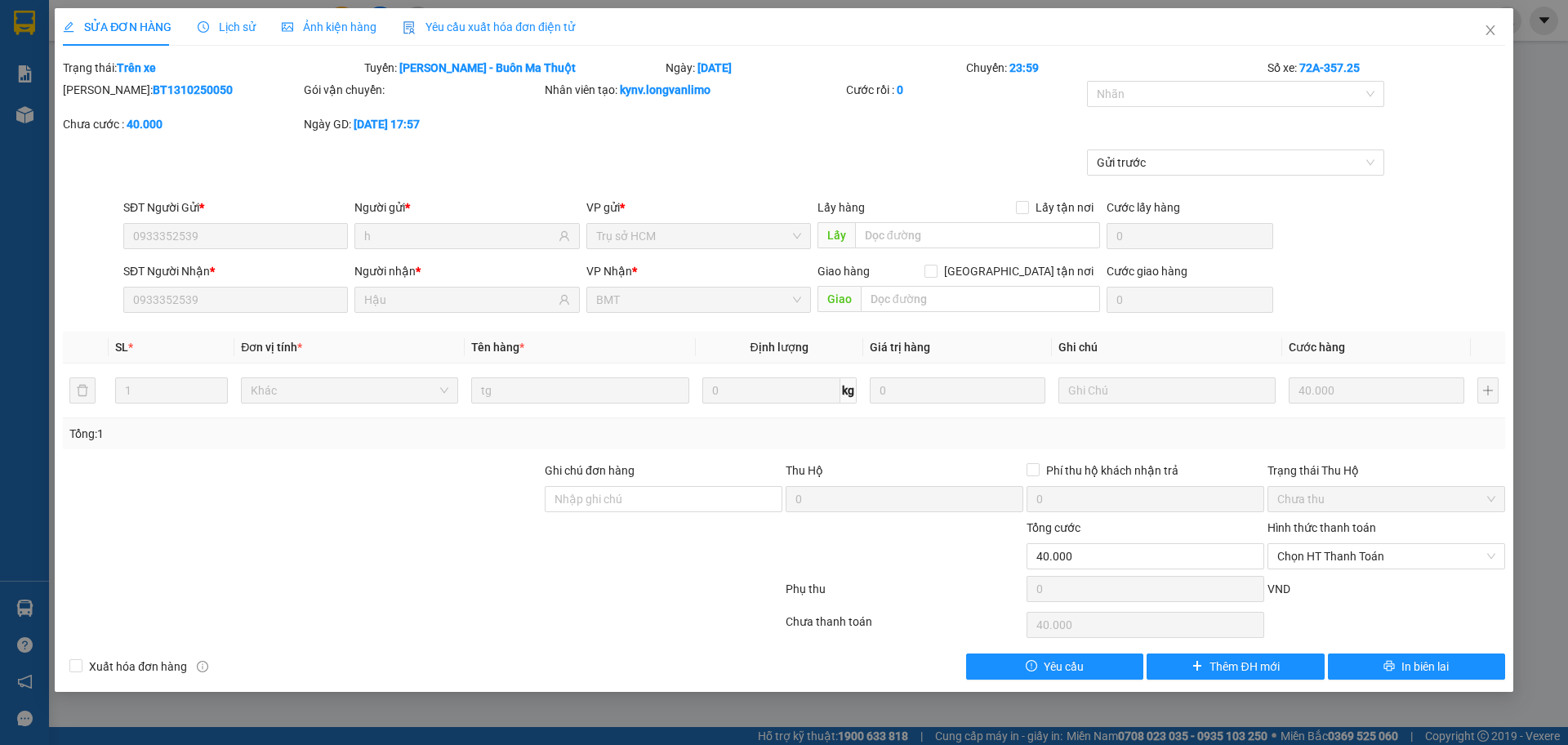
click at [153, 84] on b "BT1310250050" at bounding box center [193, 90] width 80 height 13
copy b "BT1310250050"
click at [1494, 26] on icon "close" at bounding box center [1490, 31] width 13 height 13
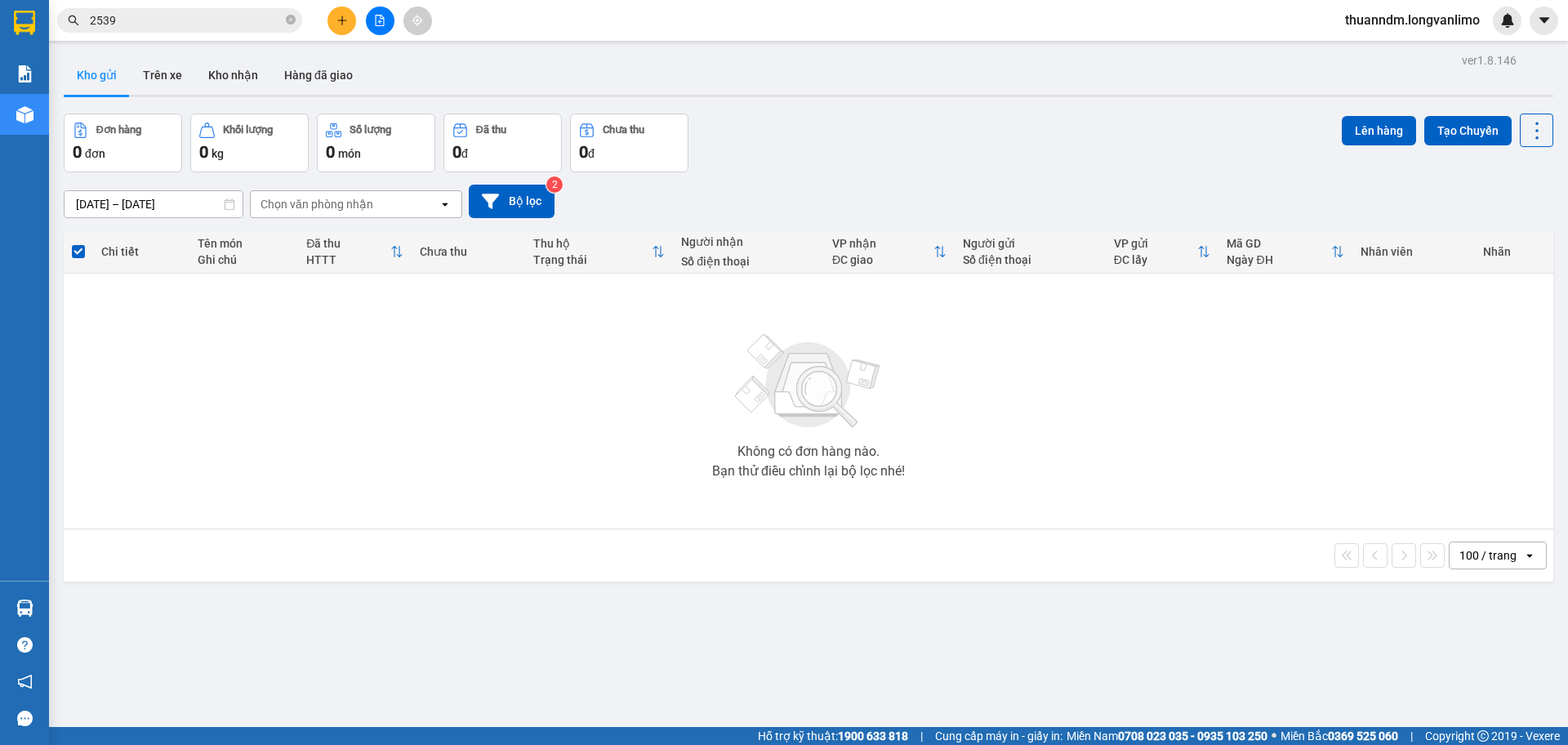
click at [133, 19] on input "2539" at bounding box center [186, 20] width 193 height 18
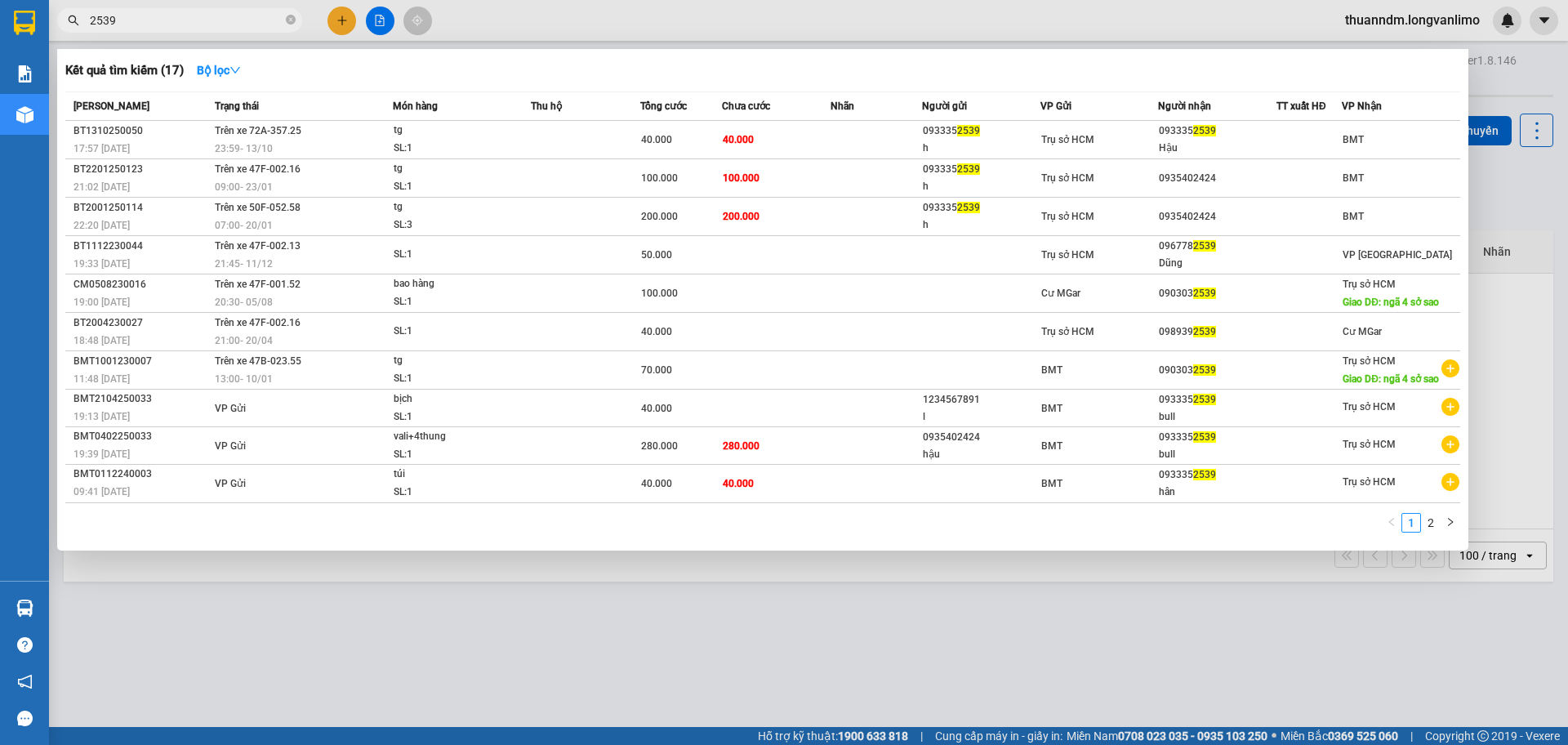
click at [133, 19] on input "2539" at bounding box center [186, 20] width 193 height 18
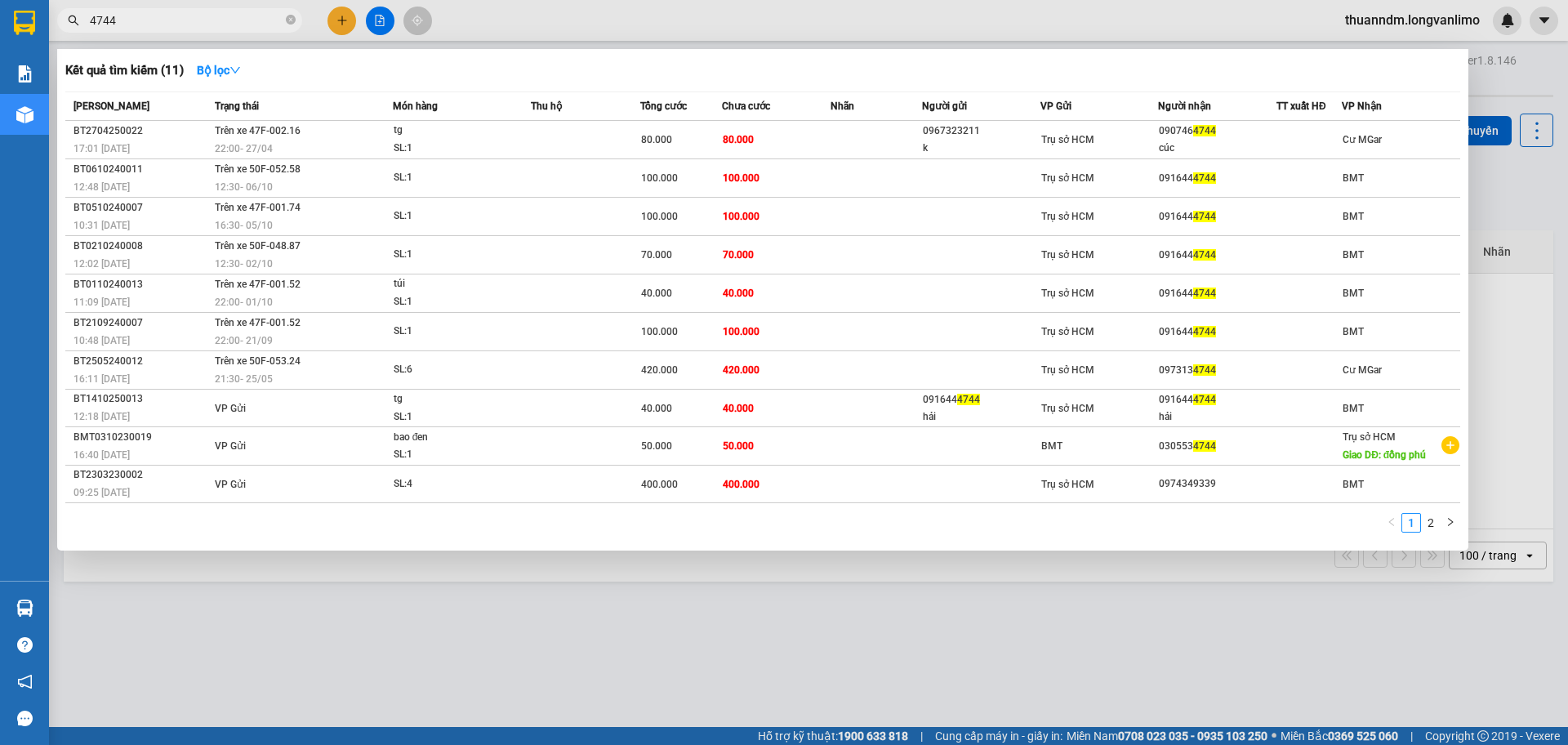
click at [240, 23] on input "4744" at bounding box center [186, 20] width 193 height 18
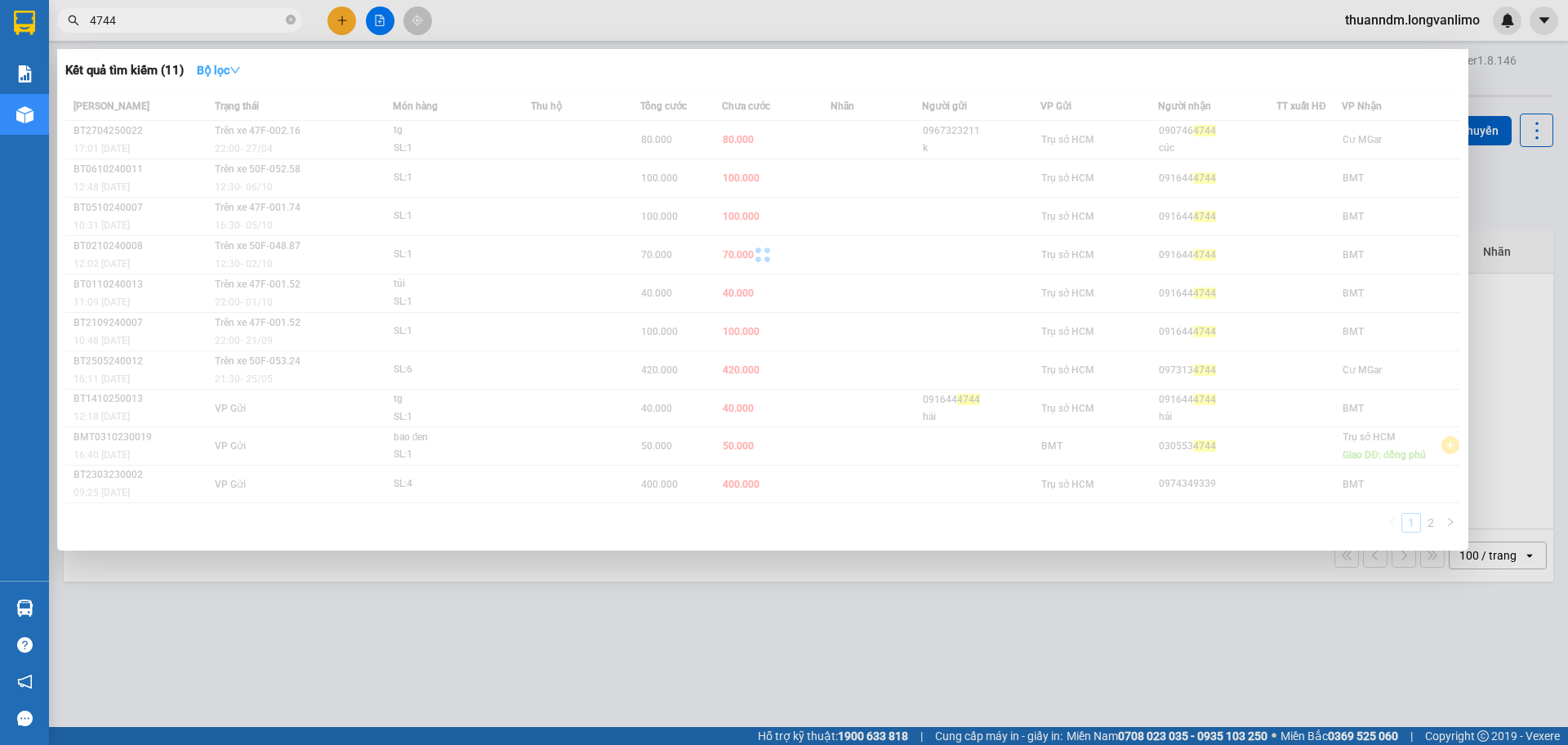
type input "4744"
click at [221, 78] on button "Bộ lọc" at bounding box center [218, 69] width 70 height 26
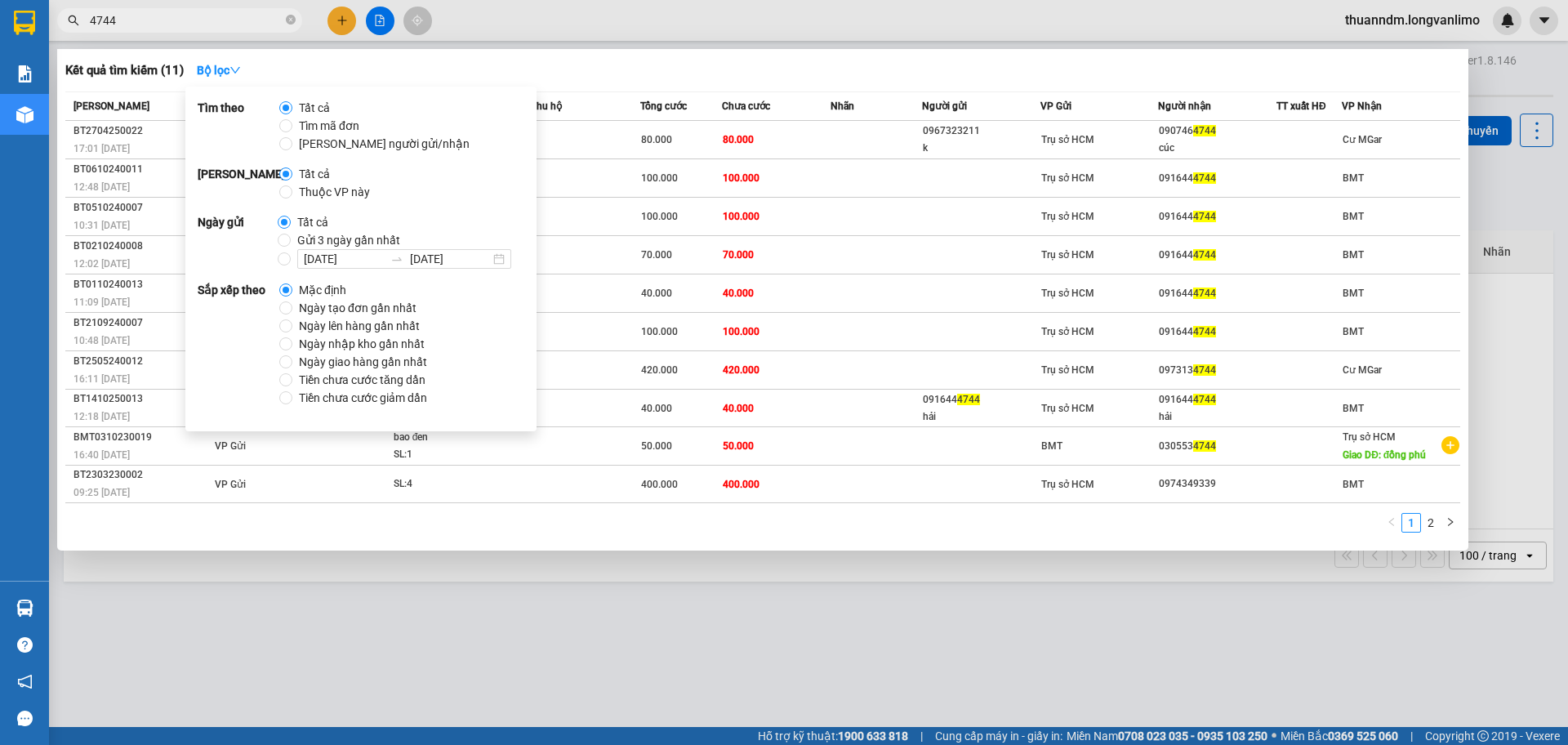
click at [311, 240] on span "Gửi 3 ngày gần nhất" at bounding box center [348, 240] width 116 height 18
click at [291, 240] on input "Gửi 3 ngày gần nhất" at bounding box center [284, 241] width 13 height 13
radio input "true"
radio input "false"
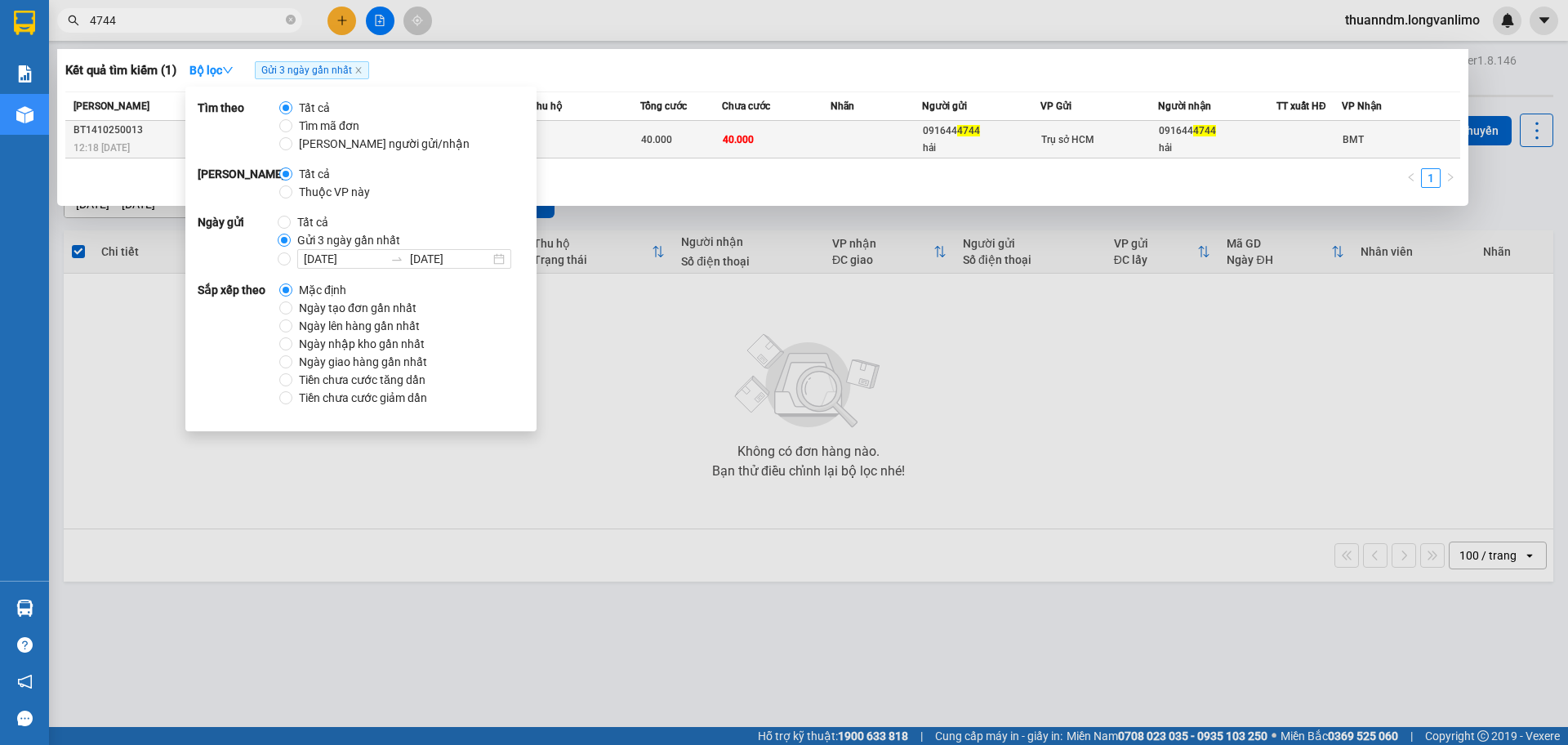
click at [636, 150] on td at bounding box center [585, 140] width 110 height 38
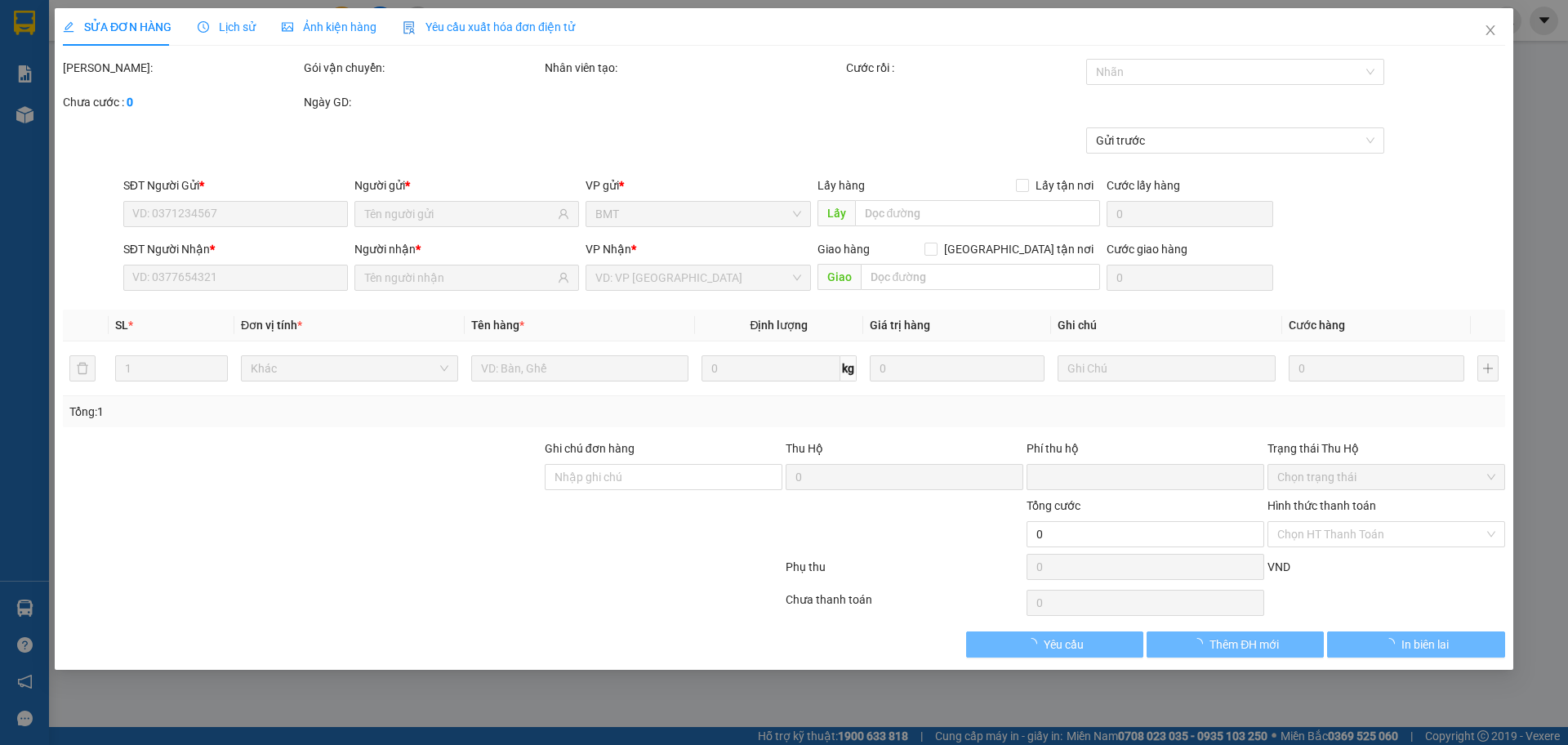
type input "0916444744"
type input "hải"
type input "0916444744"
type input "hải"
type input "0"
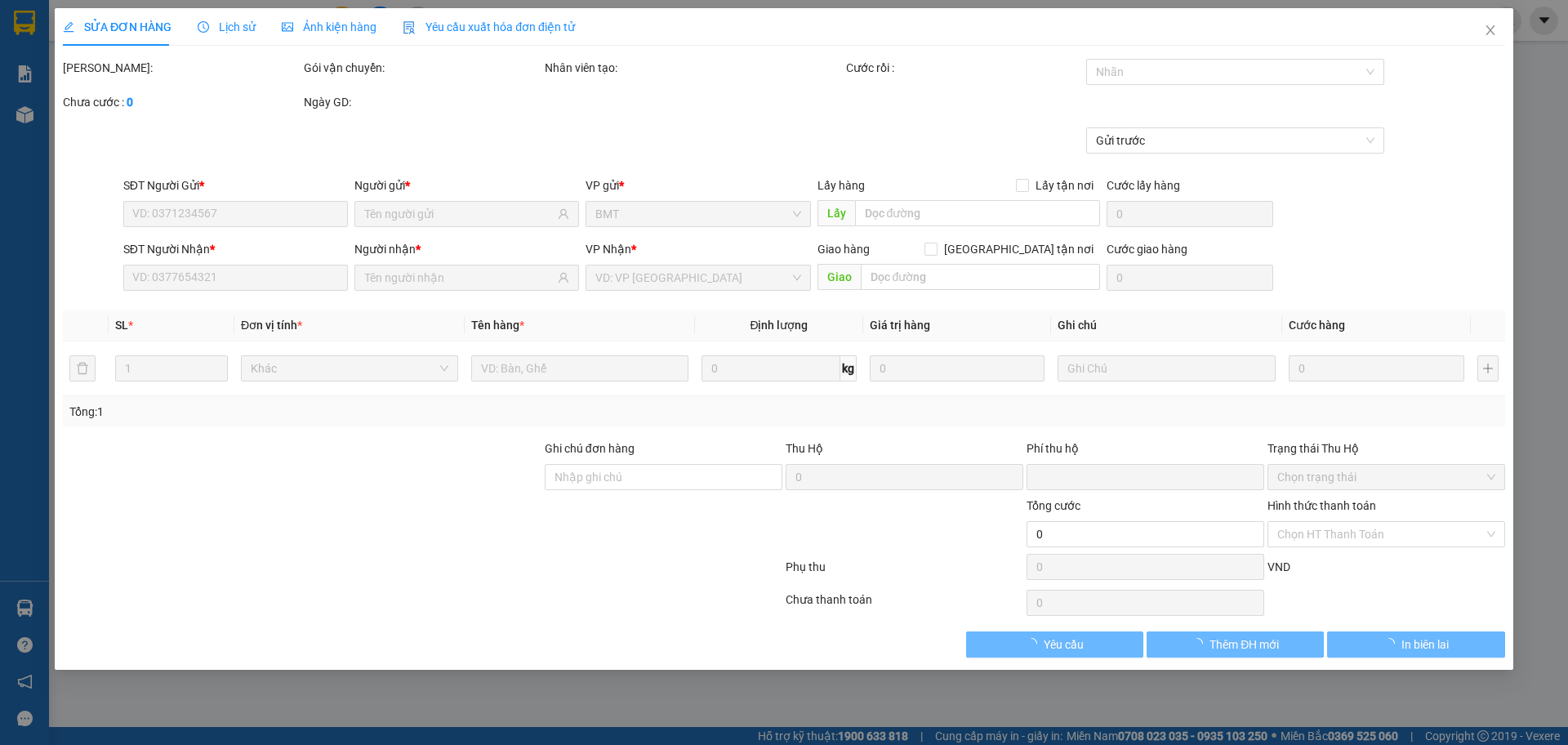
type input "40.000"
click at [341, 31] on span "Ảnh kiện hàng" at bounding box center [329, 27] width 94 height 13
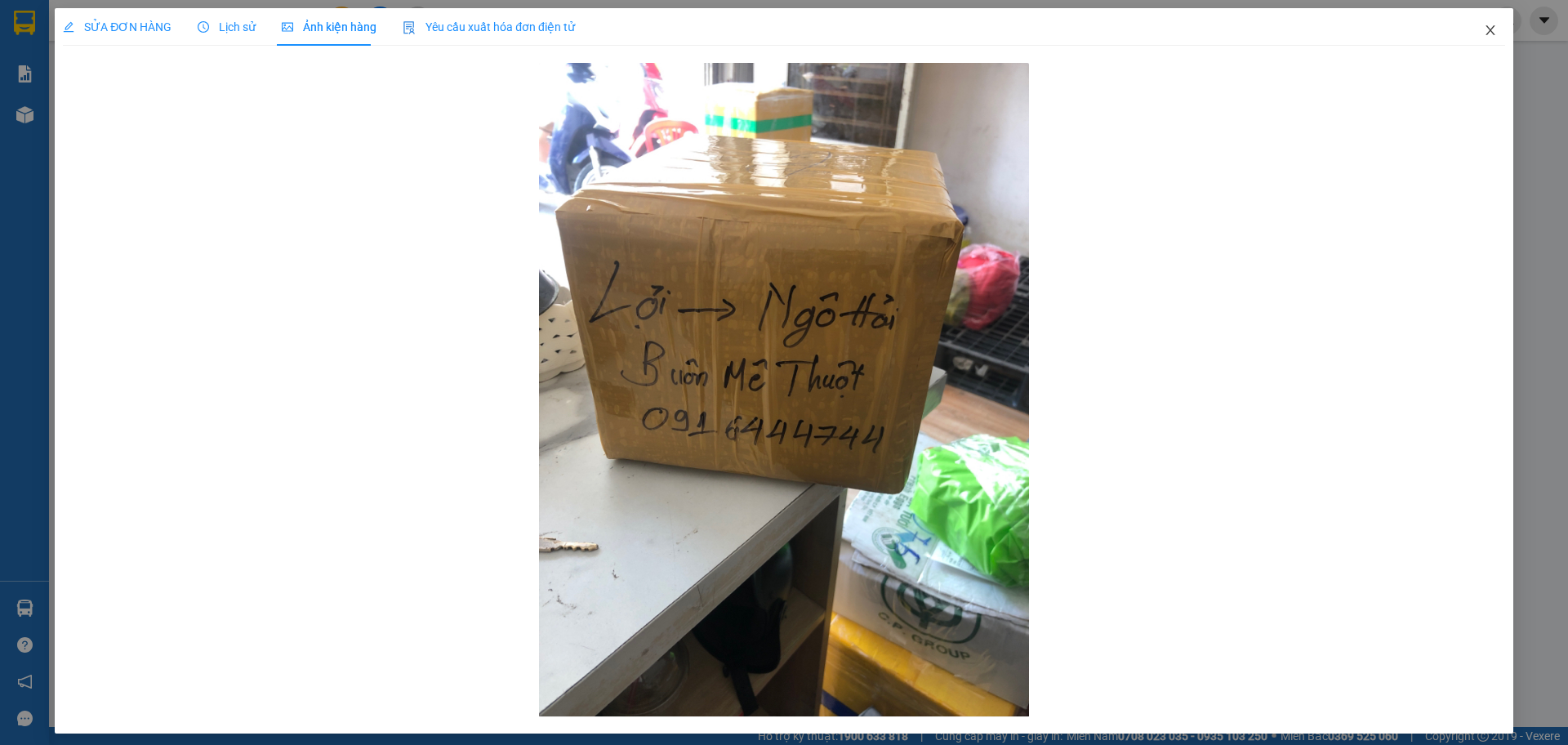
drag, startPoint x: 1475, startPoint y: 30, endPoint x: 1284, endPoint y: 136, distance: 218.4
click at [1284, 136] on div "SỬA ĐƠN HÀNG Lịch sử Ảnh kiện hàng Yêu cầu xuất hóa đơn điện tử Total Paid Fee …" at bounding box center [784, 370] width 1458 height 725
click at [1483, 28] on icon "close" at bounding box center [1490, 31] width 13 height 13
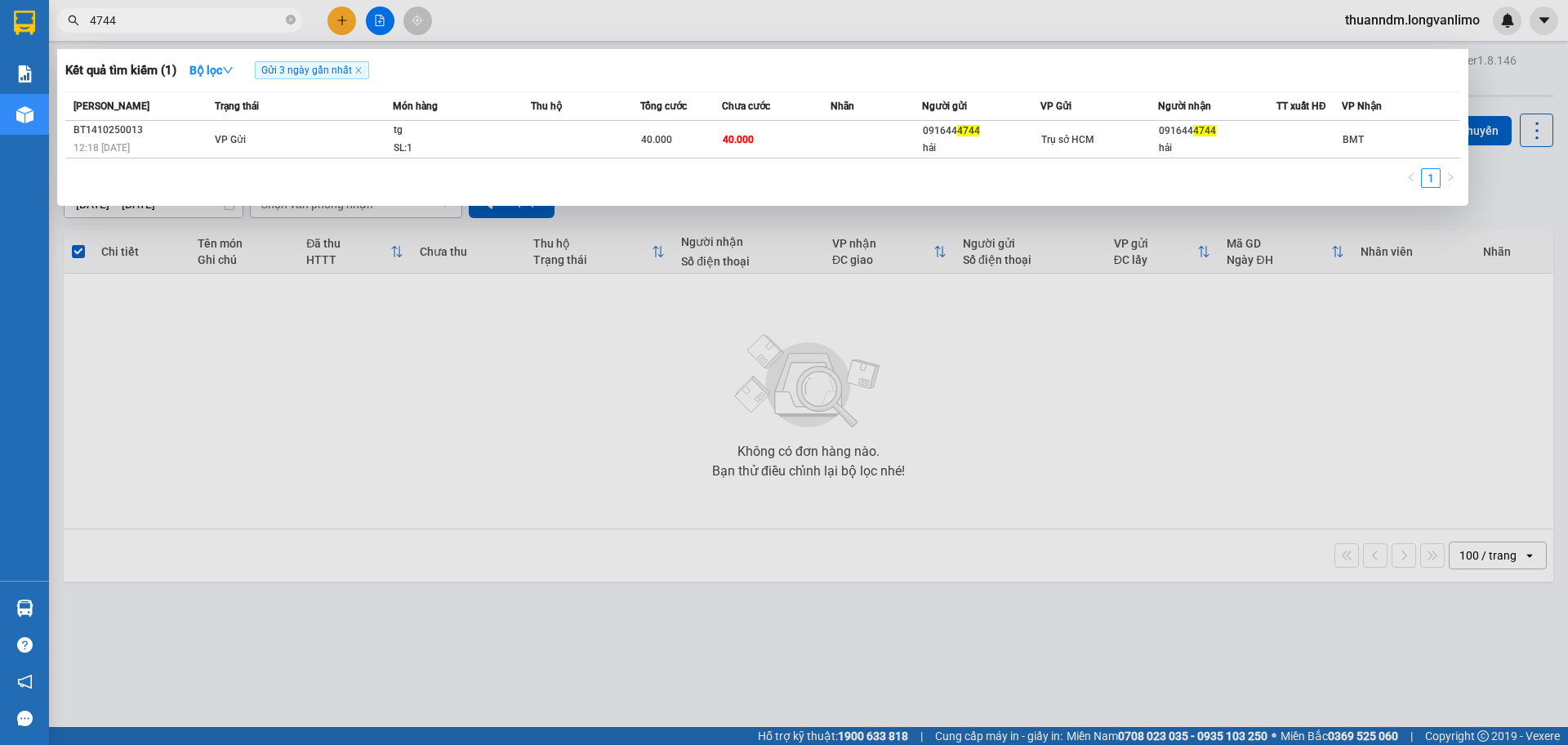
click at [140, 23] on input "4744" at bounding box center [186, 20] width 193 height 18
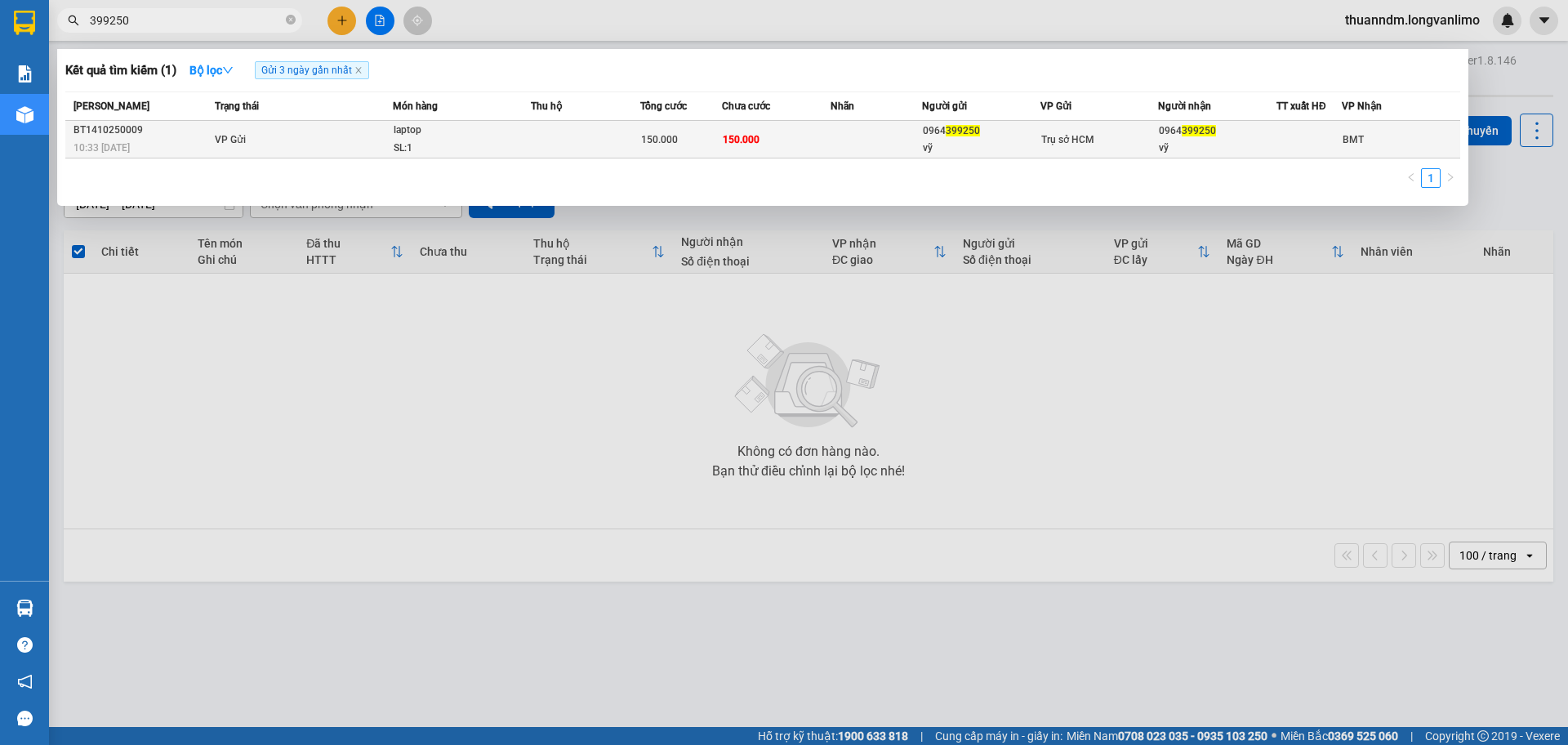
type input "399250"
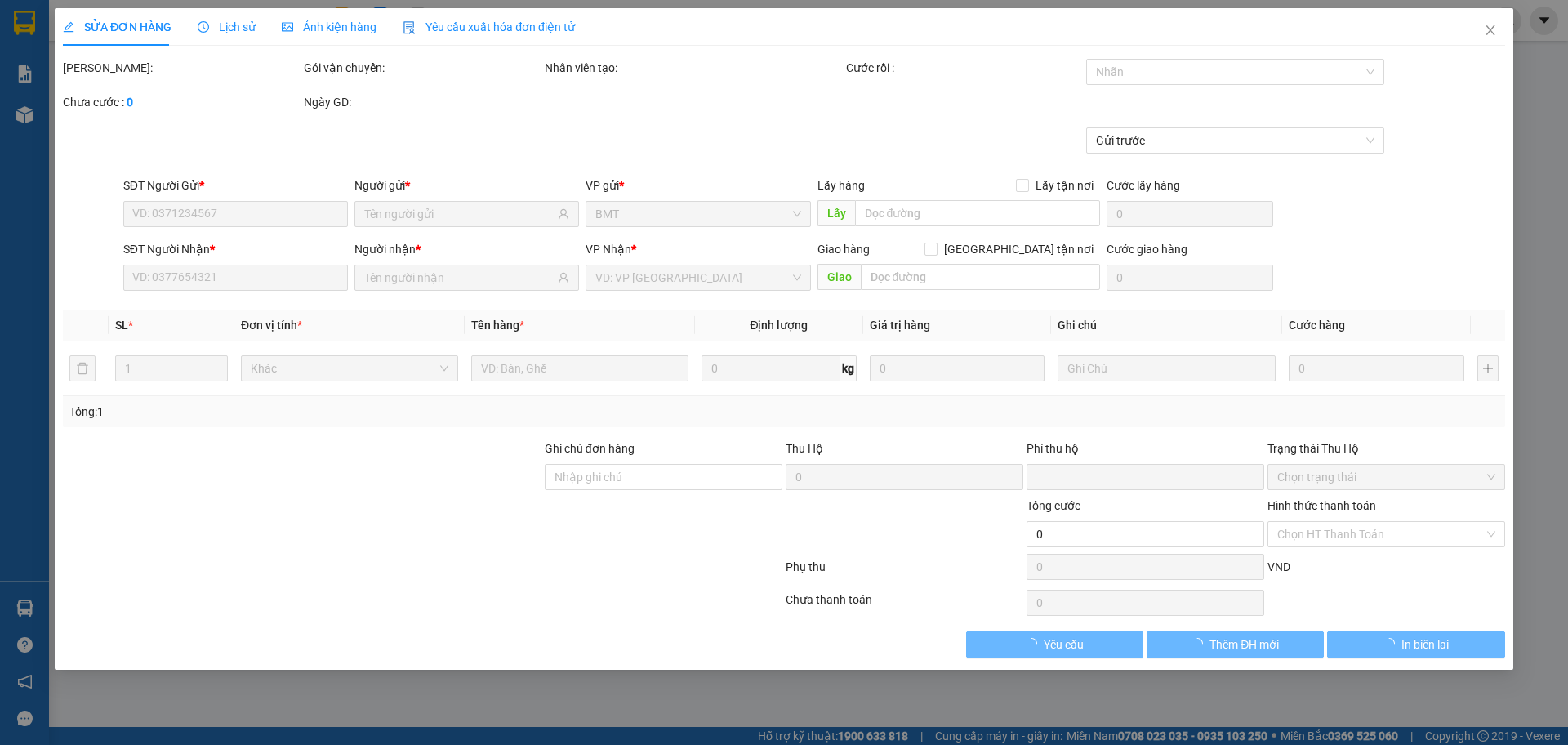
type input "0964399250"
type input "vỹ"
type input "0964399250"
type input "vỹ"
type input "0"
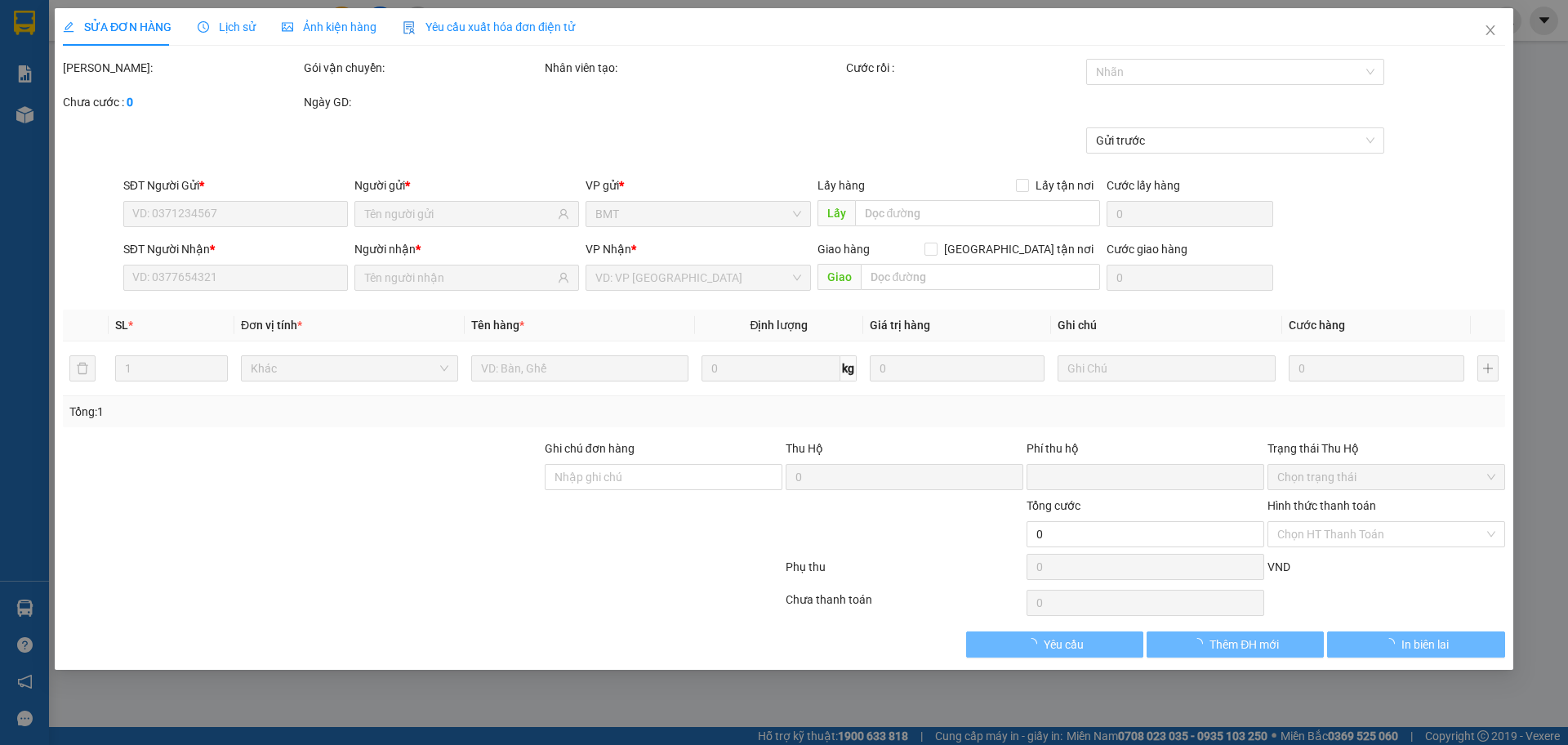
type input "150.000"
click at [331, 32] on span "Ảnh kiện hàng" at bounding box center [329, 27] width 94 height 13
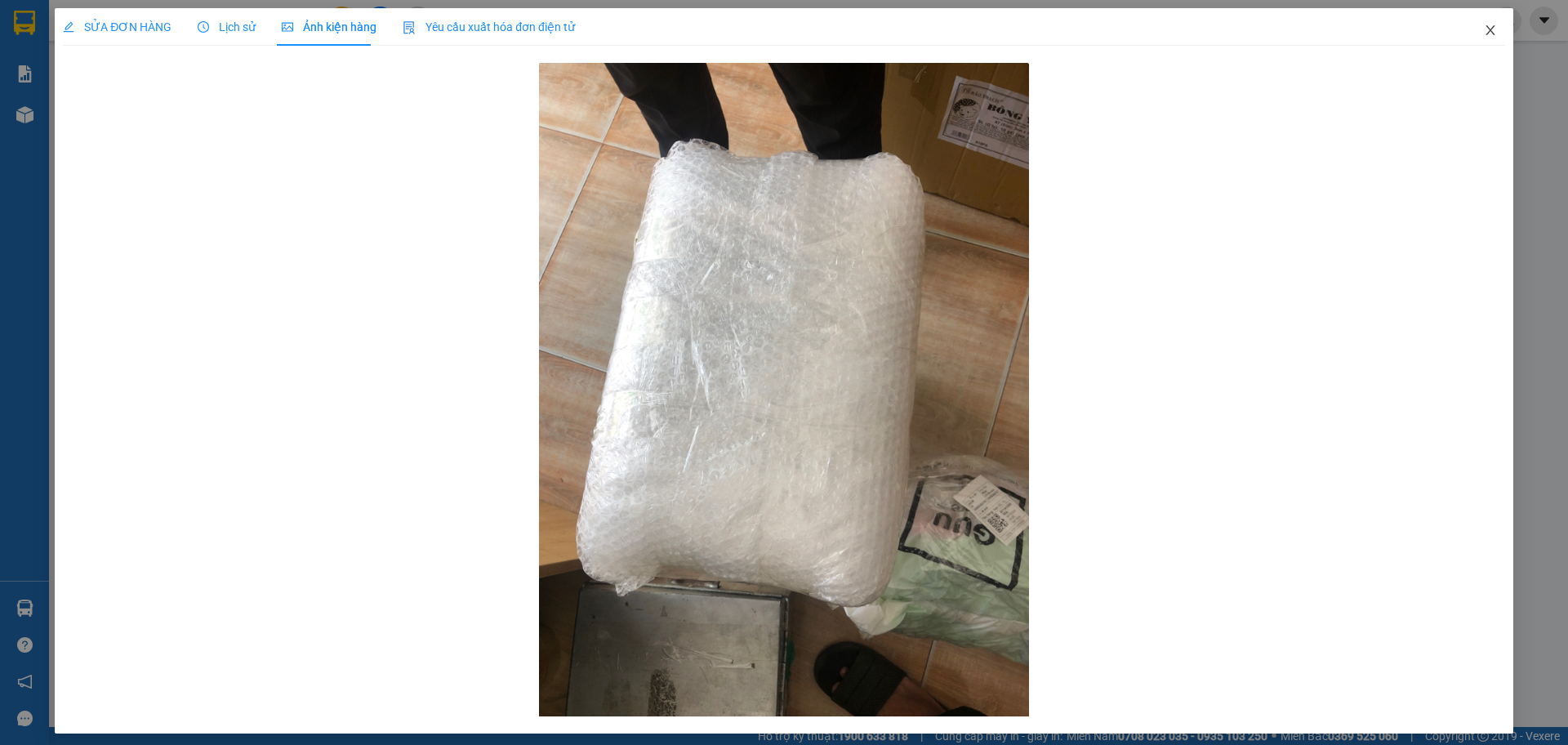
click at [1483, 36] on icon "close" at bounding box center [1490, 31] width 13 height 13
